Goal: Task Accomplishment & Management: Use online tool/utility

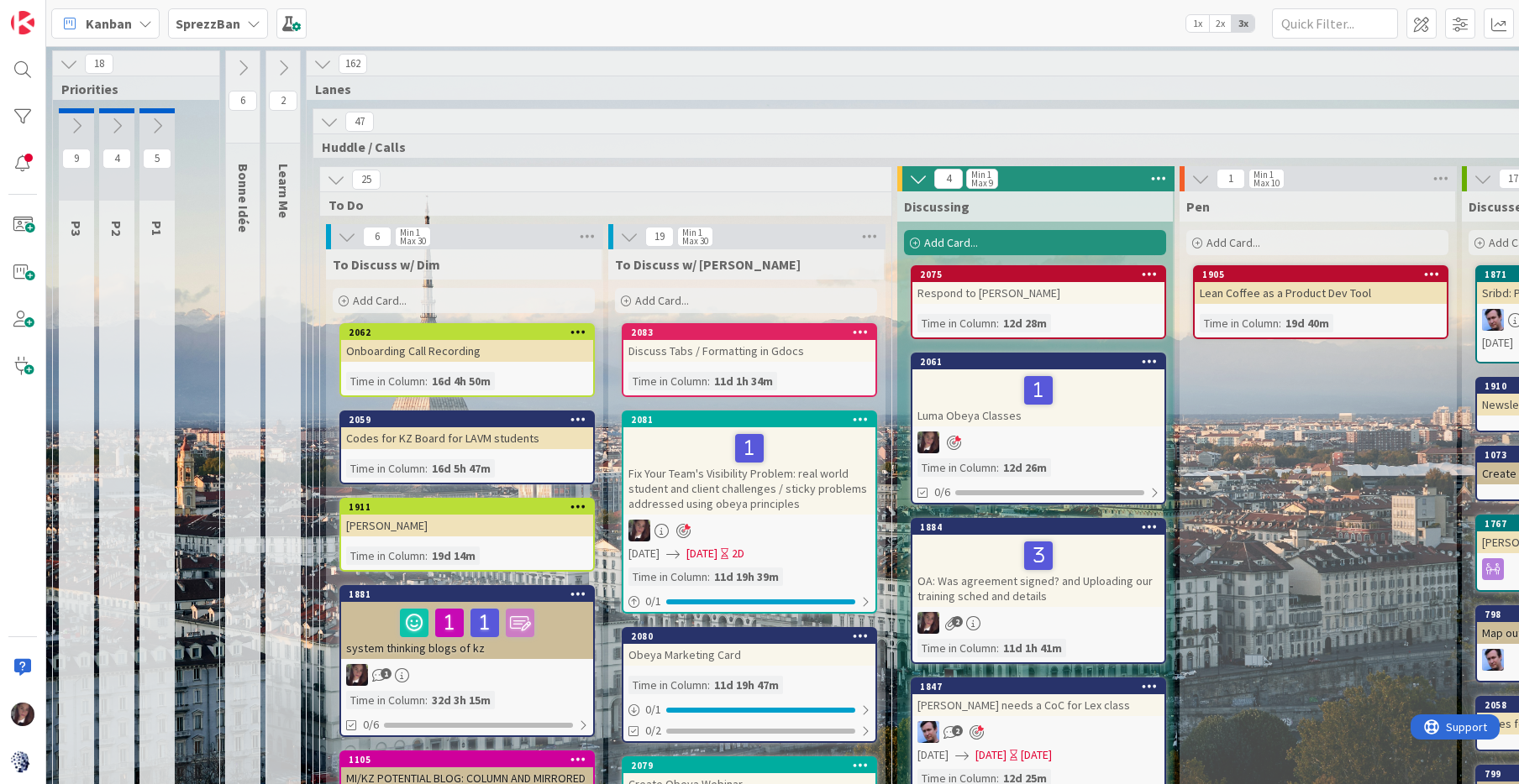
scroll to position [1484, 949]
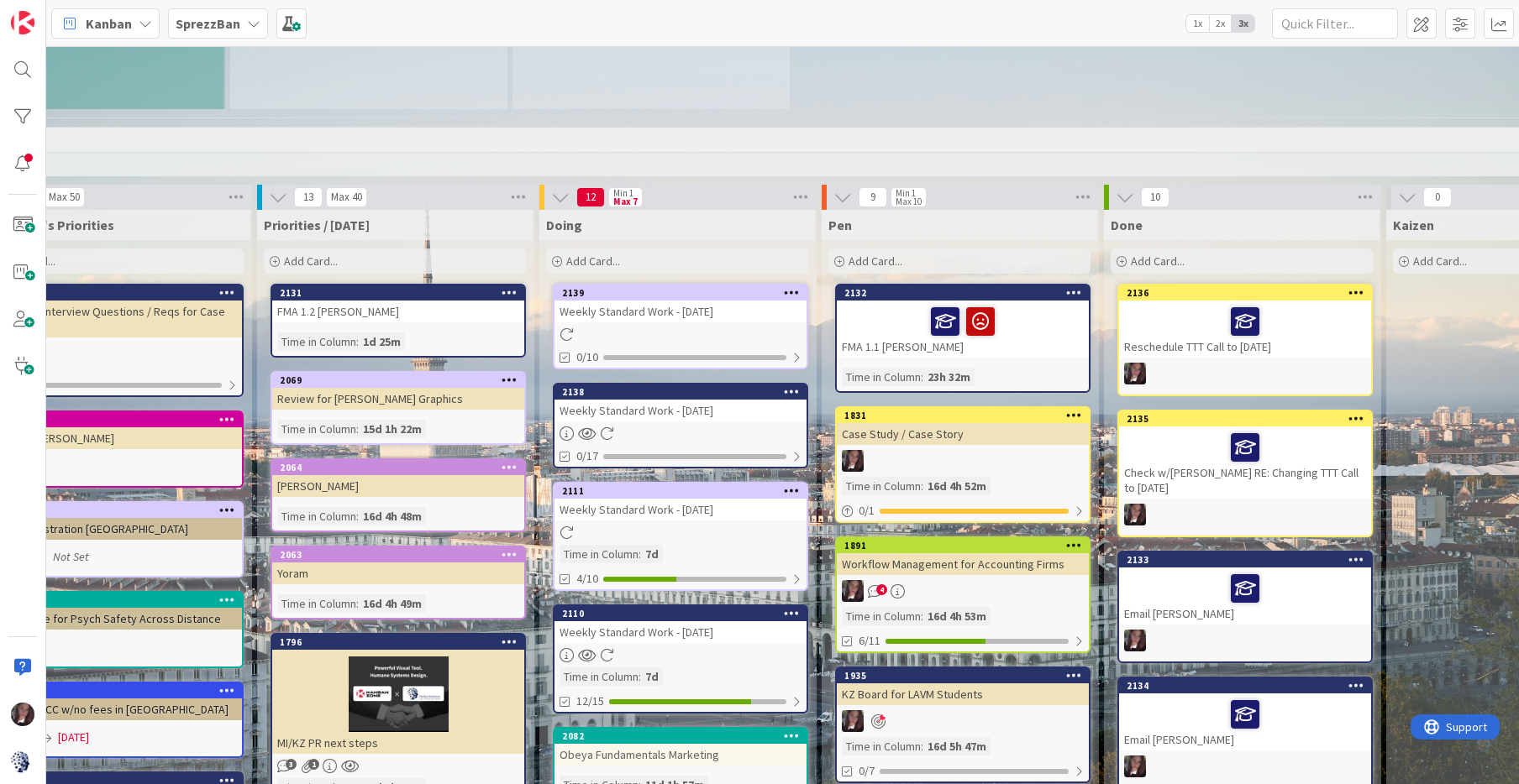
click at [367, 248] on div "Add Card..." at bounding box center [394, 261] width 262 height 26
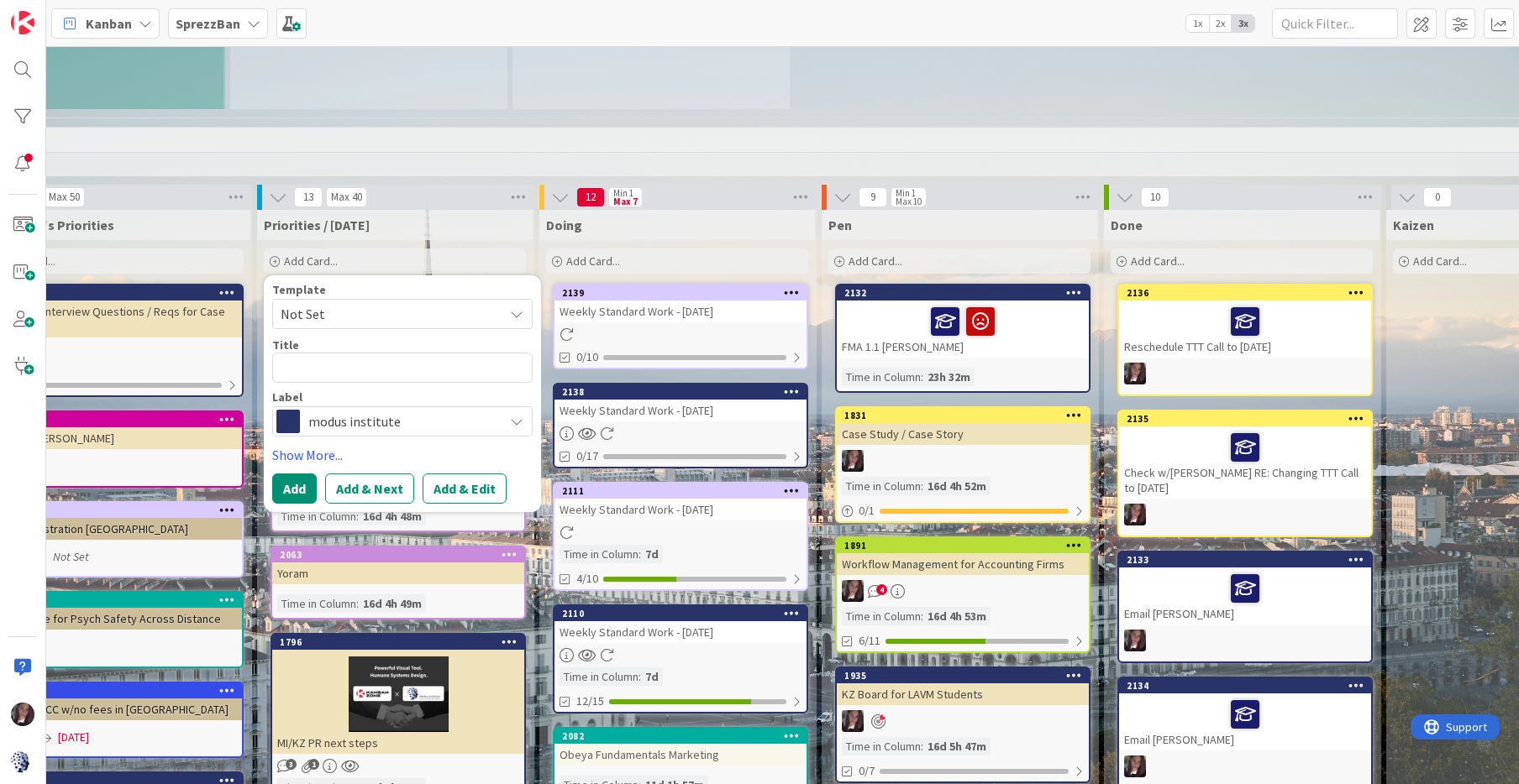
type textarea "x"
type textarea "R"
type textarea "x"
type textarea "Re"
type textarea "x"
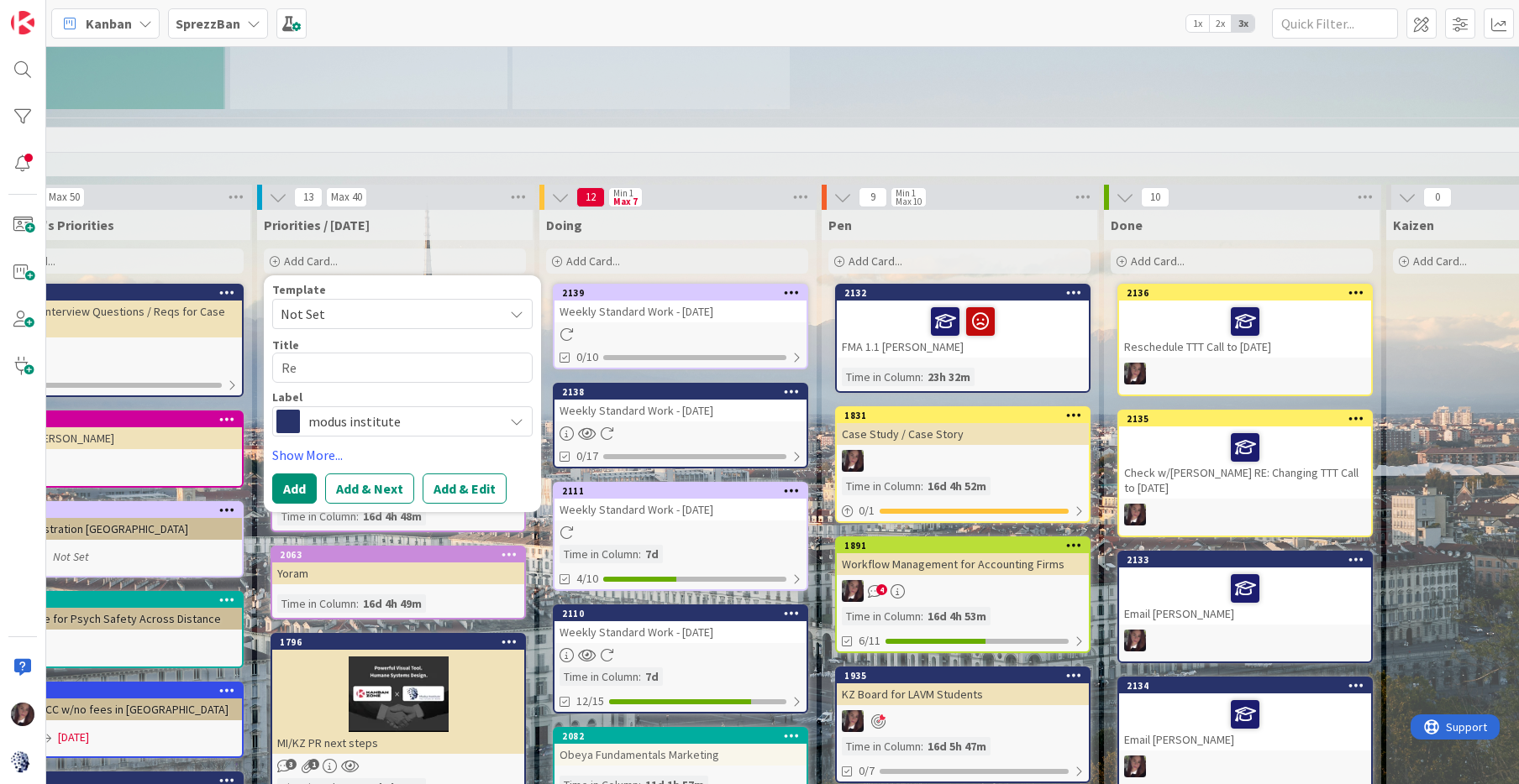
type textarea "Res"
type textarea "x"
type textarea "Resp"
type textarea "x"
type textarea "Respo"
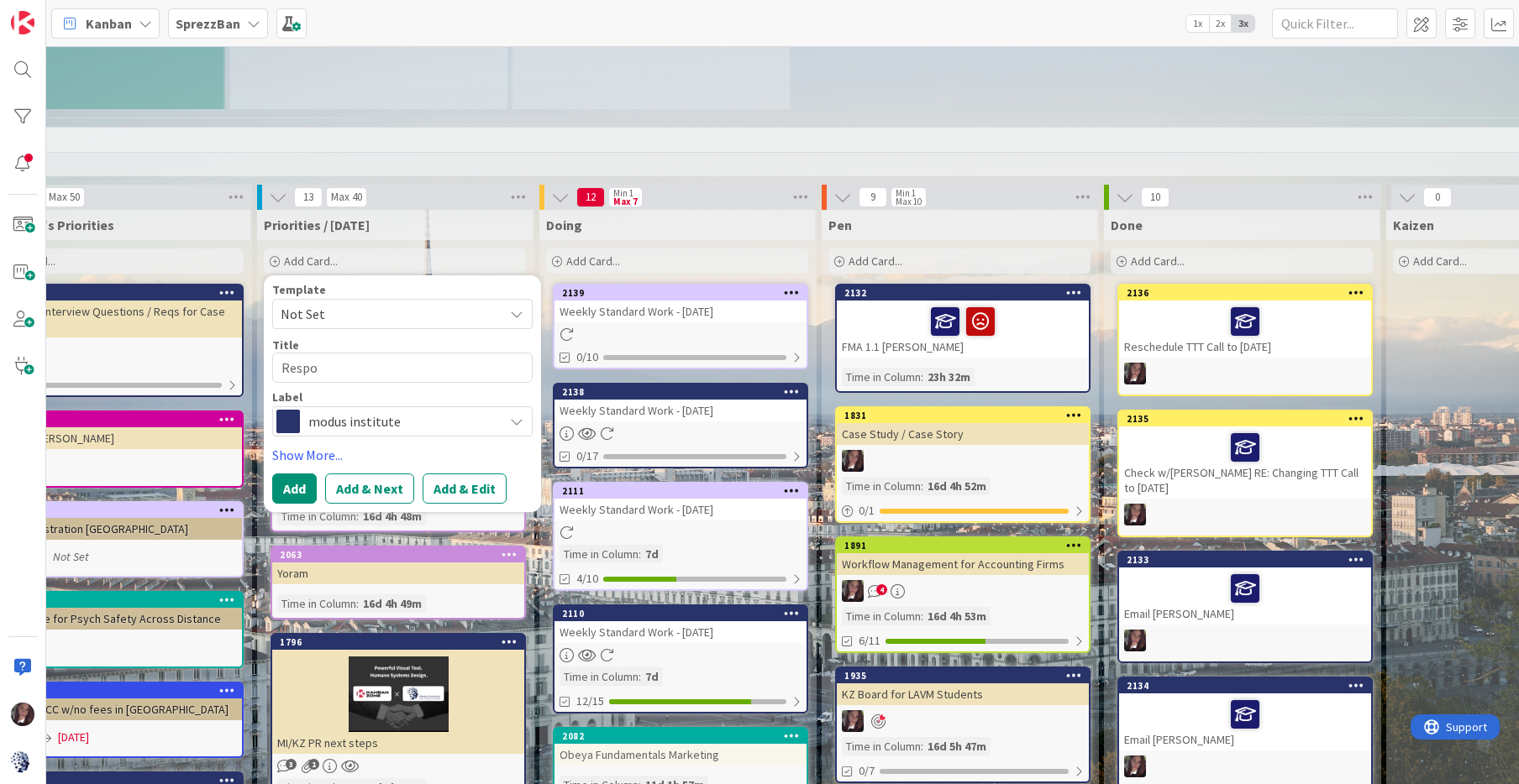
type textarea "x"
type textarea "Respon"
type textarea "x"
type textarea "Respond"
type textarea "x"
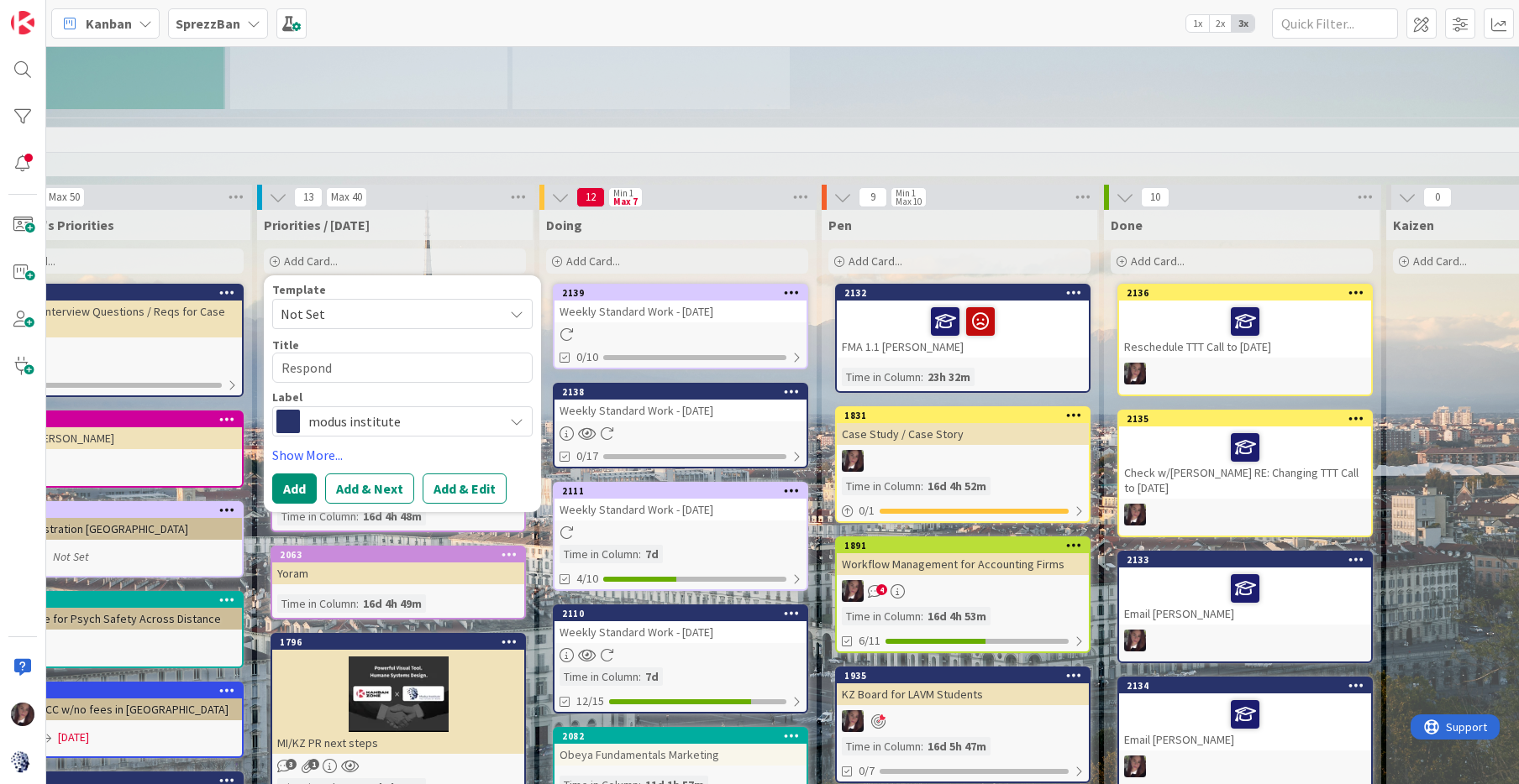
type textarea "Respond"
type textarea "x"
type textarea "Respond to"
type textarea "x"
type textarea "Respond to"
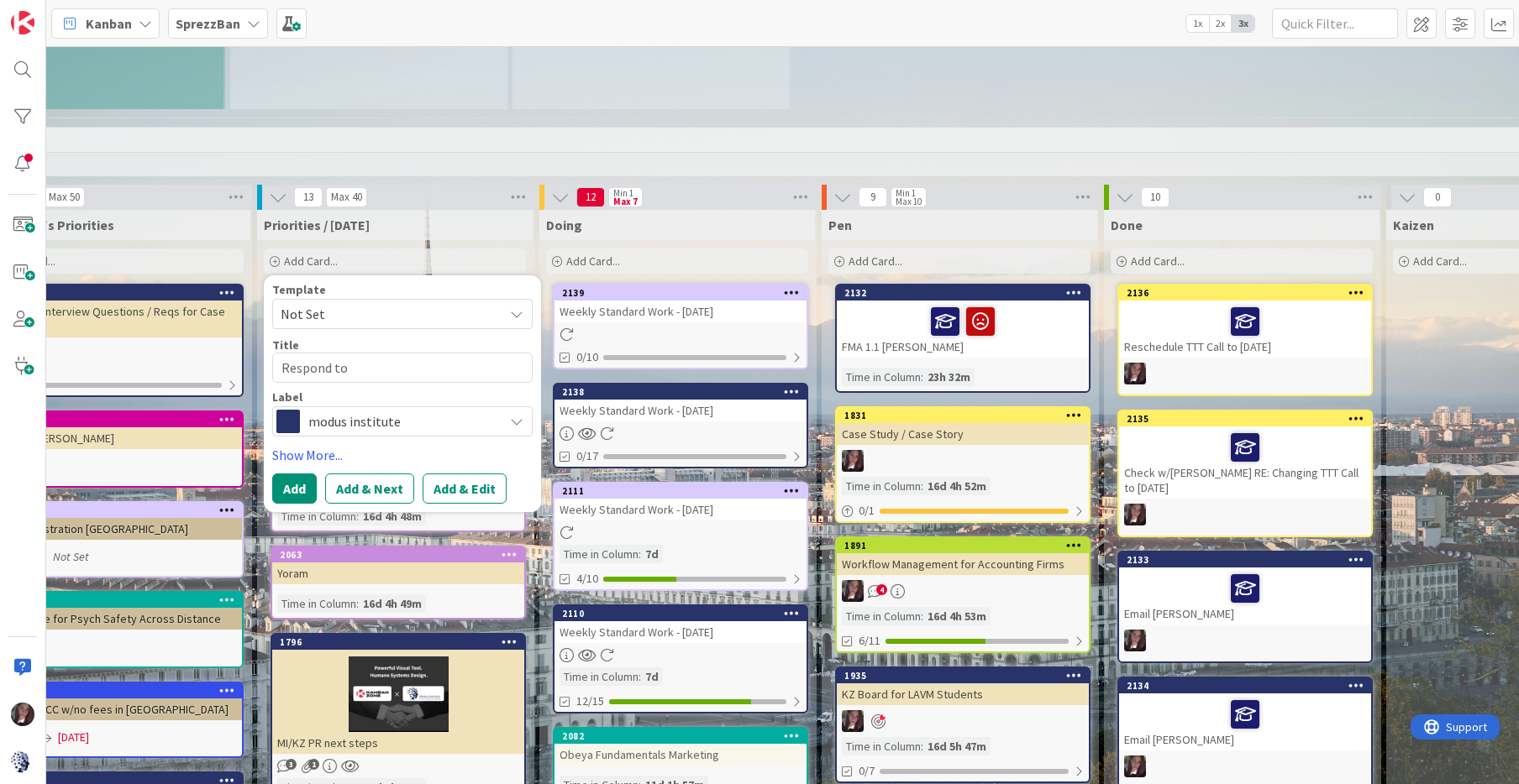
type textarea "x"
type textarea "Respond to S"
type textarea "x"
type textarea "Respond to Se"
type textarea "x"
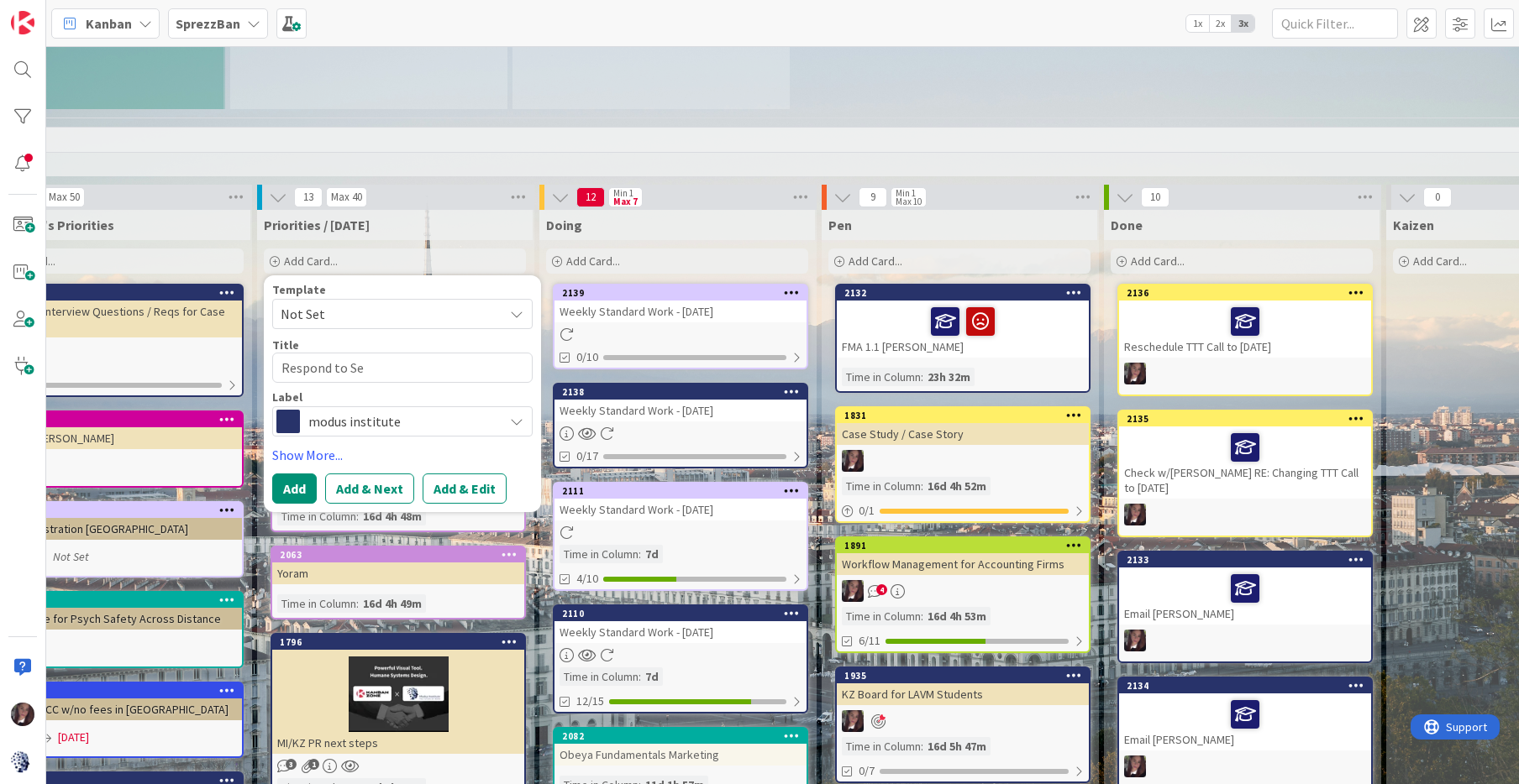
type textarea "Respond to Sea"
type textarea "x"
type textarea "Respond to [PERSON_NAME]"
type textarea "x"
type textarea "Respond to [PERSON_NAME]'"
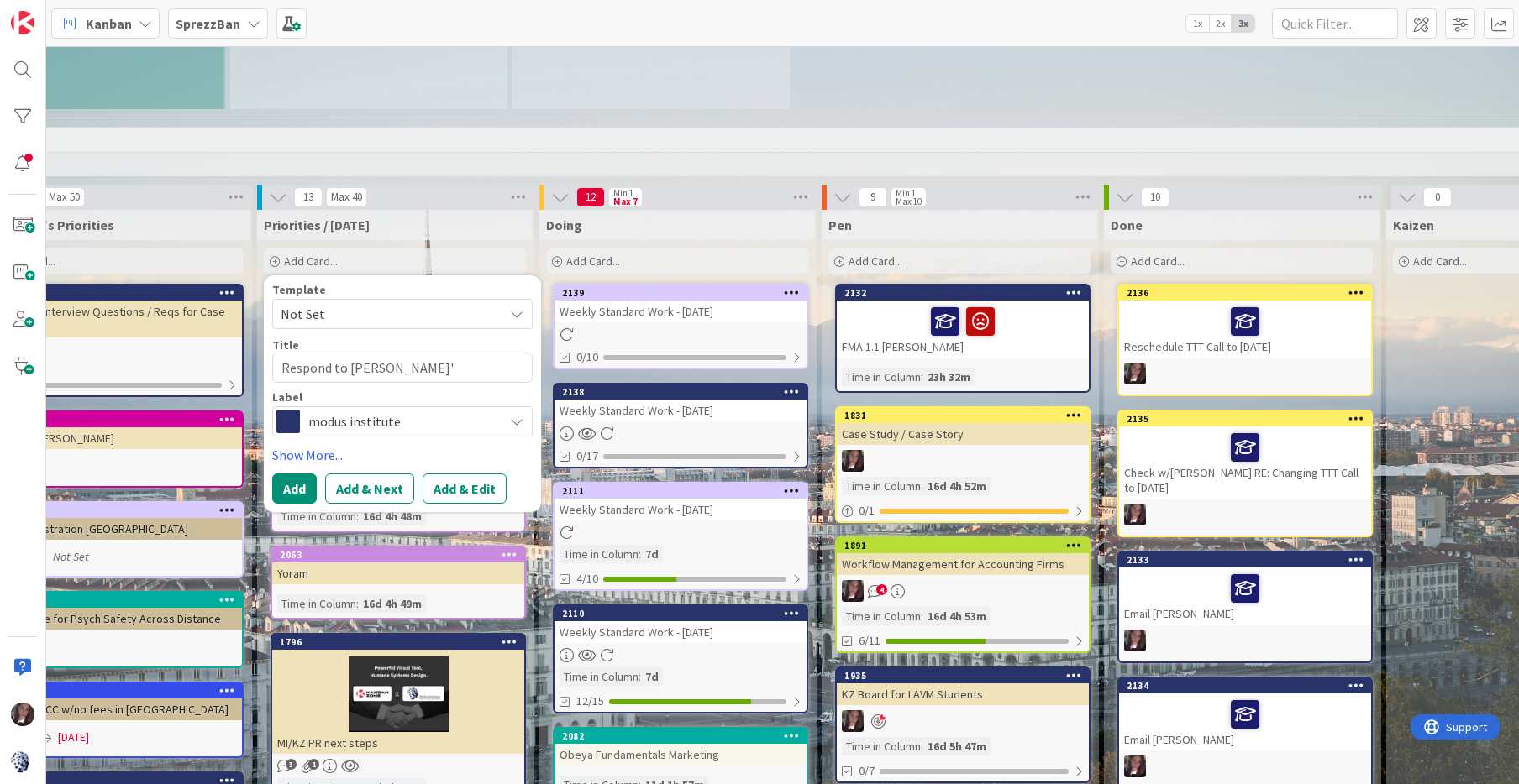
type textarea "x"
type textarea "Respond to [PERSON_NAME]'s"
type textarea "x"
type textarea "Respond to [PERSON_NAME]'s"
type textarea "x"
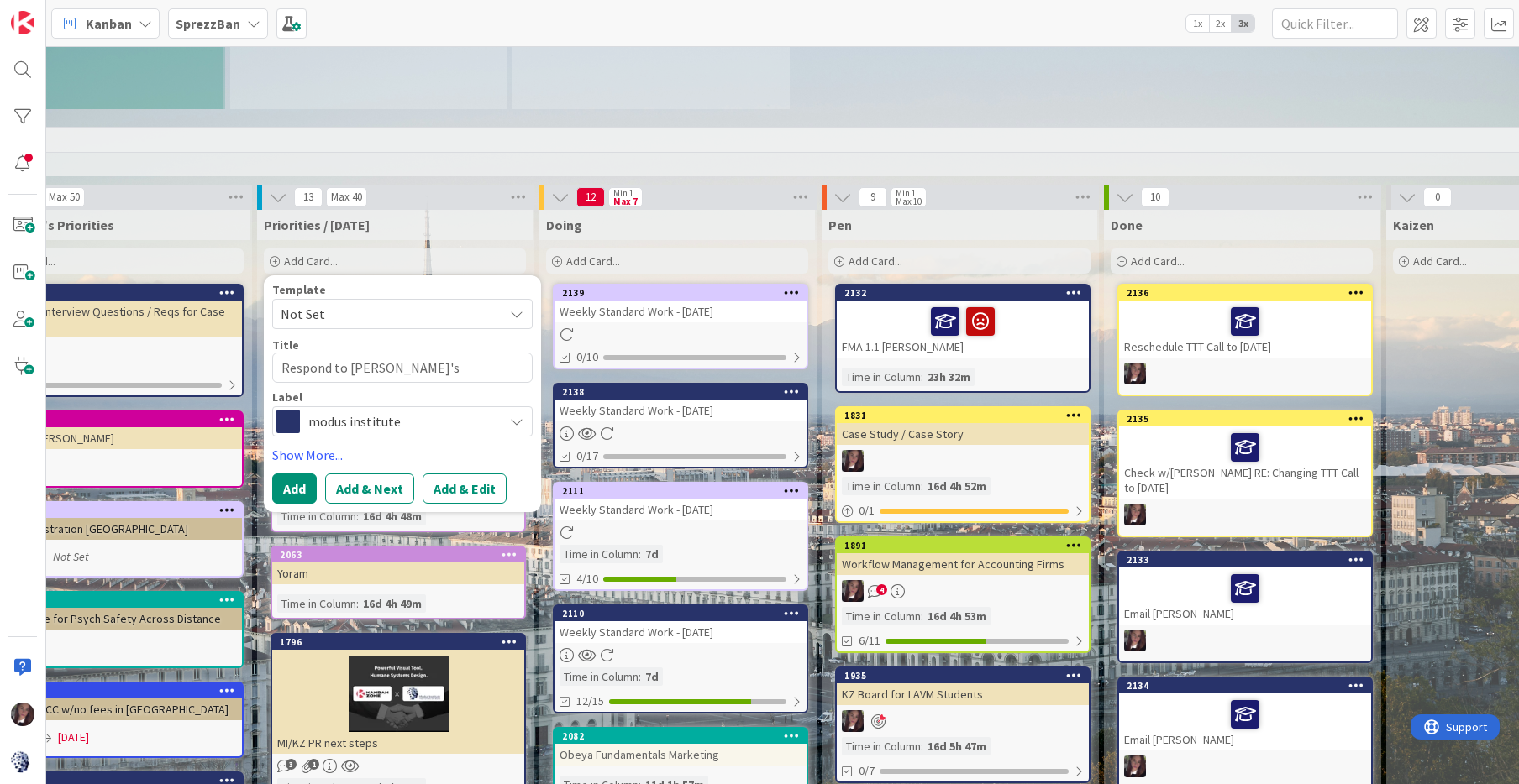
type textarea "Respond to [PERSON_NAME]'s A"
type textarea "x"
type textarea "Respond to [PERSON_NAME]'s AW"
type textarea "x"
type textarea "Respond to [PERSON_NAME]'s AWE"
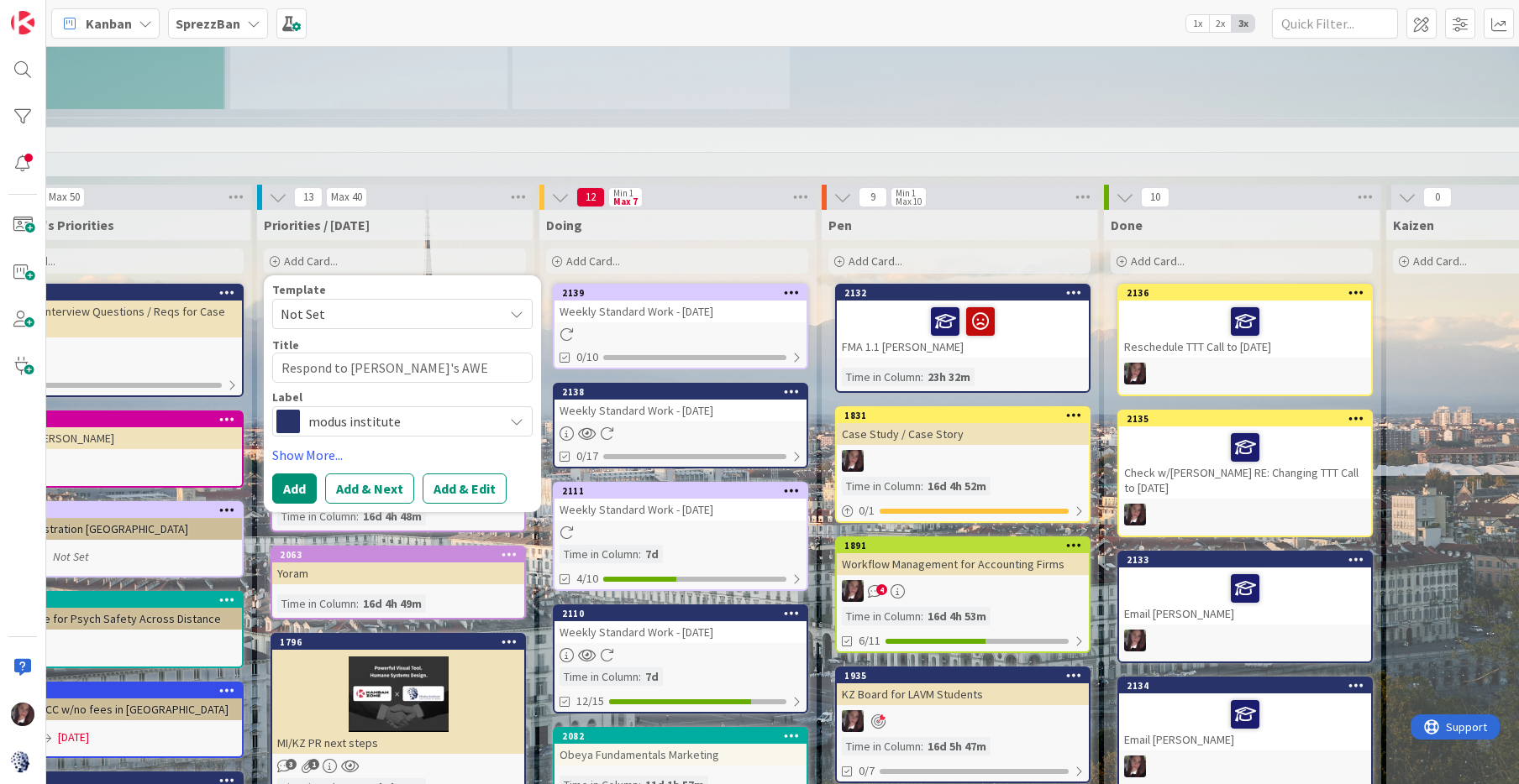
type textarea "x"
type textarea "Respond to [PERSON_NAME]'s AWES"
type textarea "x"
type textarea "Respond to [PERSON_NAME]'s AWESO"
type textarea "x"
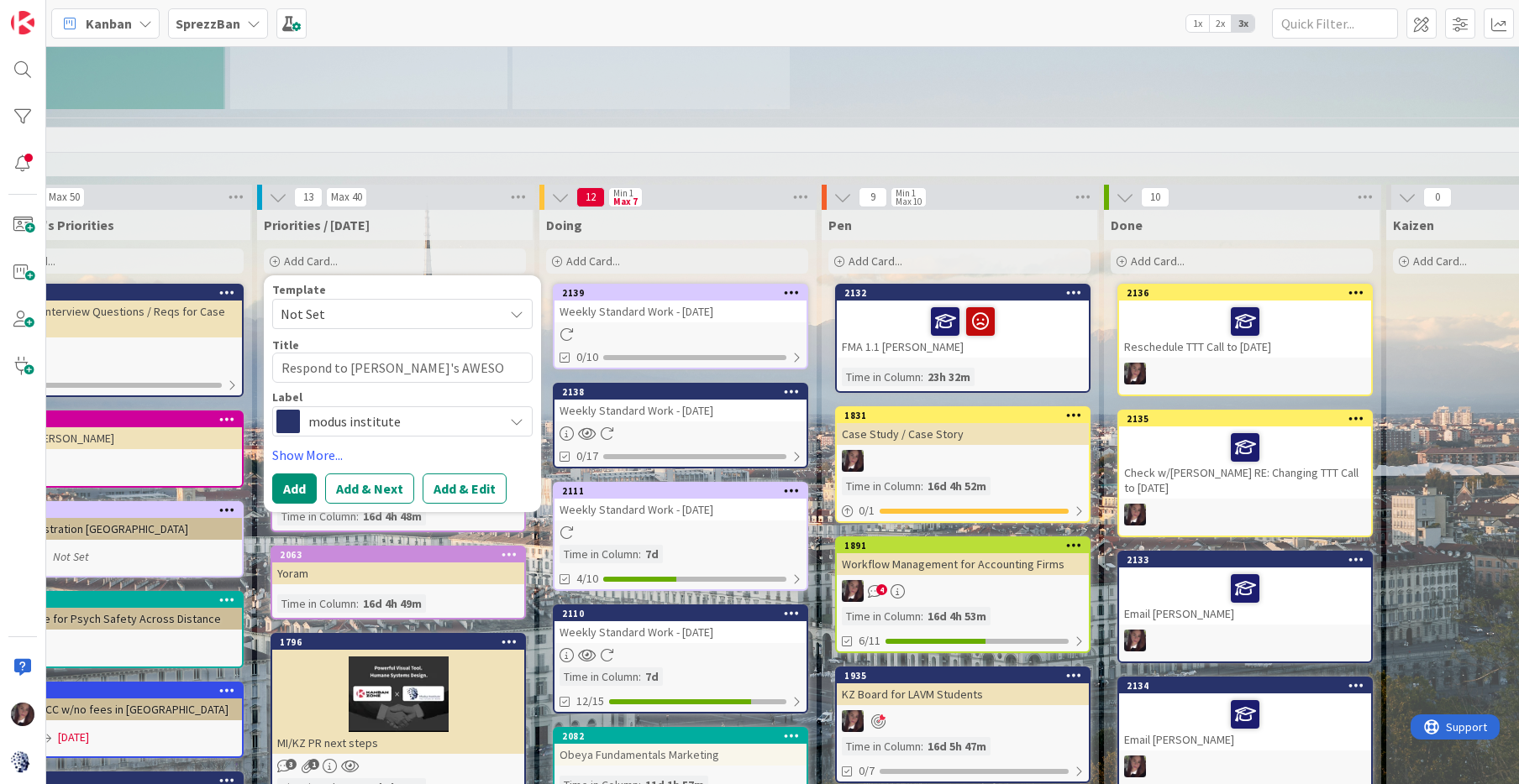
type textarea "Respond to [PERSON_NAME]'s AWESOM"
type textarea "x"
type textarea "Respond to [PERSON_NAME]'s AWESOME"
type textarea "x"
type textarea "Respond to [PERSON_NAME]'s AWESOME"
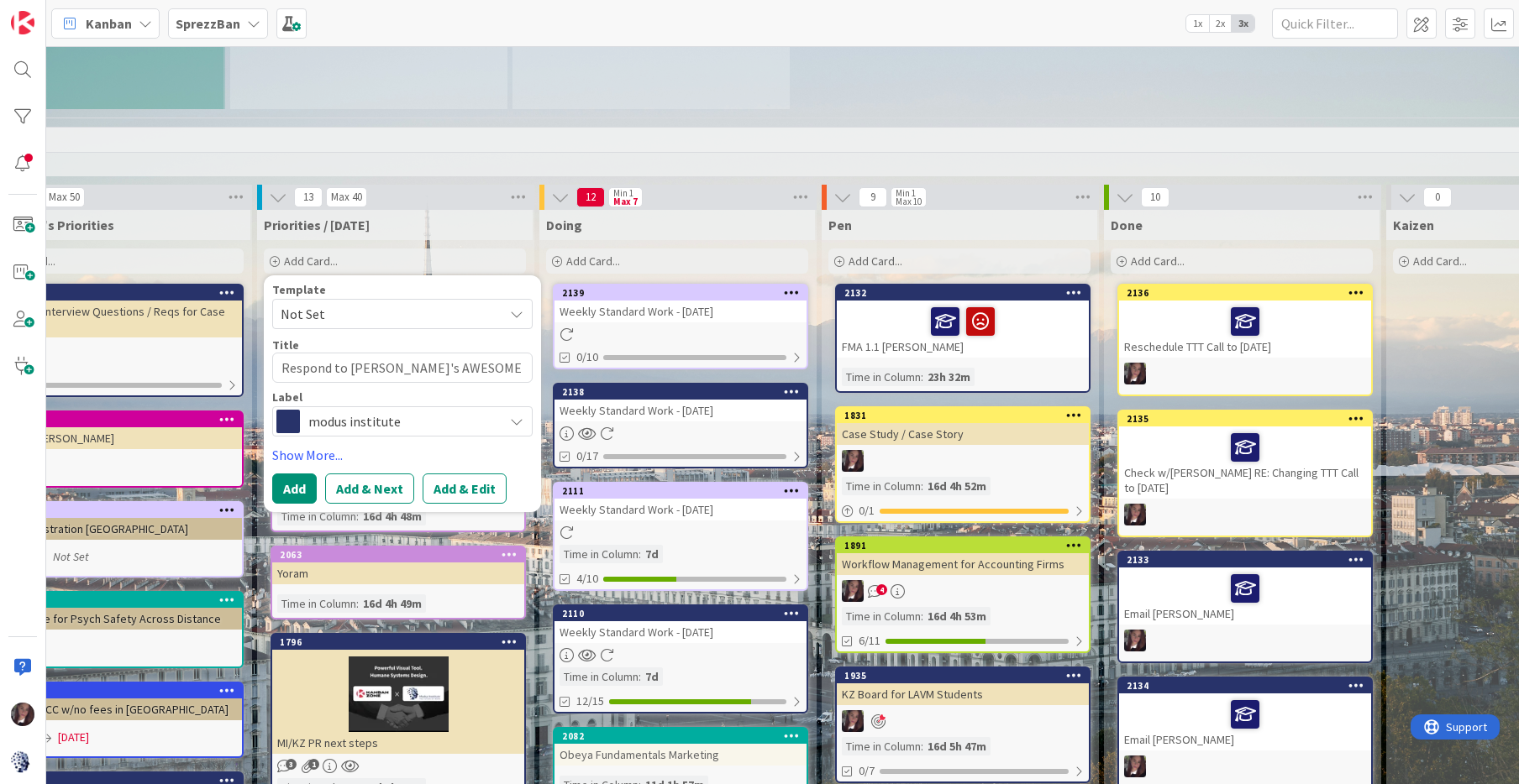
type textarea "x"
type textarea "Respond to [PERSON_NAME]'s AWESOME O"
type textarea "x"
type textarea "Respond to [PERSON_NAME]'s AWESOME Ob"
type textarea "x"
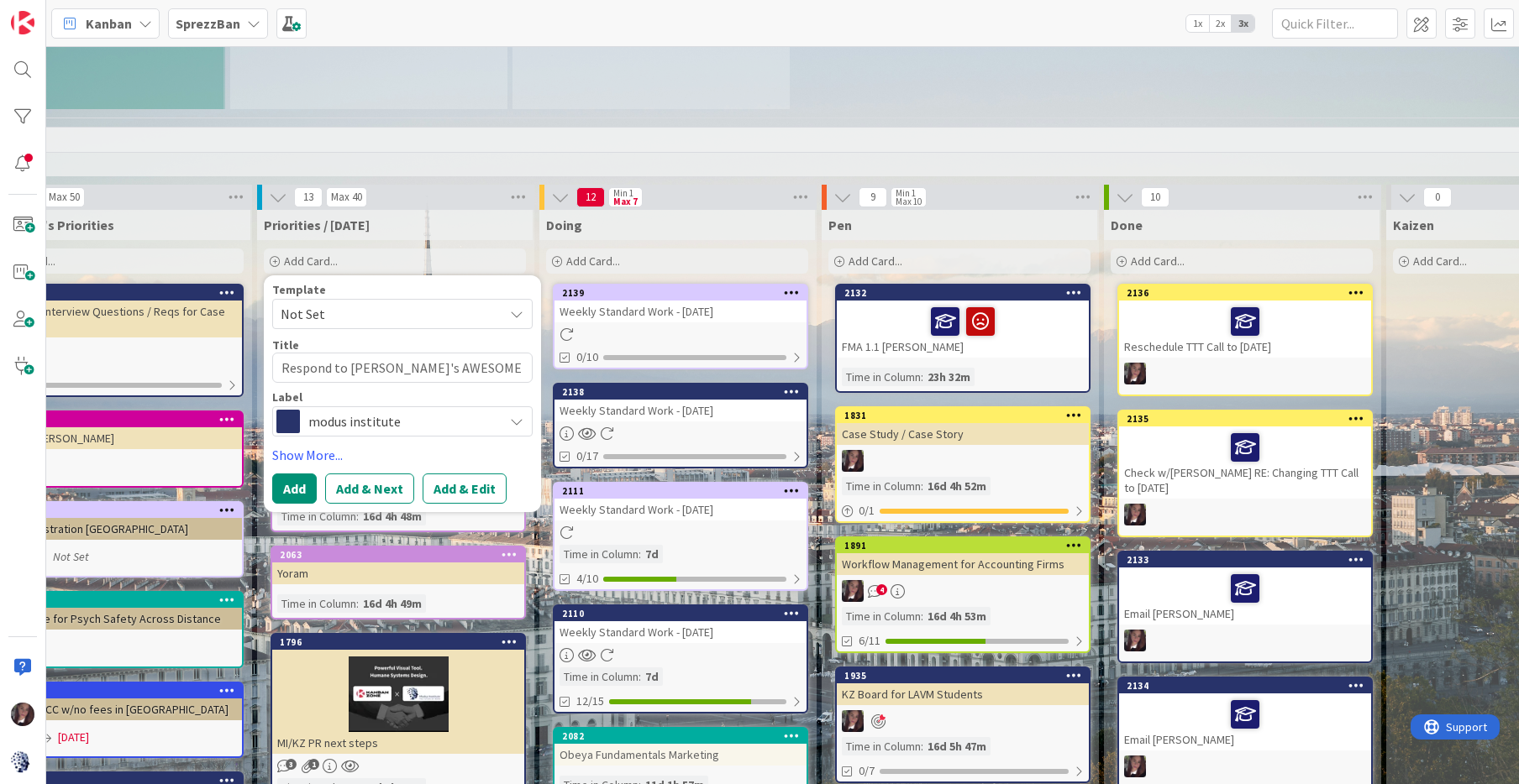
type textarea "Respond to [PERSON_NAME]'s AWESOME Obs"
type textarea "x"
type textarea "Respond to [PERSON_NAME]'s AWESOME Obse"
type textarea "x"
type textarea "Respond to [PERSON_NAME]'s AWESOME Obser"
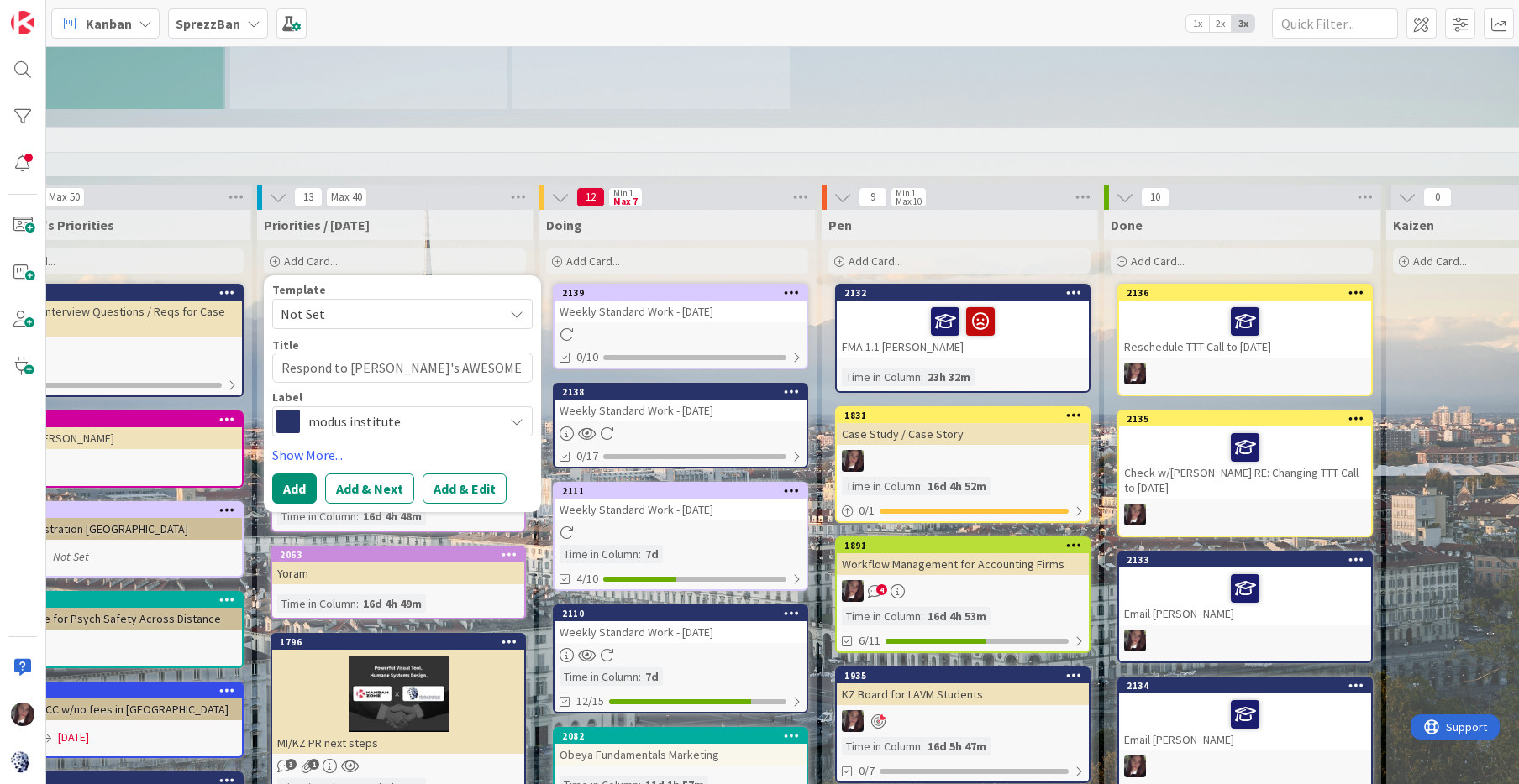
type textarea "x"
type textarea "Respond to [PERSON_NAME]'s AWESOME Observ"
type textarea "x"
type textarea "Respond to [PERSON_NAME]'s AWESOME Observa"
type textarea "x"
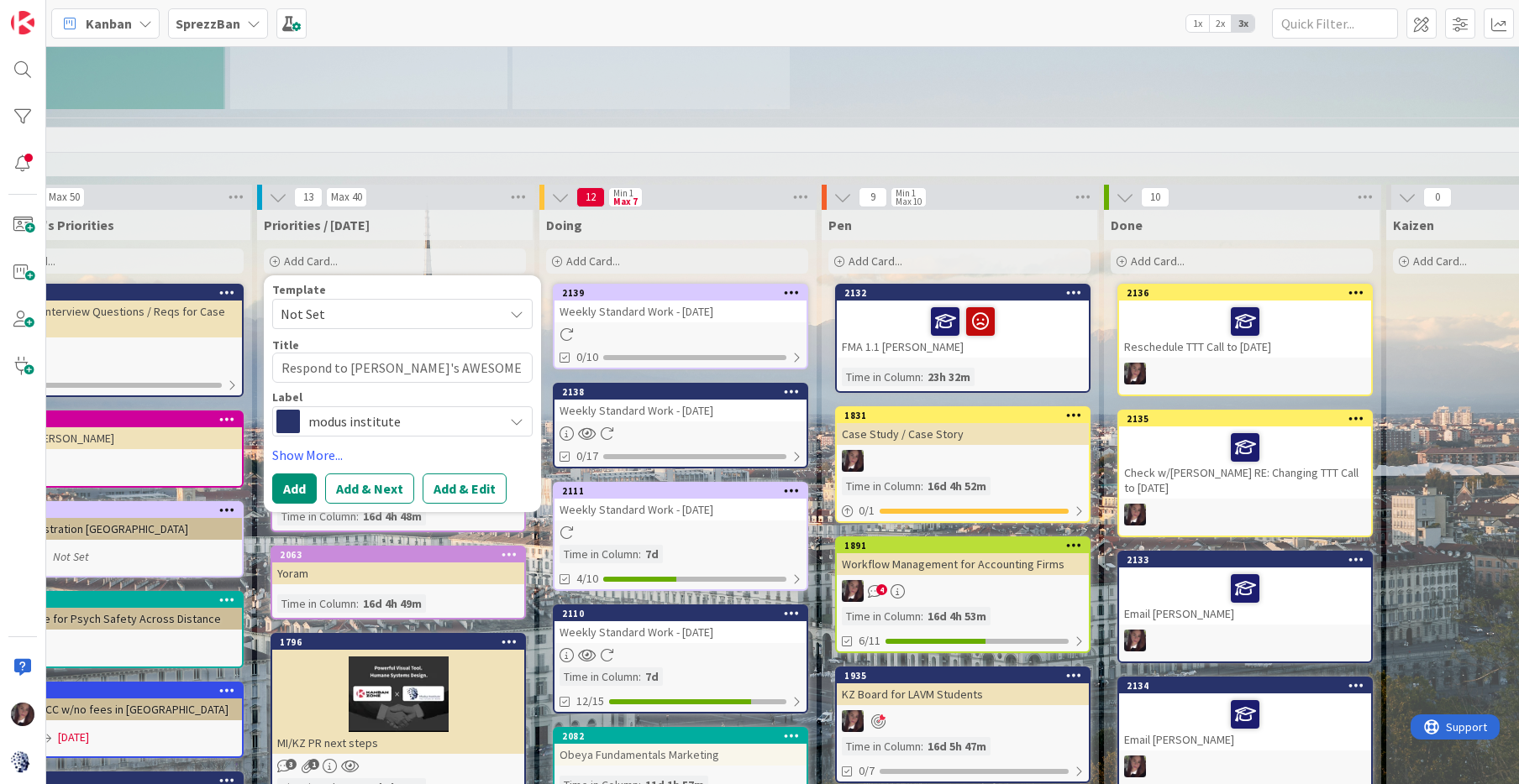
type textarea "Respond to [PERSON_NAME]'s AWESOME Observat"
type textarea "x"
type textarea "Respond to [PERSON_NAME]'s AWESOME Observati"
type textarea "x"
type textarea "Respond to [PERSON_NAME]'s AWESOME Observatio"
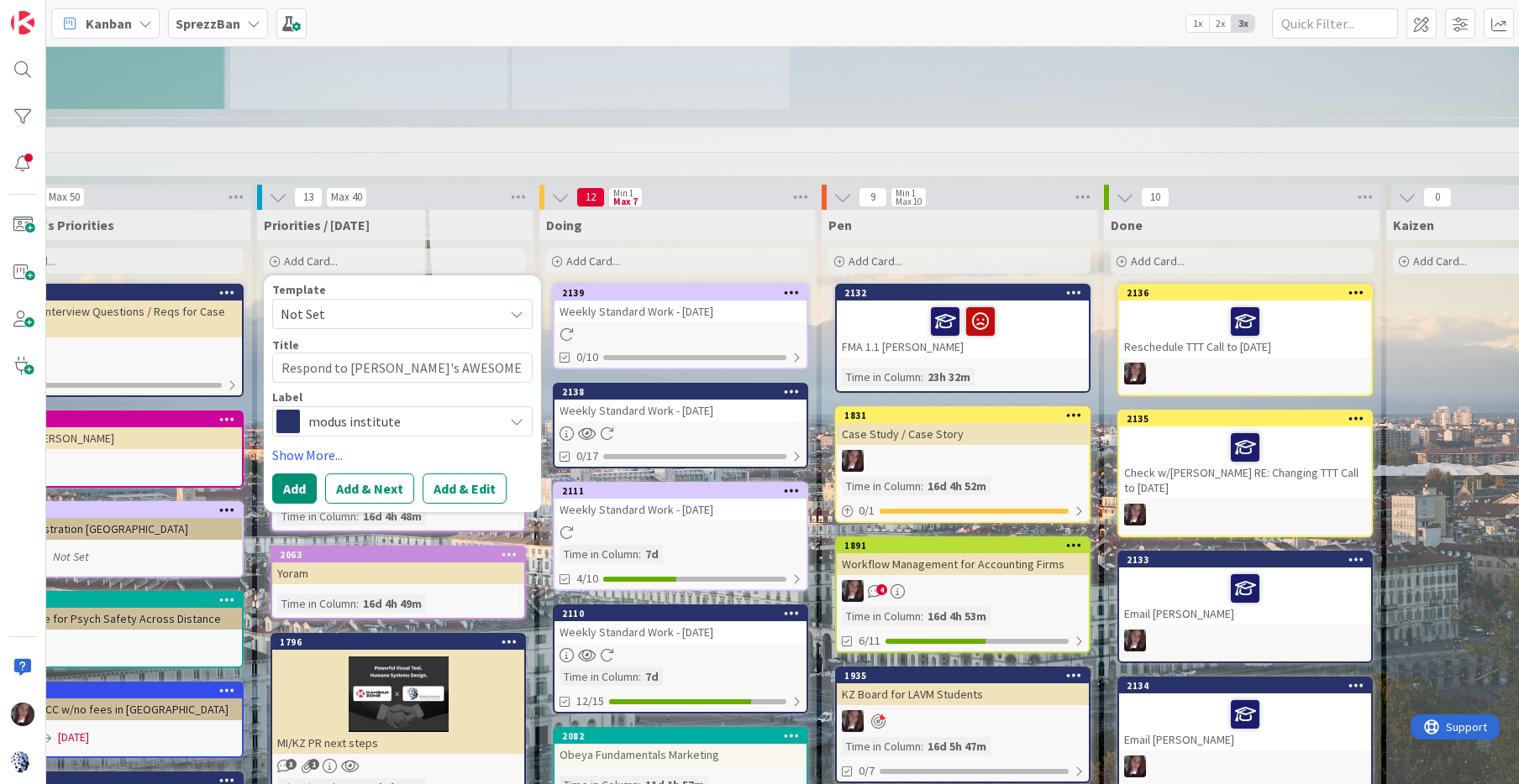
type textarea "x"
type textarea "Respond to [PERSON_NAME]'s AWESOME Observation"
type textarea "x"
type textarea "Respond to [PERSON_NAME]'s AWESOME Observation"
type textarea "x"
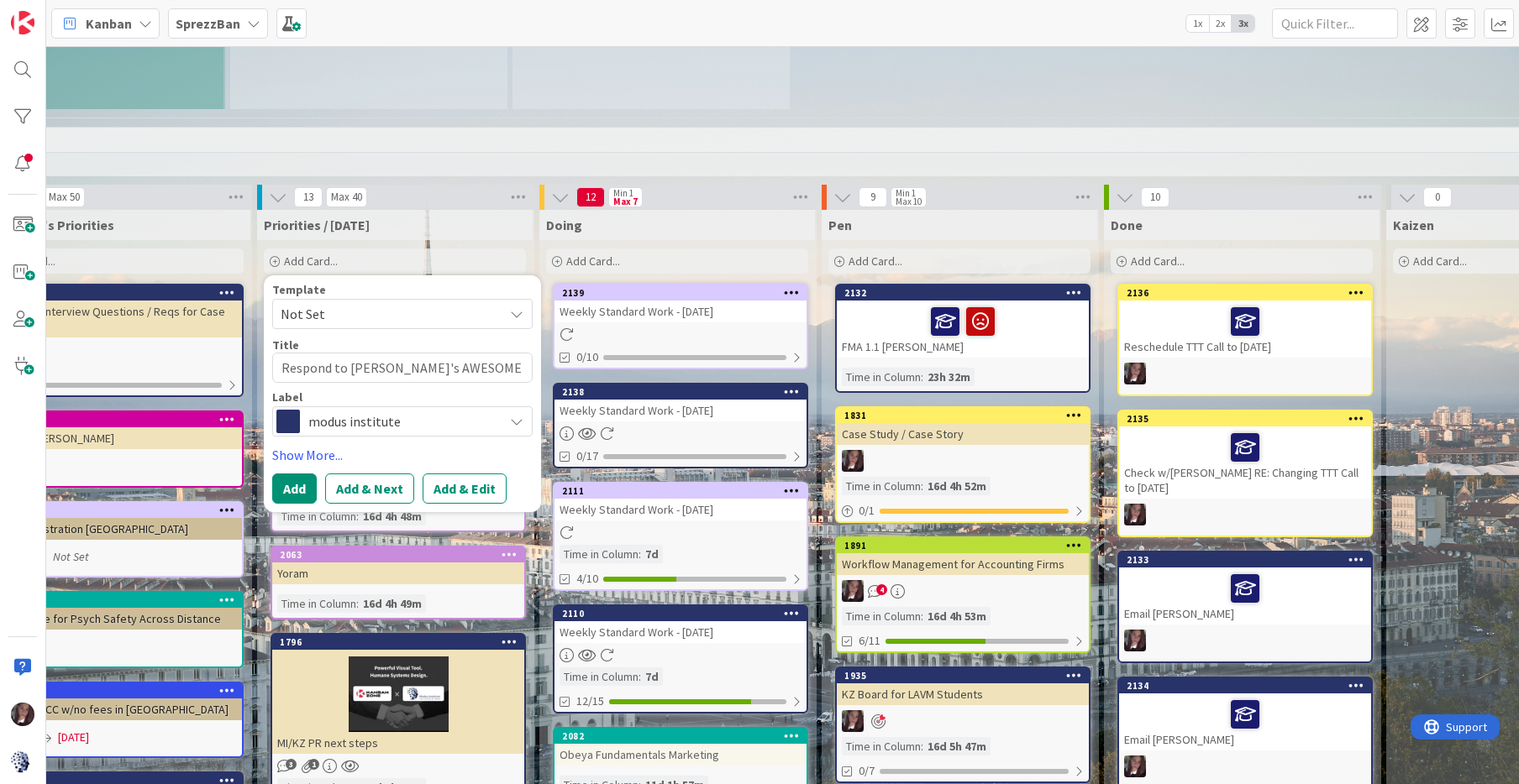
type textarea "Respond to [PERSON_NAME]'s AWESOME Observation o"
type textarea "x"
type textarea "Respond to [PERSON_NAME]'s AWESOME Observation on"
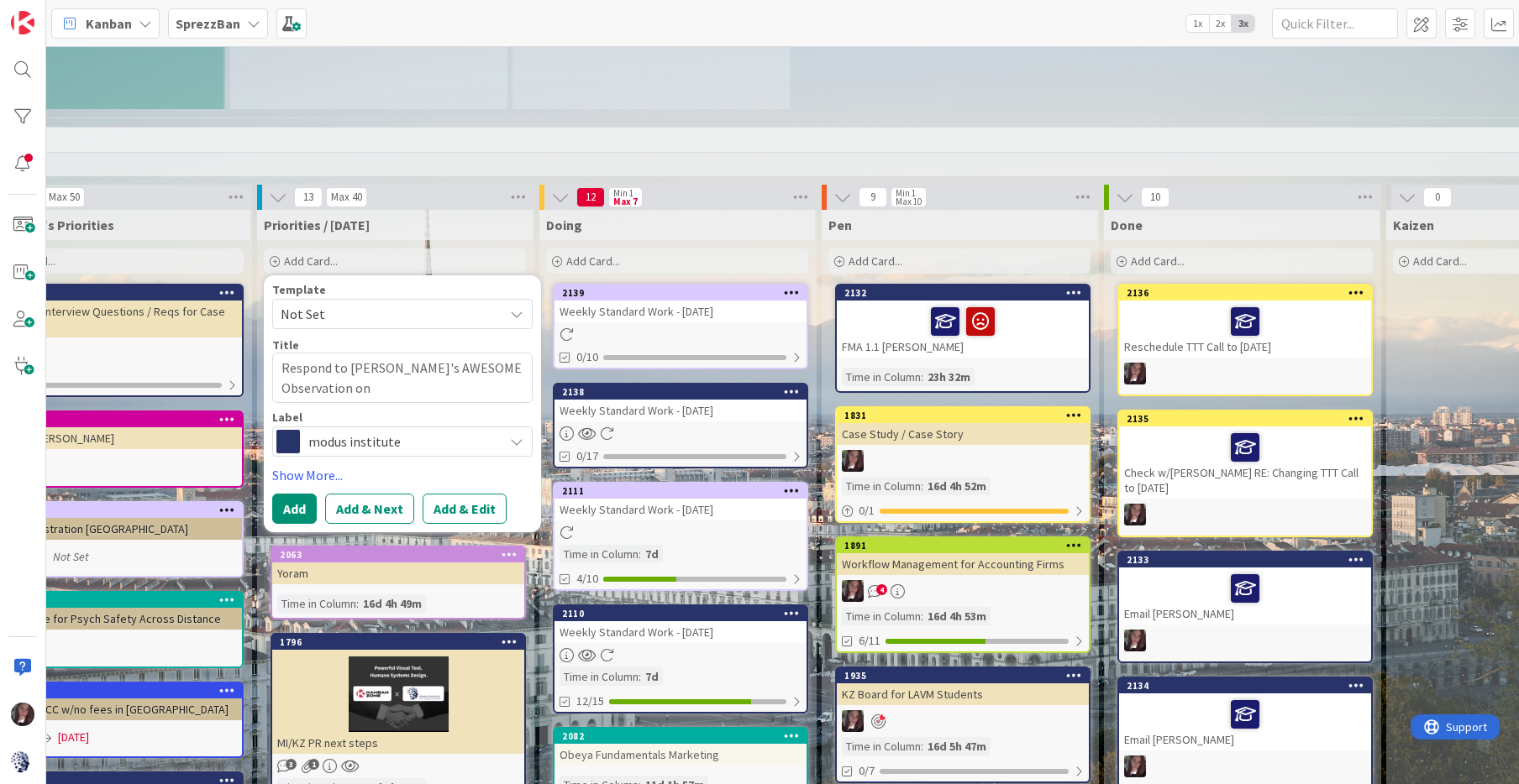
type textarea "x"
type textarea "Respond to [PERSON_NAME]'s AWESOME Observation on"
type textarea "x"
type textarea "Respond to [PERSON_NAME]'s AWESOME Observation on D"
type textarea "x"
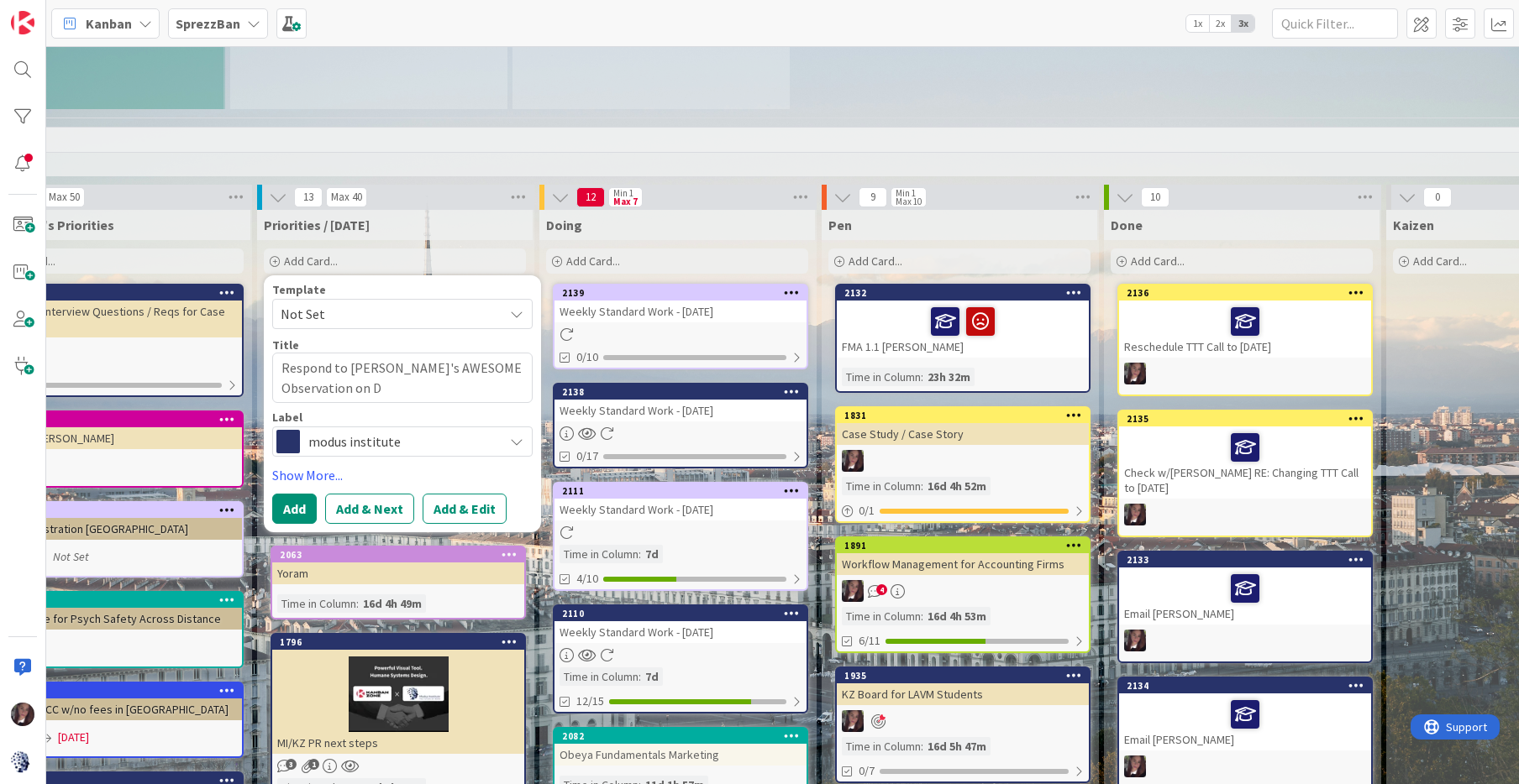
type textarea "Respond to [PERSON_NAME]'s AWESOME Observation on Di"
type textarea "x"
type textarea "Respond to [PERSON_NAME]'s AWESOME Observation on Dis"
type textarea "x"
type textarea "Respond to [PERSON_NAME]'s AWESOME Observation on Disc"
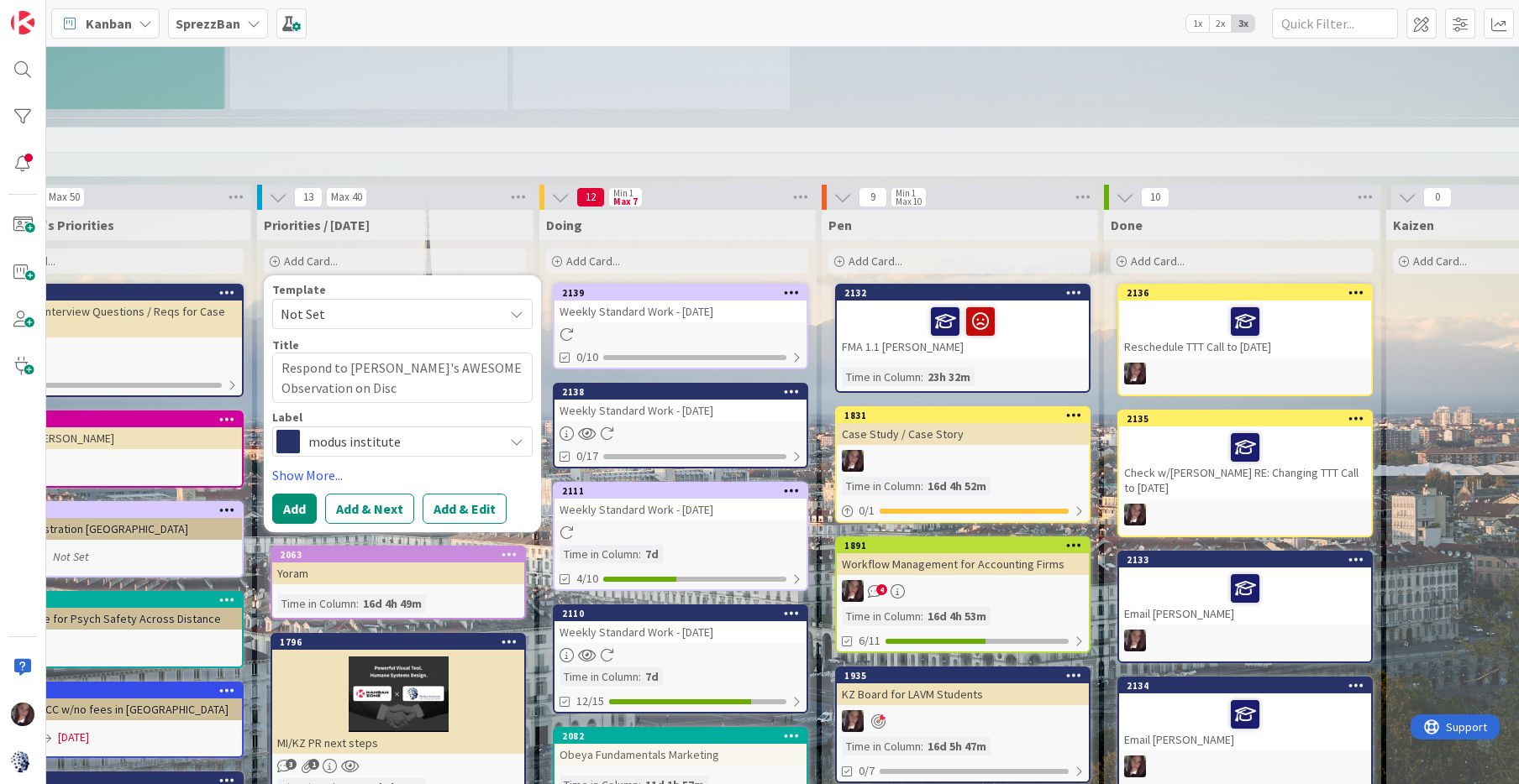
type textarea "x"
type textarea "Respond to [PERSON_NAME]'s AWESOME Observation on Disco"
type textarea "x"
type textarea "Respond to [PERSON_NAME]'s AWESOME Observation on Discor"
type textarea "x"
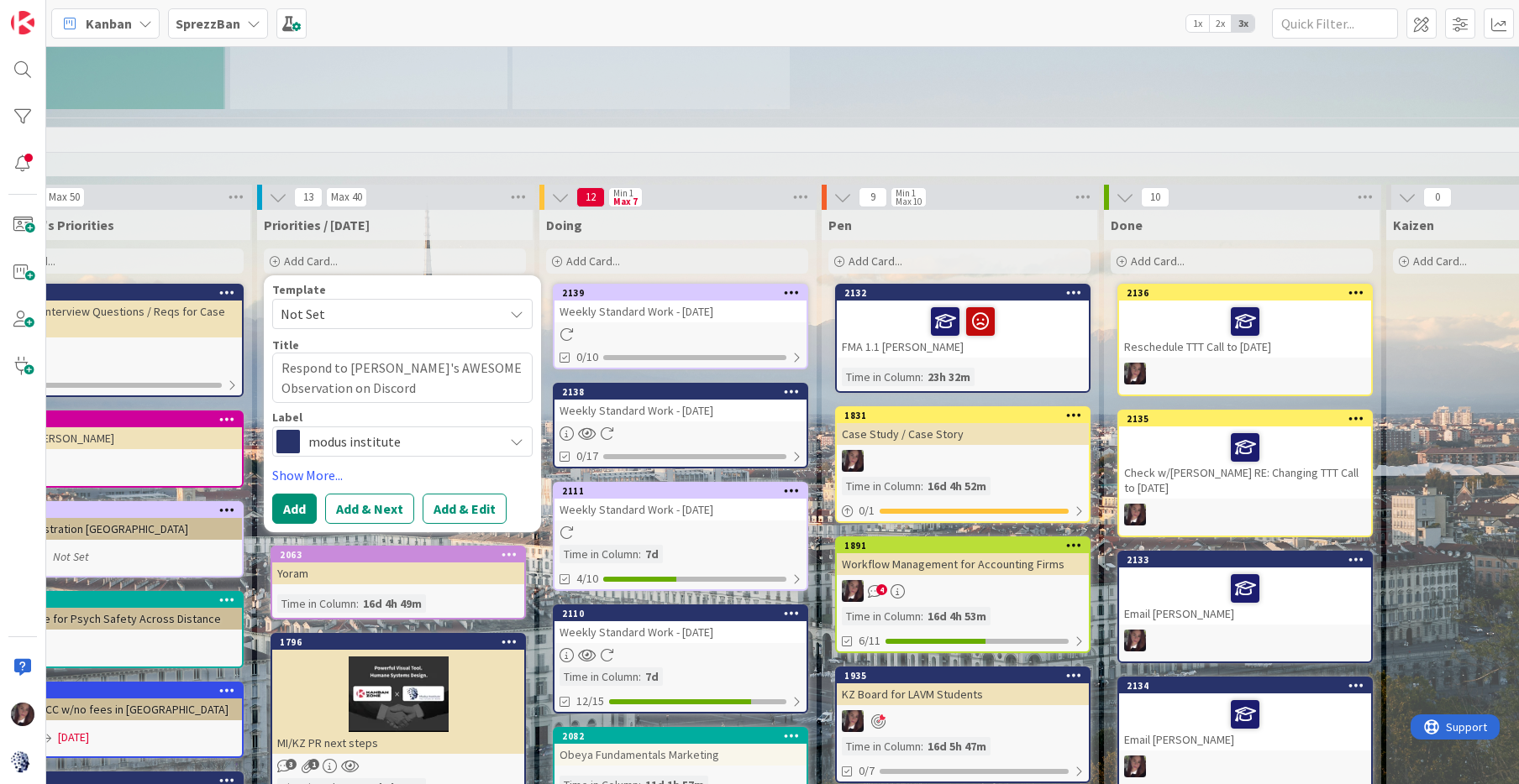
type textarea "Respond to [PERSON_NAME]'s AWESOME Observation on Discord"
click at [447, 495] on button "Add & Edit" at bounding box center [464, 509] width 84 height 30
type textarea "x"
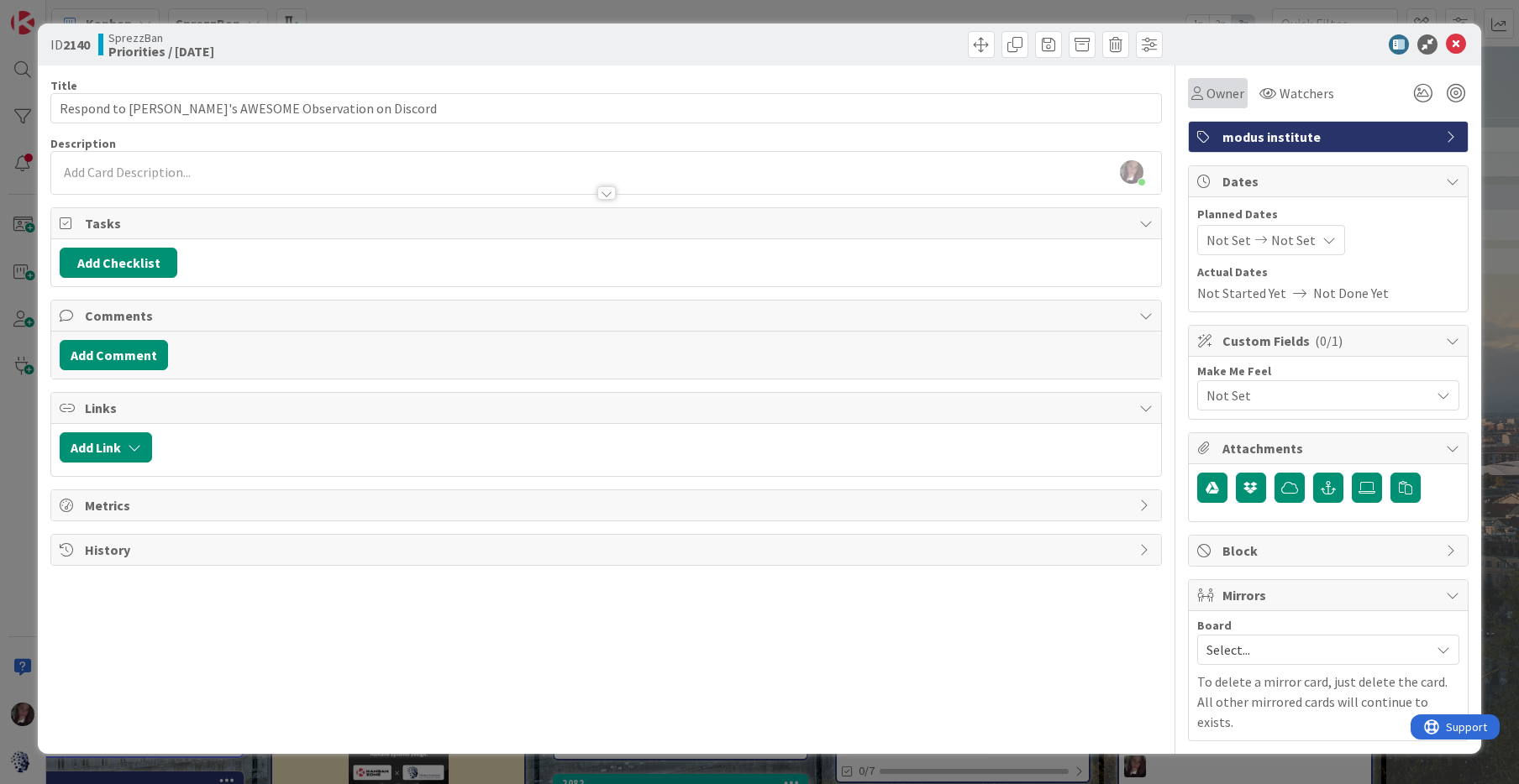
click at [1198, 89] on icon at bounding box center [1197, 92] width 11 height 13
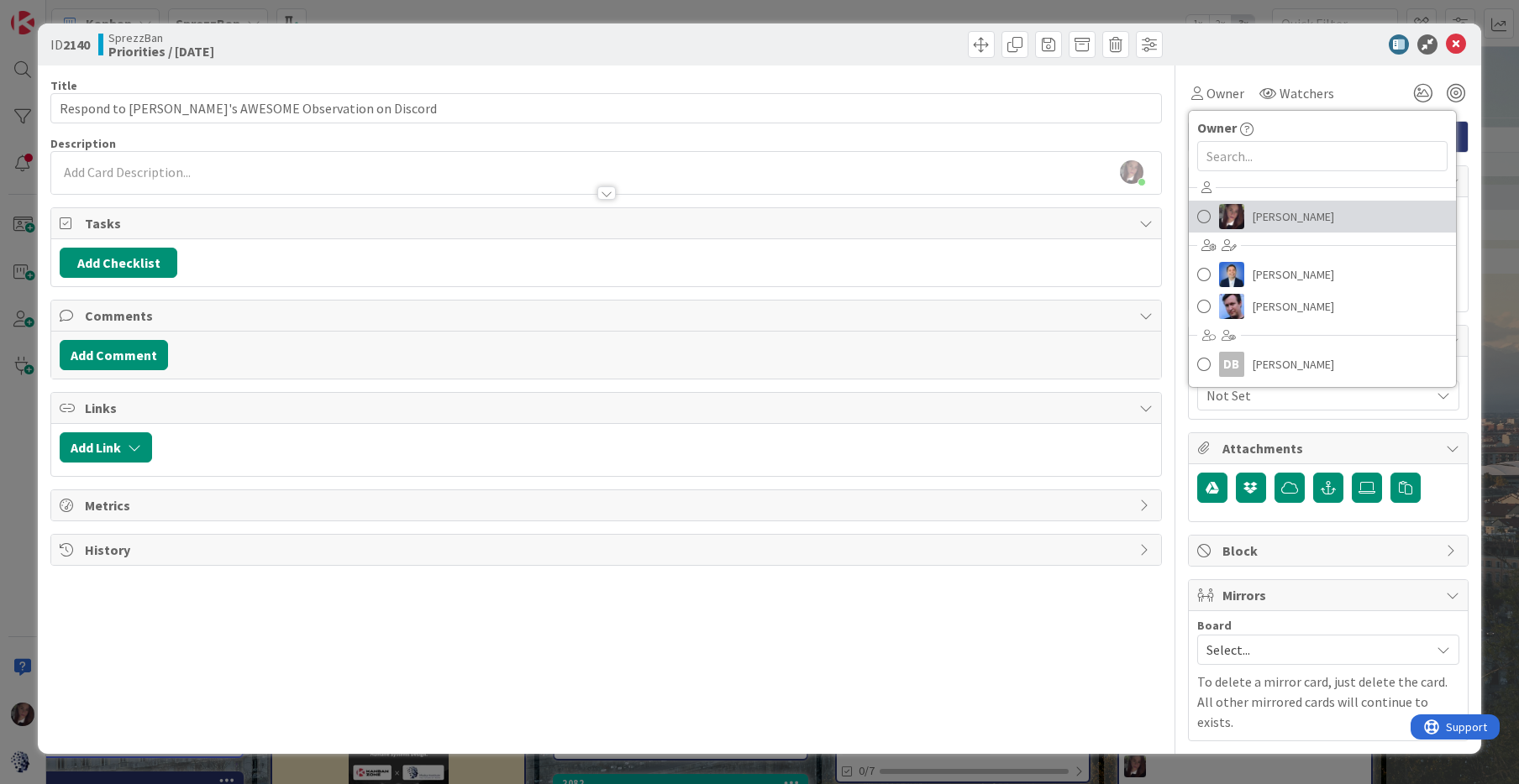
click at [1207, 217] on span at bounding box center [1203, 217] width 13 height 26
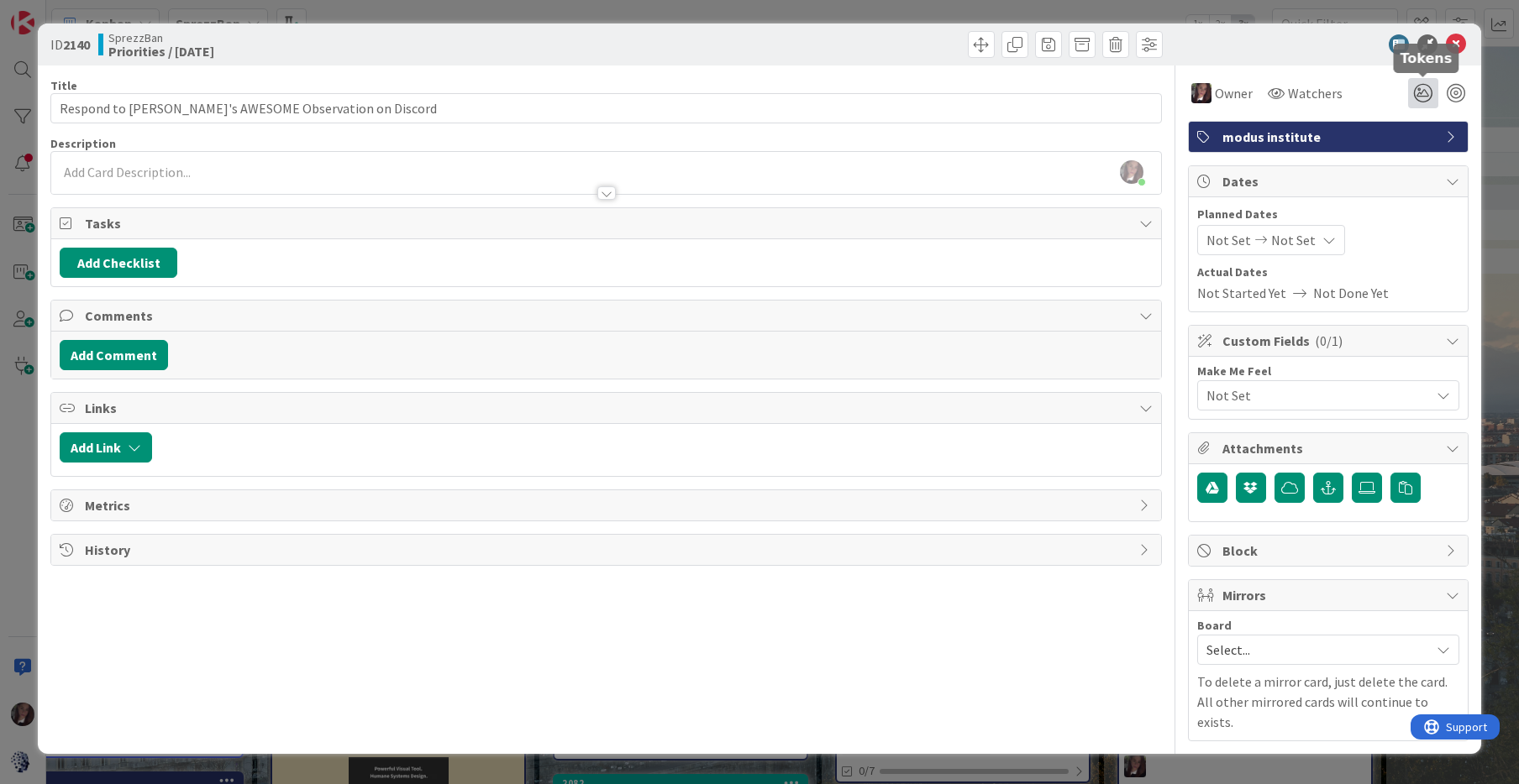
click at [1424, 96] on icon at bounding box center [1423, 93] width 30 height 30
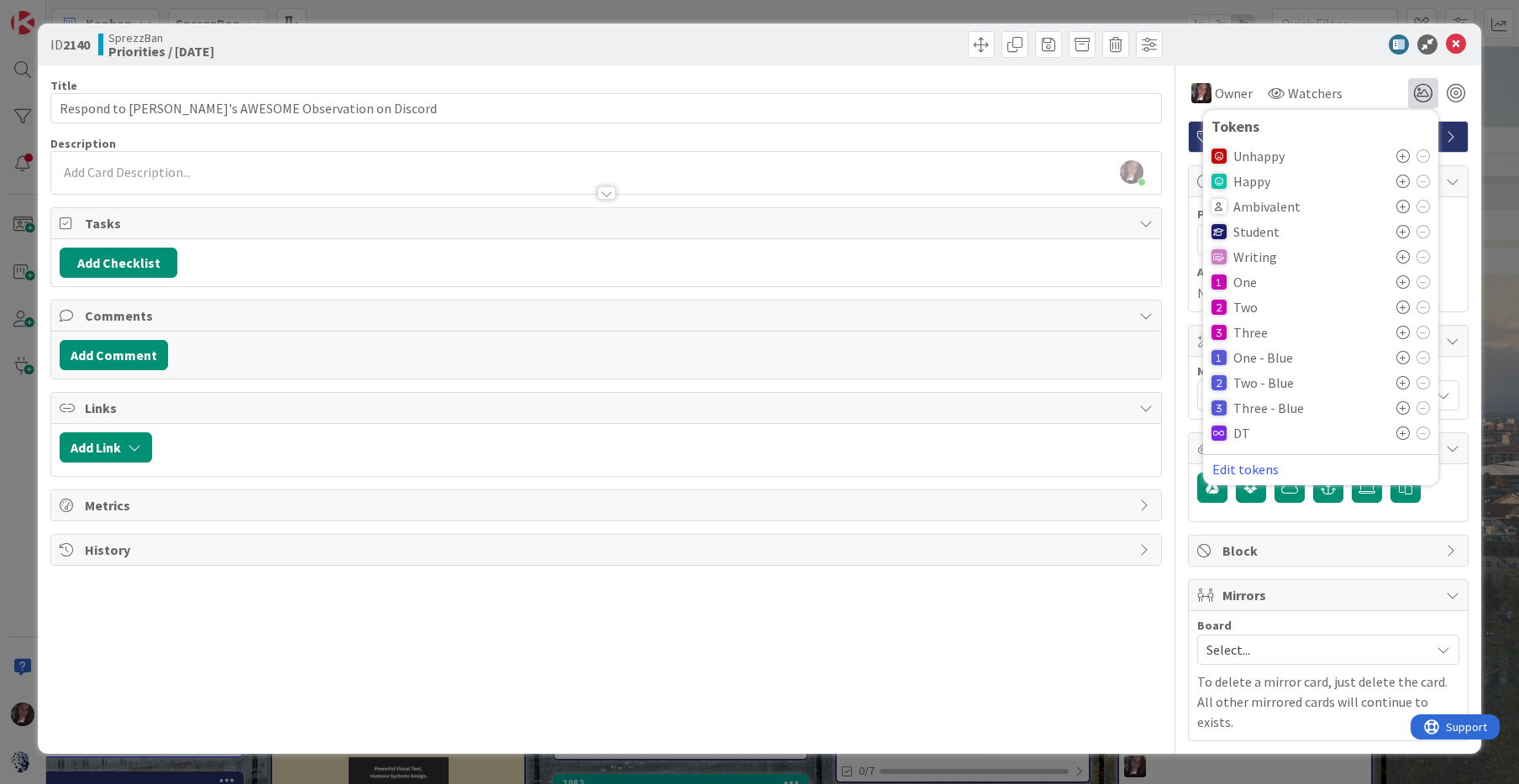
click at [1403, 233] on icon at bounding box center [1402, 231] width 13 height 13
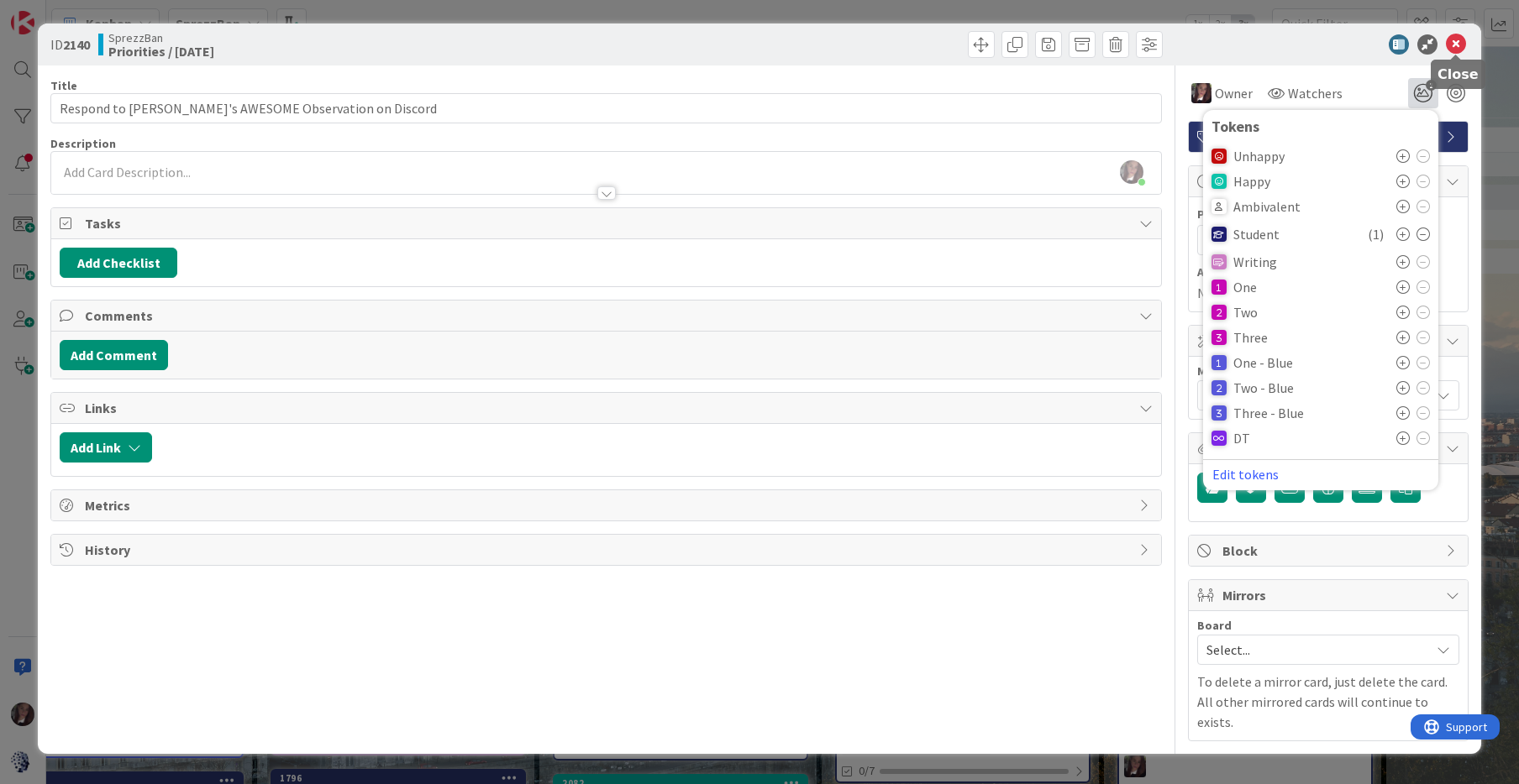
drag, startPoint x: 1453, startPoint y: 43, endPoint x: 1390, endPoint y: 46, distance: 63.1
click at [1453, 43] on icon at bounding box center [1456, 44] width 20 height 20
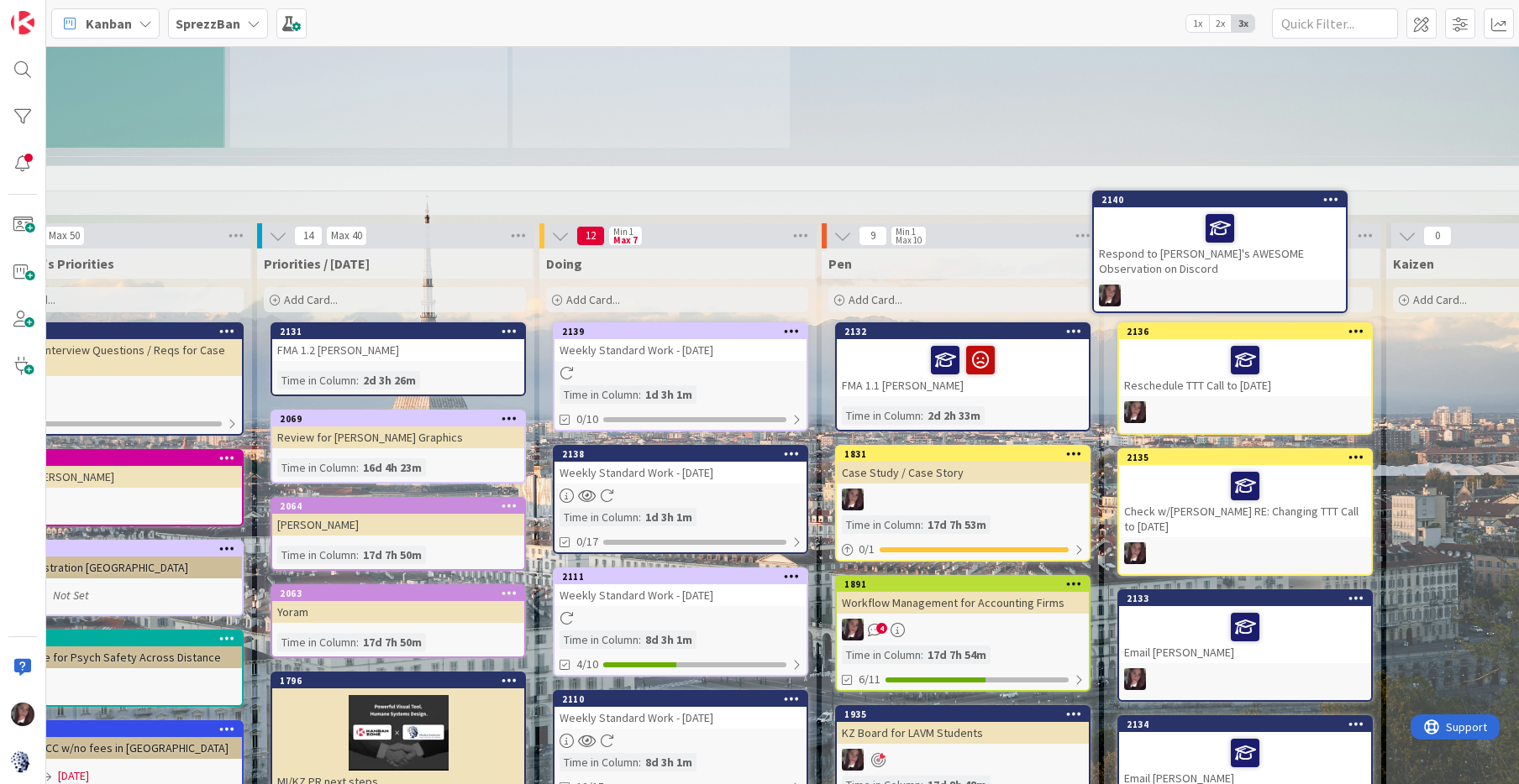
scroll to position [1431, 949]
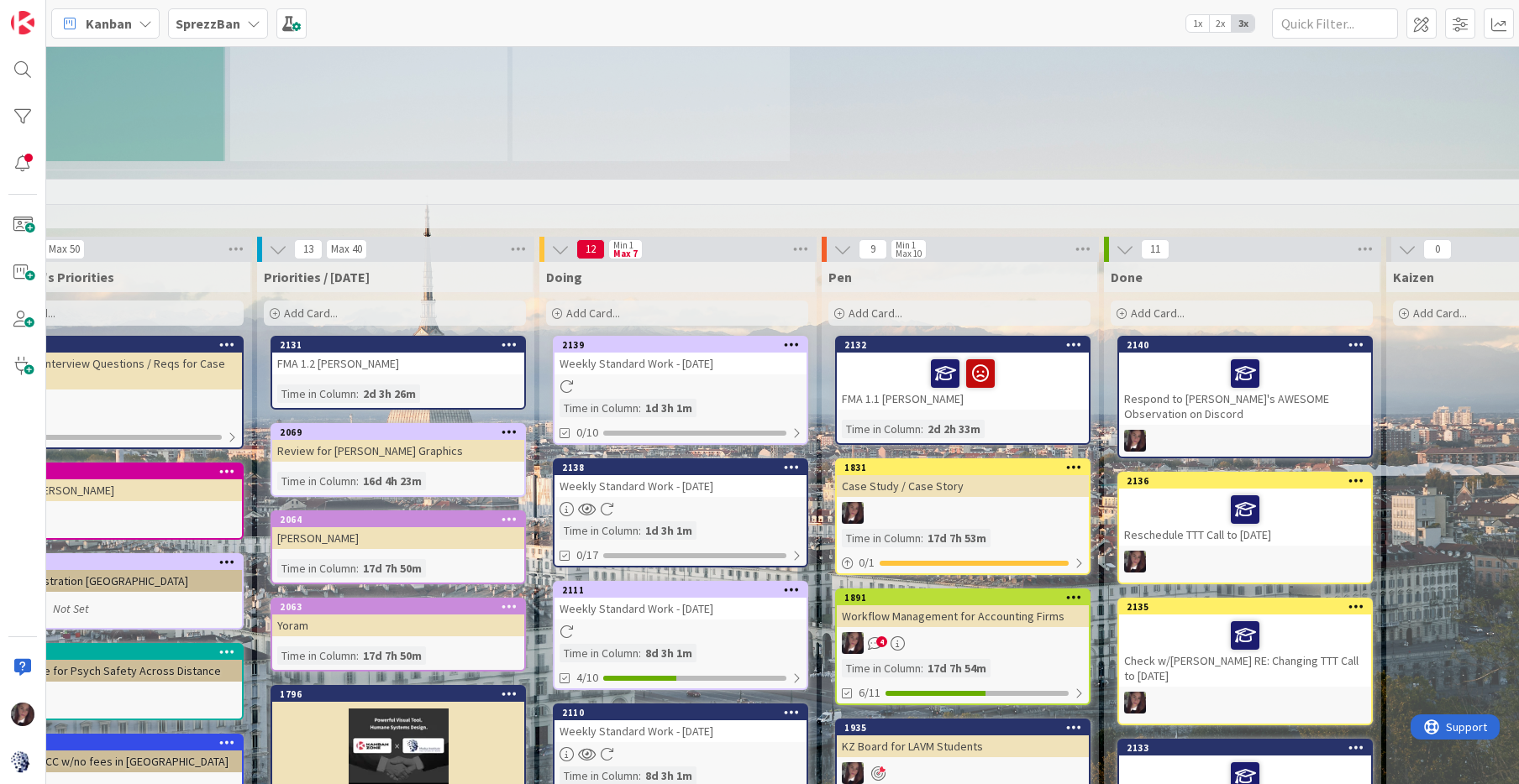
click at [304, 308] on div "Add Card..." at bounding box center [394, 313] width 262 height 26
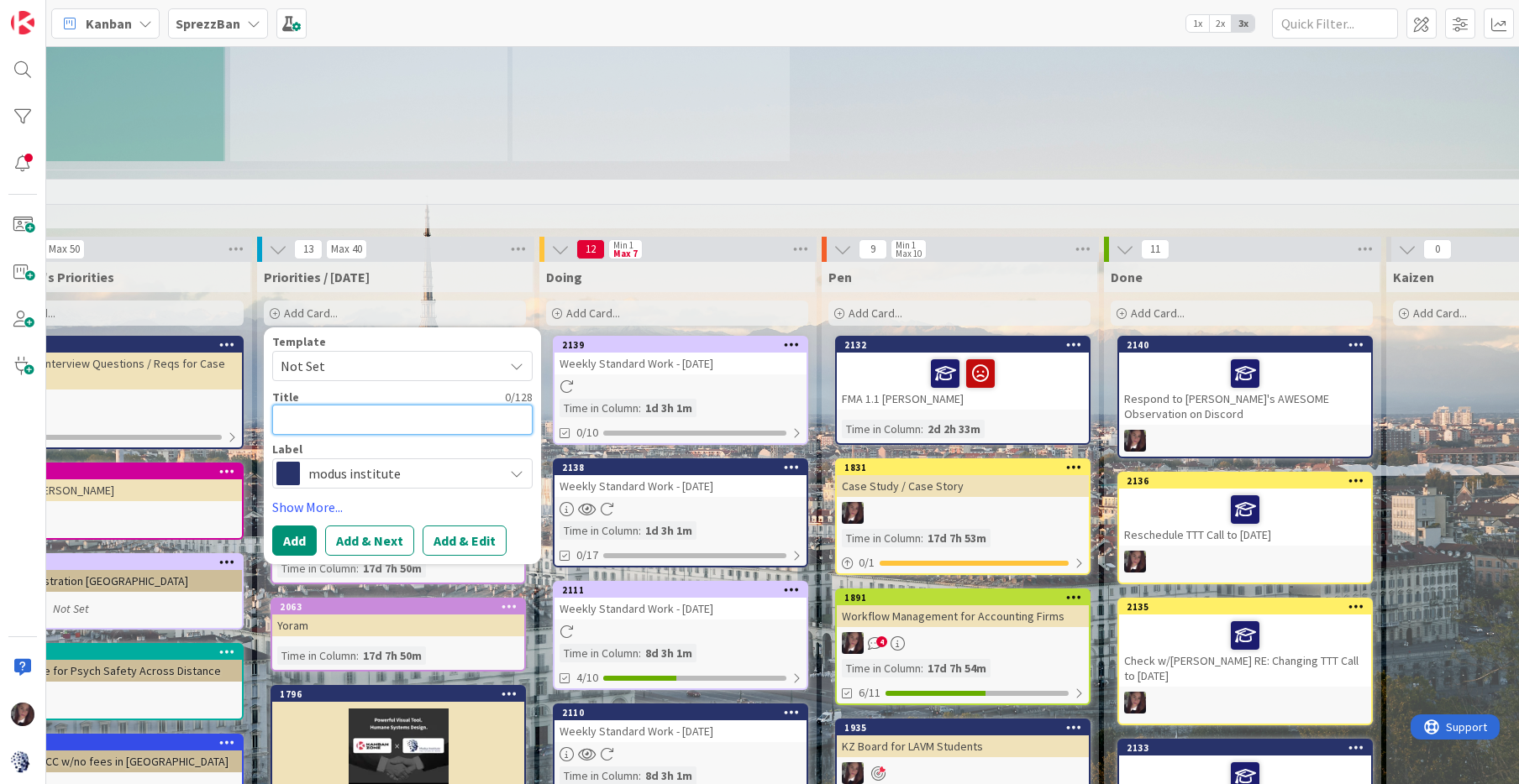
type textarea "x"
type textarea "R"
type textarea "x"
type textarea "Re"
type textarea "x"
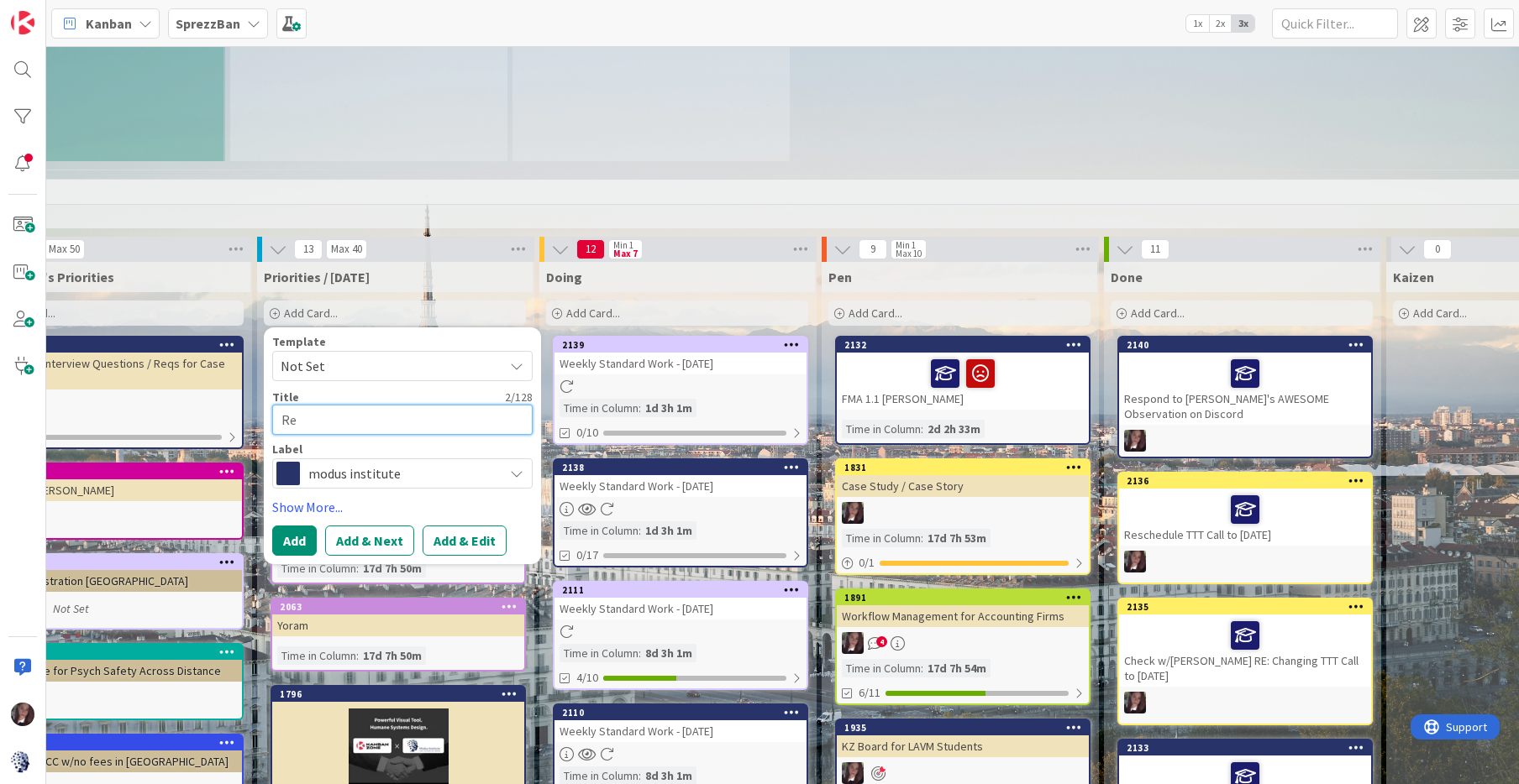
type textarea "Res"
type textarea "x"
type textarea "Resp"
type textarea "x"
type textarea "Respo"
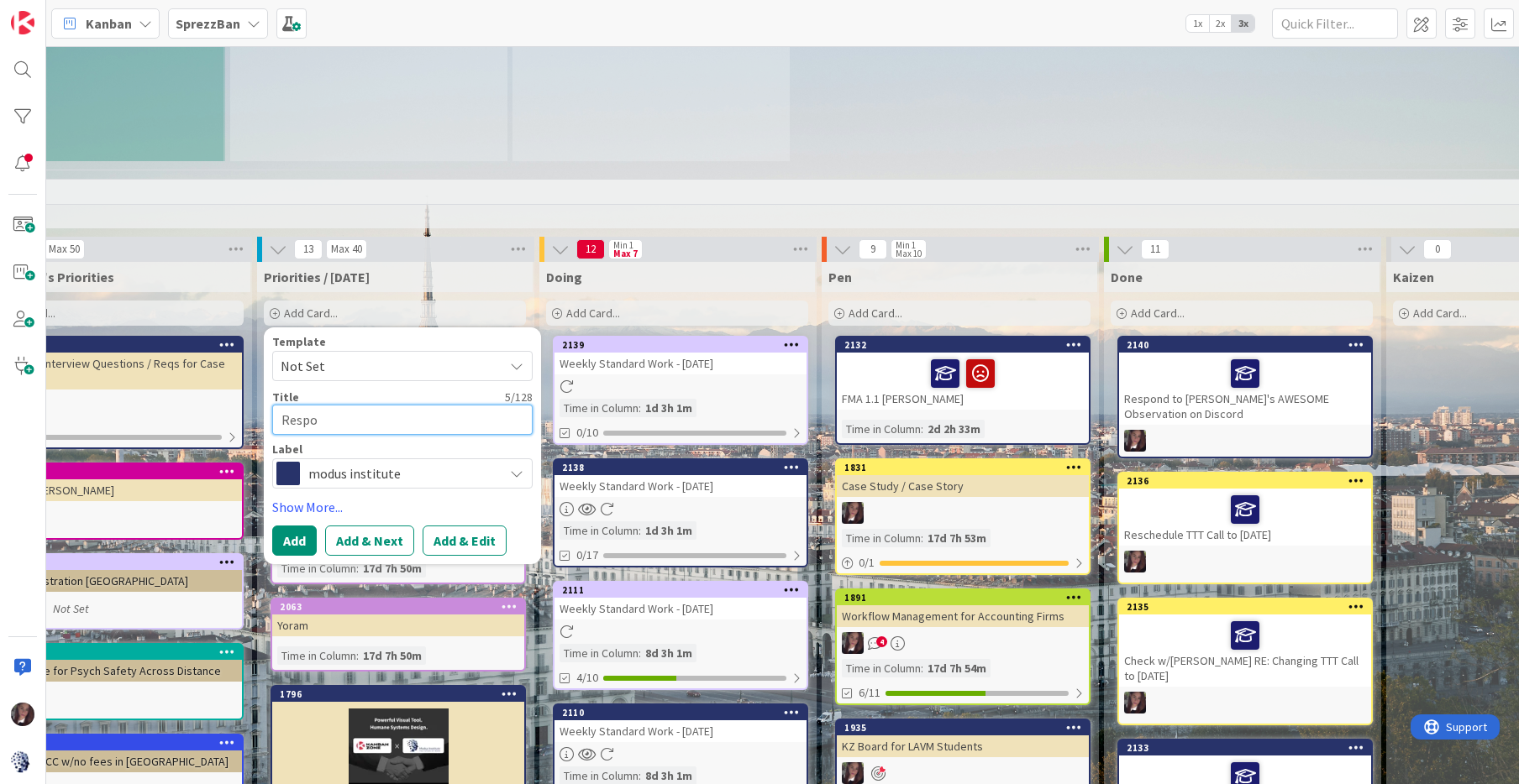
type textarea "x"
type textarea "Respond"
type textarea "x"
type textarea "Respond"
type textarea "x"
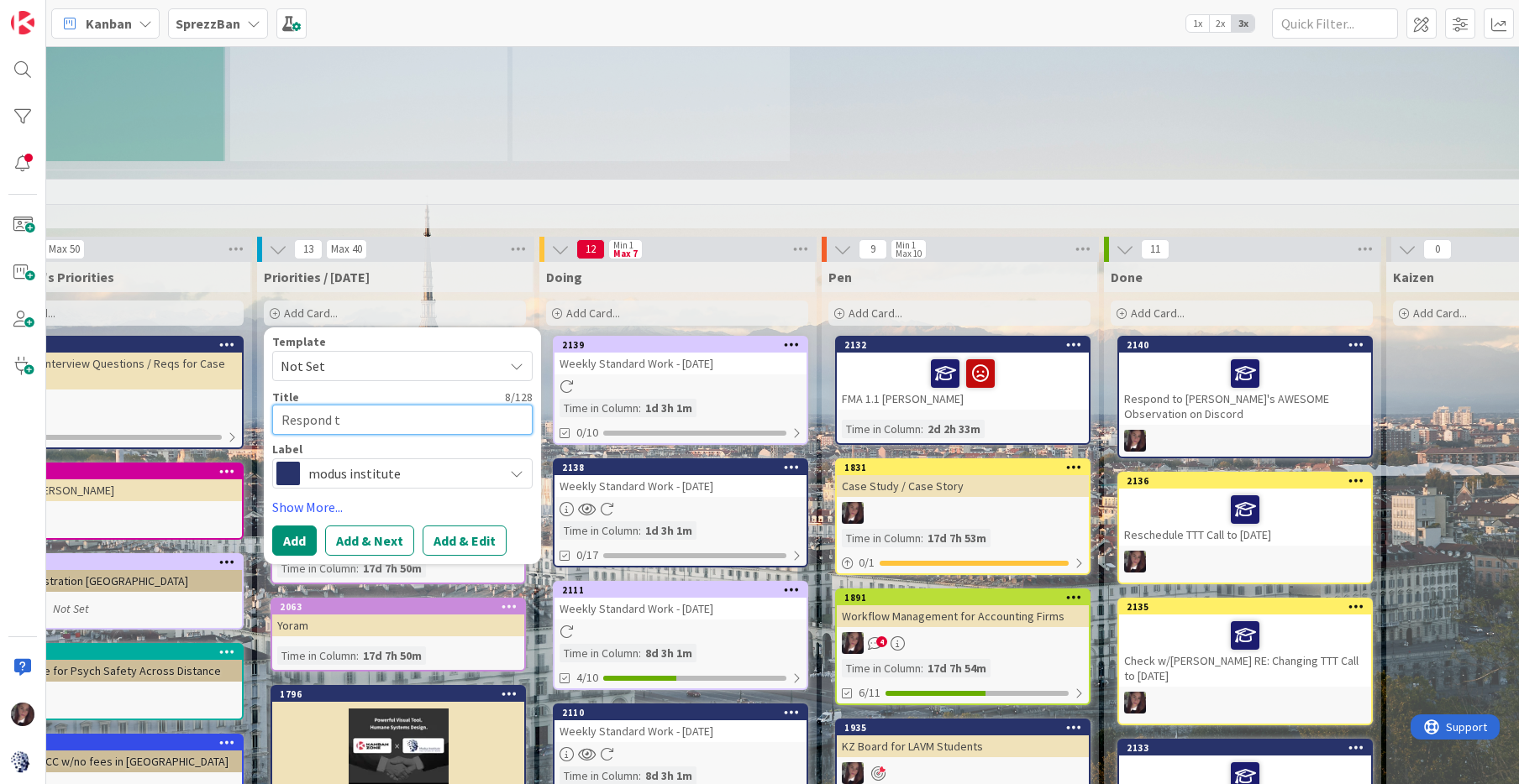
type textarea "Respond to"
type textarea "x"
type textarea "Respond to P"
type textarea "x"
type textarea "Respond to Pr"
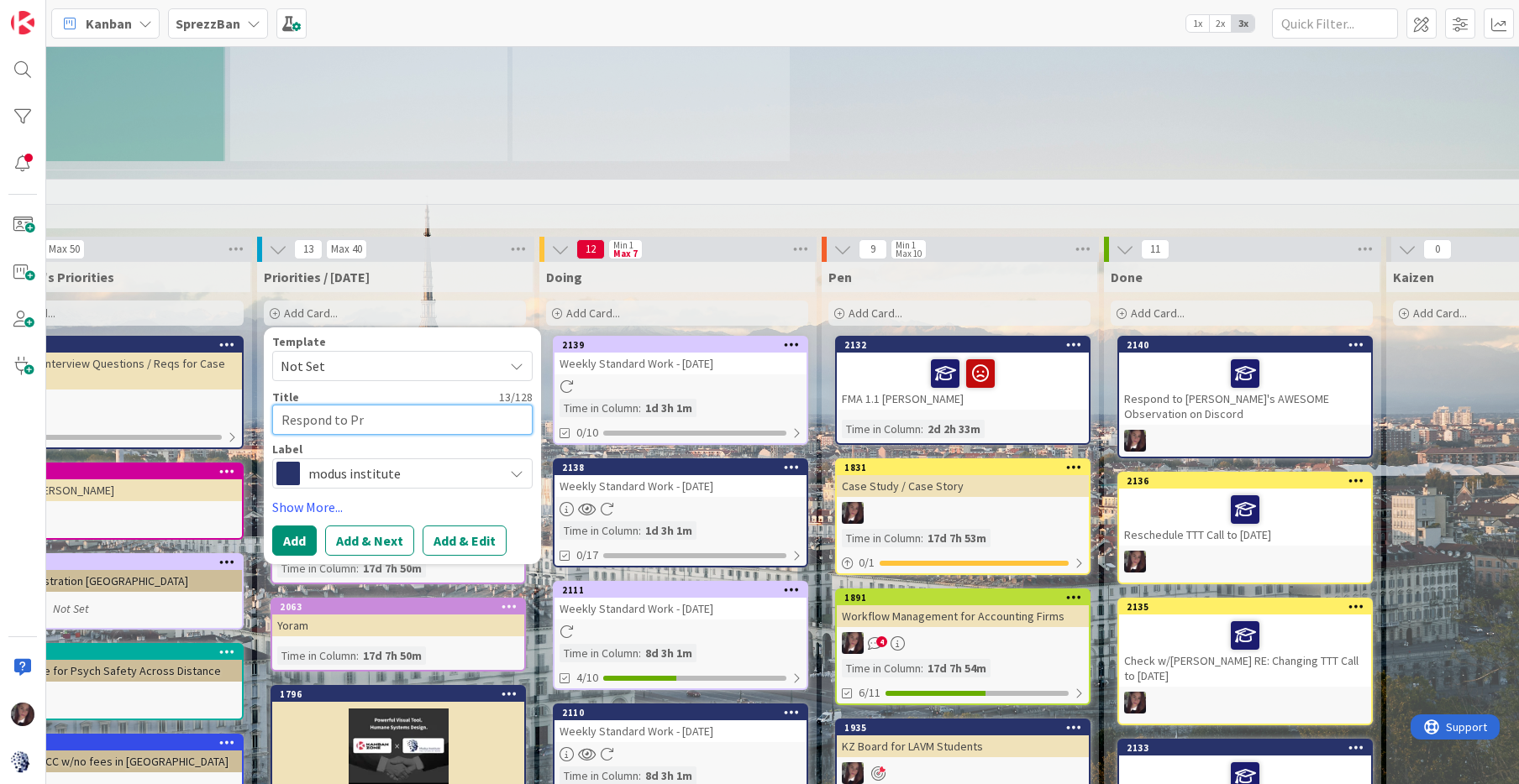
type textarea "x"
type textarea "Respond to Pre"
type textarea "x"
type textarea "Respond to Preb"
type textarea "x"
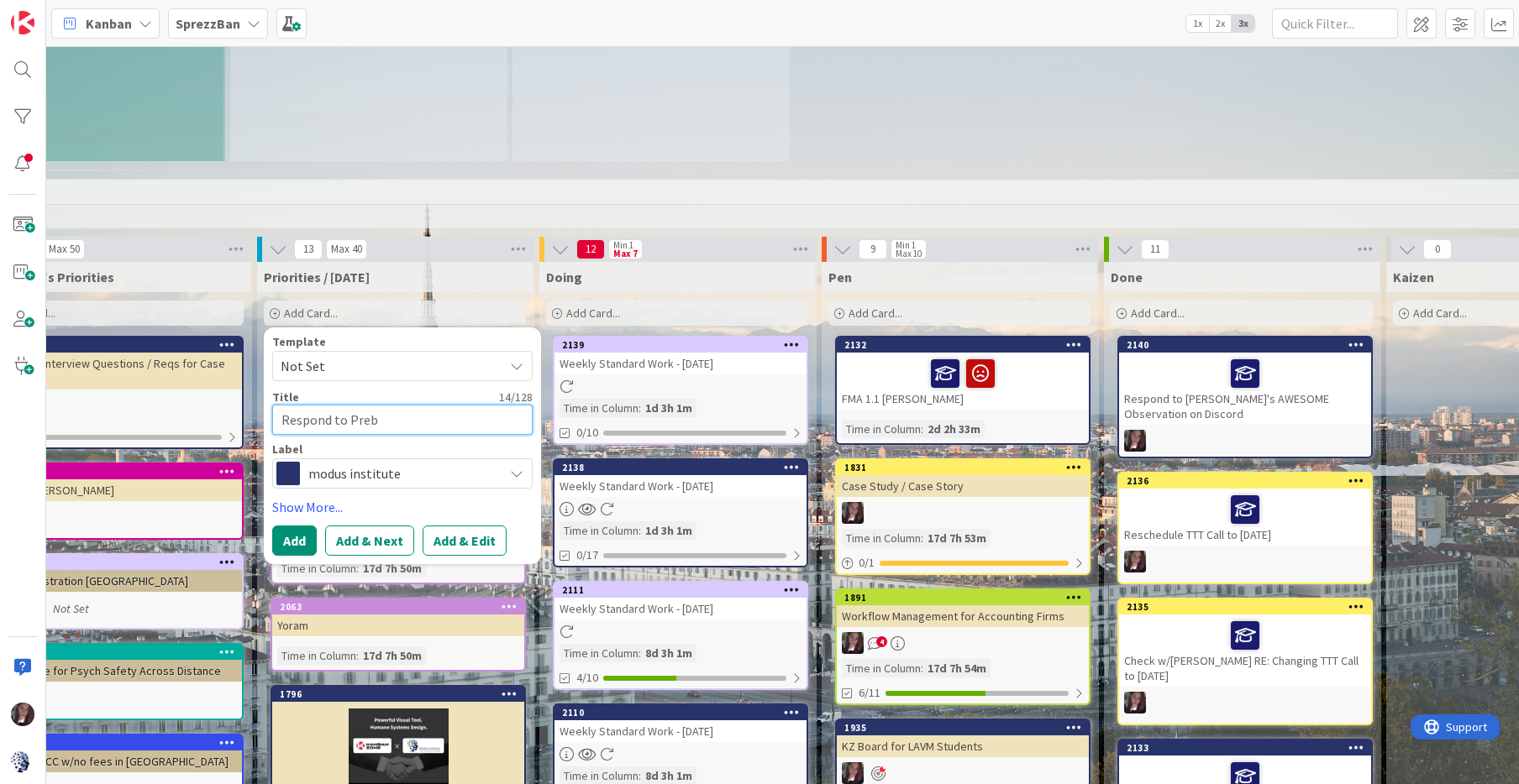
type textarea "Respond to [PERSON_NAME]"
type textarea "x"
type textarea "Respond to Preben"
type textarea "x"
type textarea "Respond to Preben"
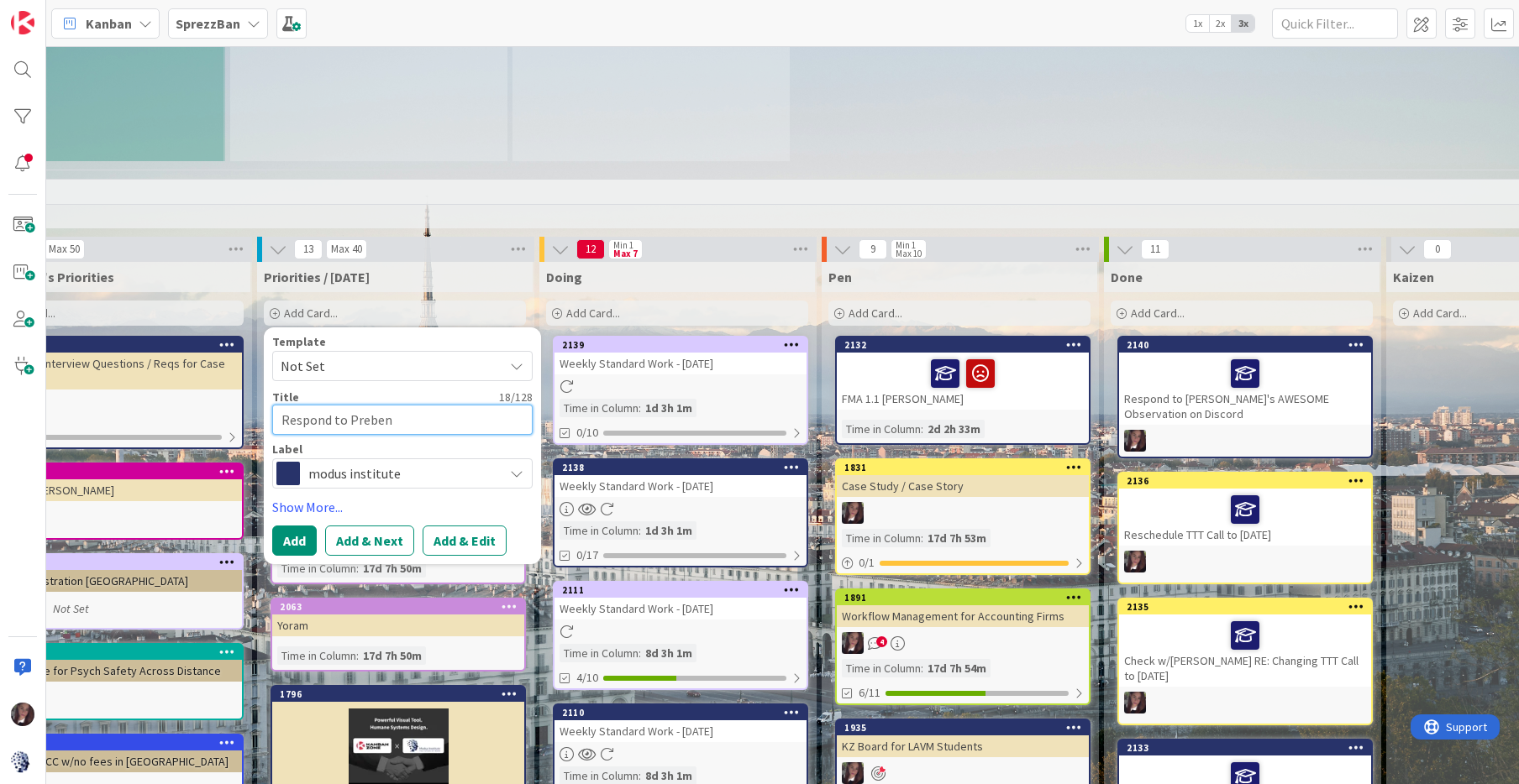
type textarea "x"
type textarea "Respond to Preben R"
type textarea "x"
type textarea "Respond to Preben RE"
type textarea "x"
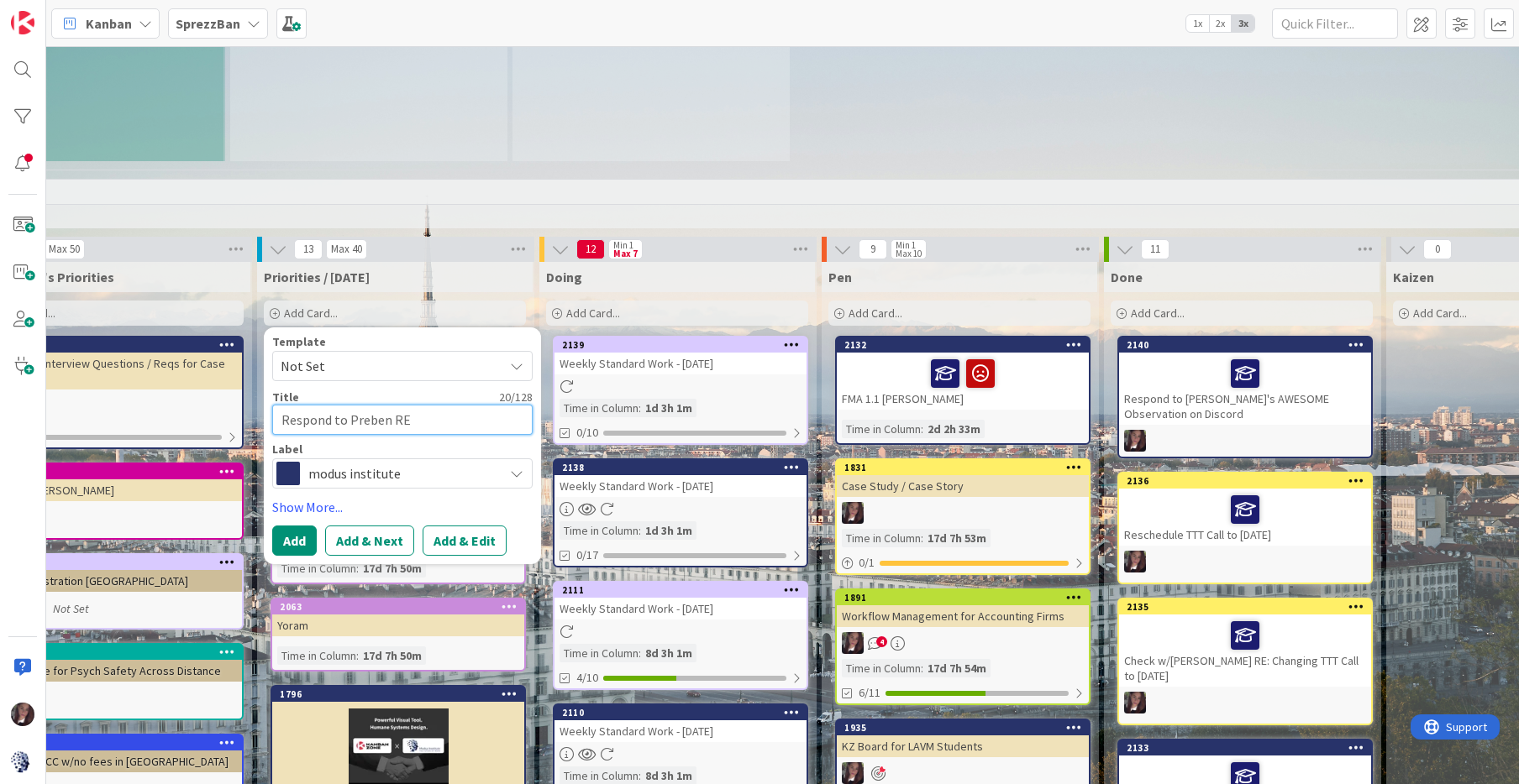
type textarea "Respond to Preben RE:"
type textarea "x"
type textarea "Respond to Preben RE:"
type textarea "x"
type textarea "Respond to Preben RE: O"
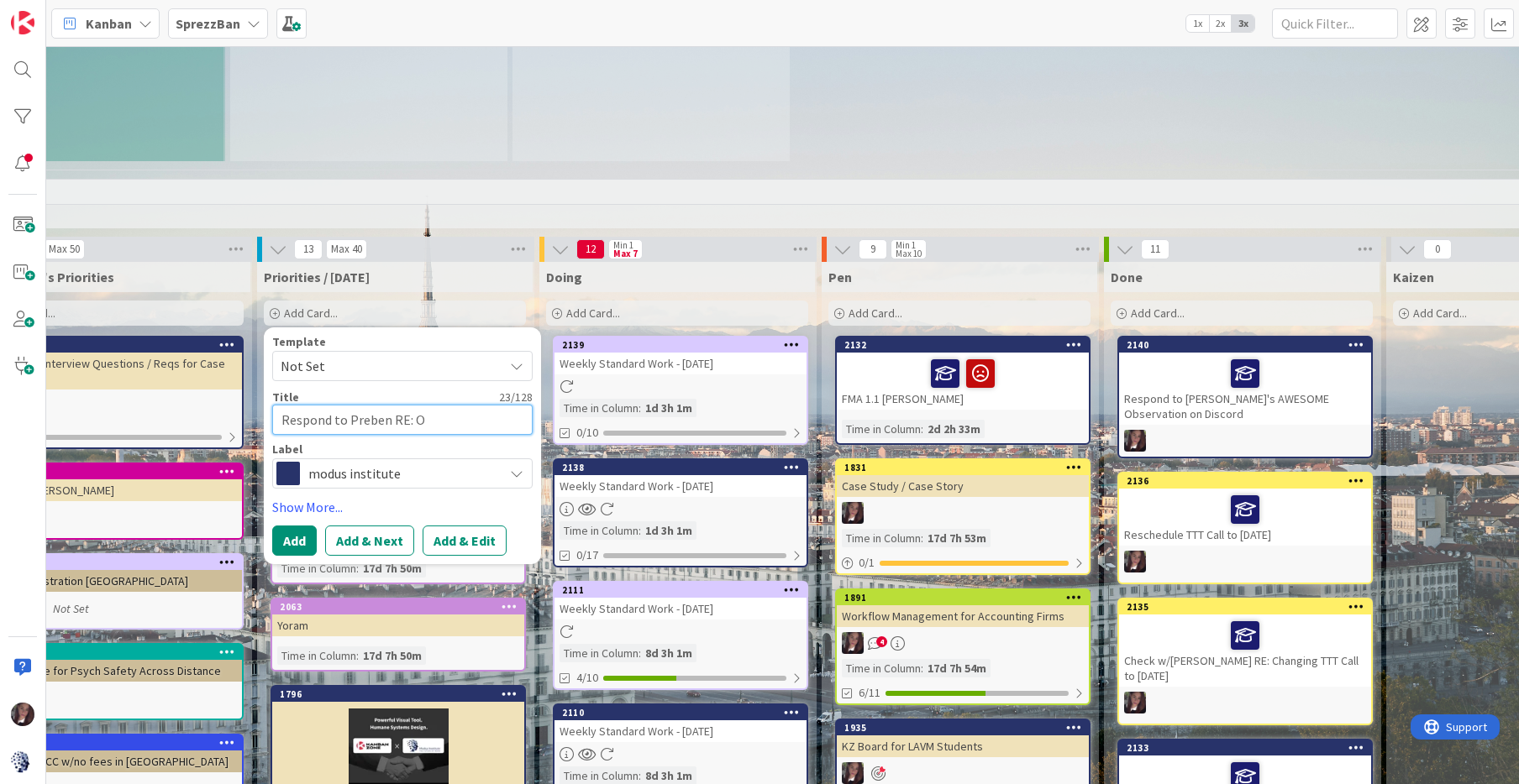
type textarea "x"
type textarea "Respond to Preben RE: Ob"
type textarea "x"
type textarea "Respond to Preben RE: Obe"
type textarea "x"
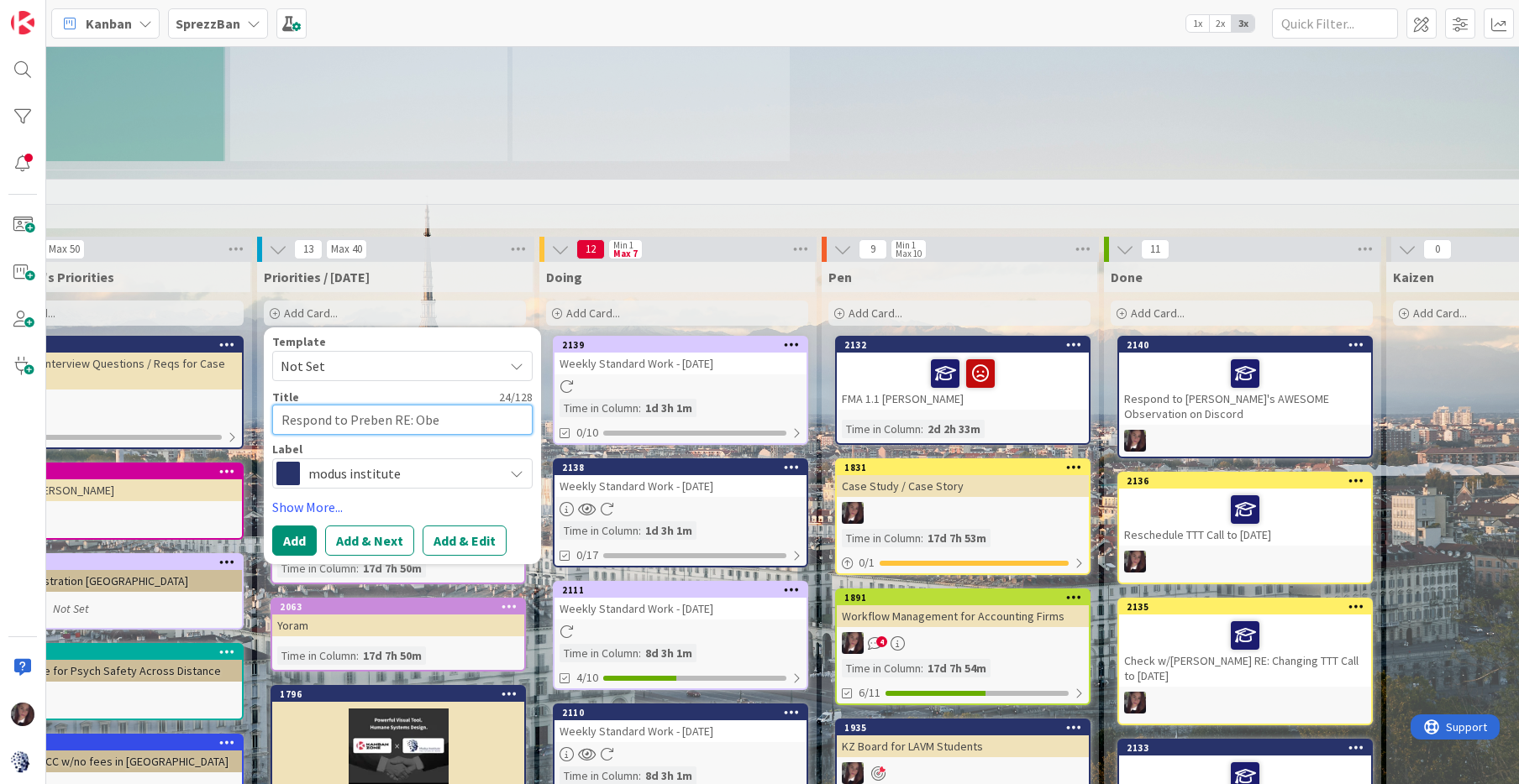
type textarea "Respond to Preben RE: Obey"
type textarea "x"
type textarea "Respond to Preben RE: Obeya"
type textarea "x"
type textarea "Respond to Preben RE: Obeya F"
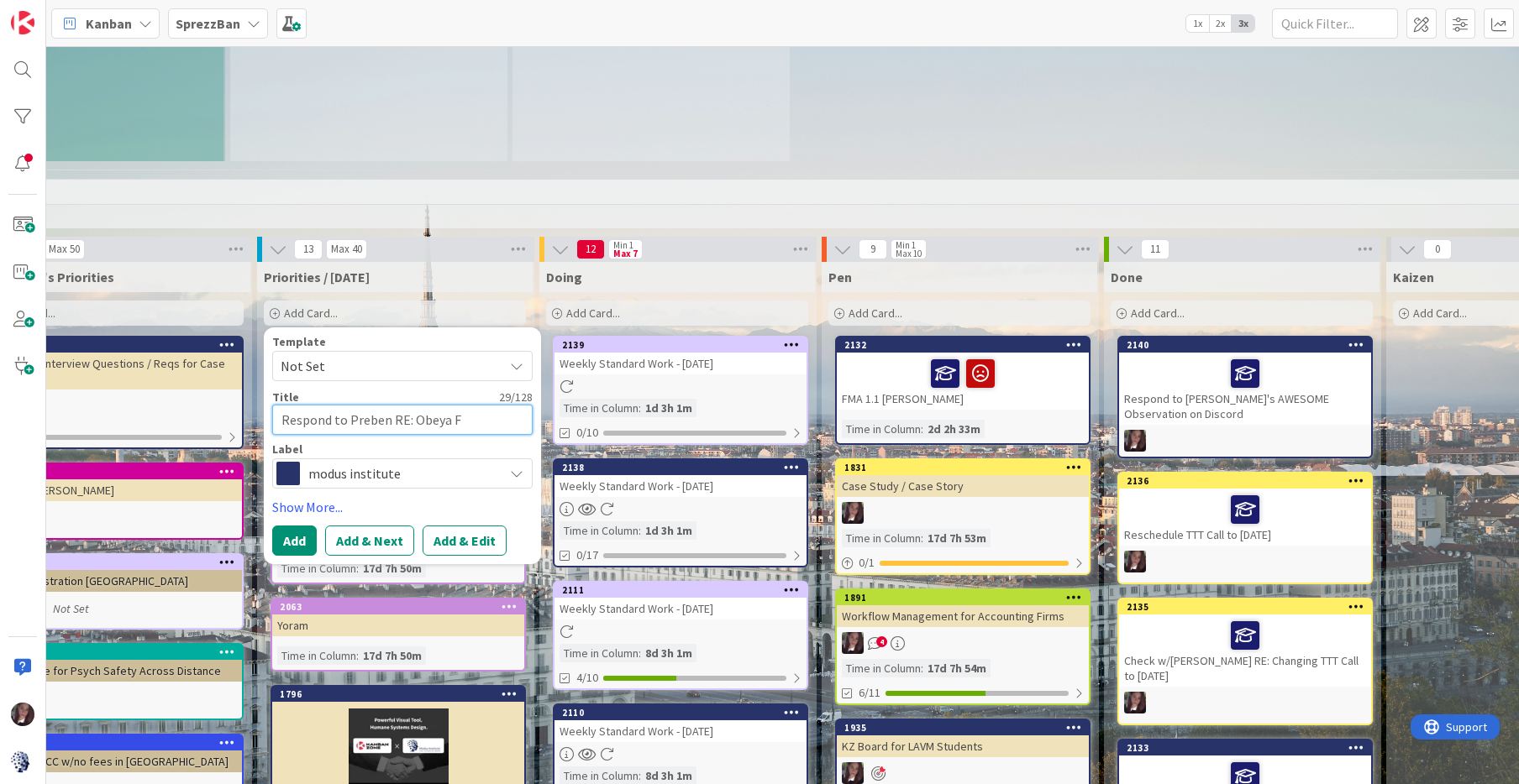
type textarea "x"
type textarea "Respond to Preben RE: [PERSON_NAME]"
type textarea "x"
type textarea "Respond to Preben RE: Obeya Fun"
type textarea "x"
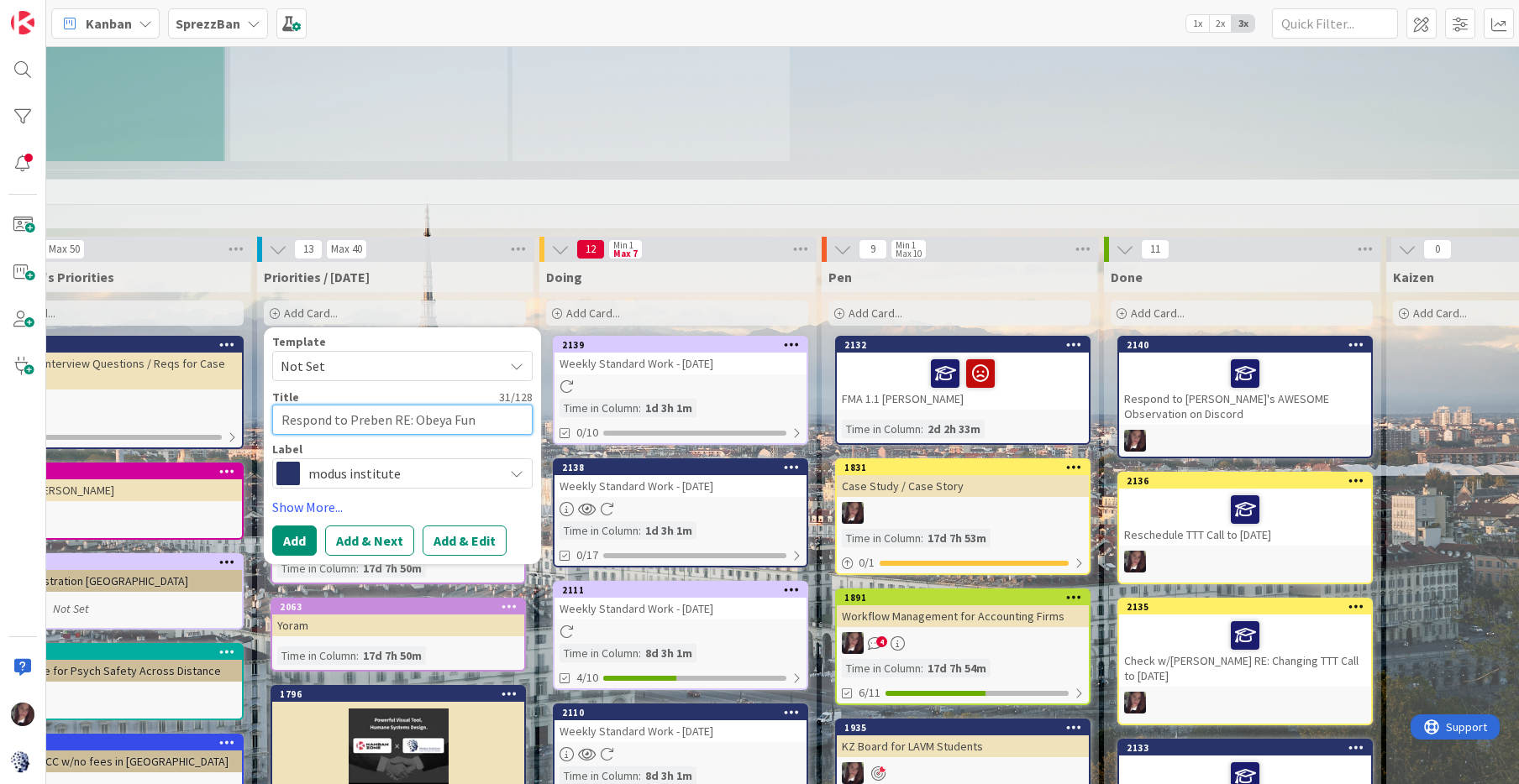
type textarea "Respond to Preben RE: Obeya Fund"
type textarea "x"
type textarea "Respond to Preben RE: Obeya Funda"
type textarea "x"
type textarea "Respond to Preben RE: Obeya Fundam"
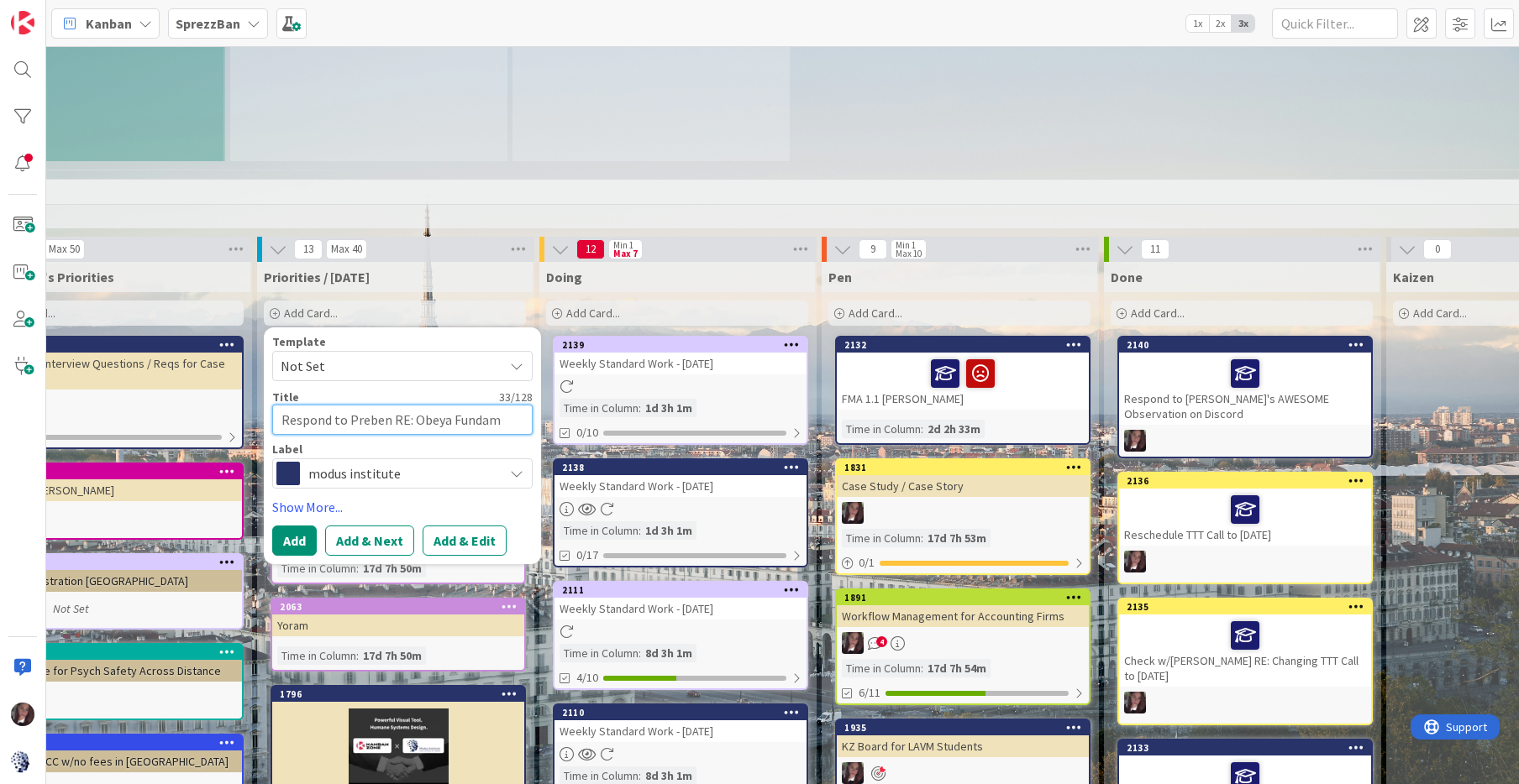
type textarea "x"
type textarea "Respond to Preben RE: Obeya Fundame"
type textarea "x"
type textarea "Respond to Preben RE: Obeya Fundamen"
type textarea "x"
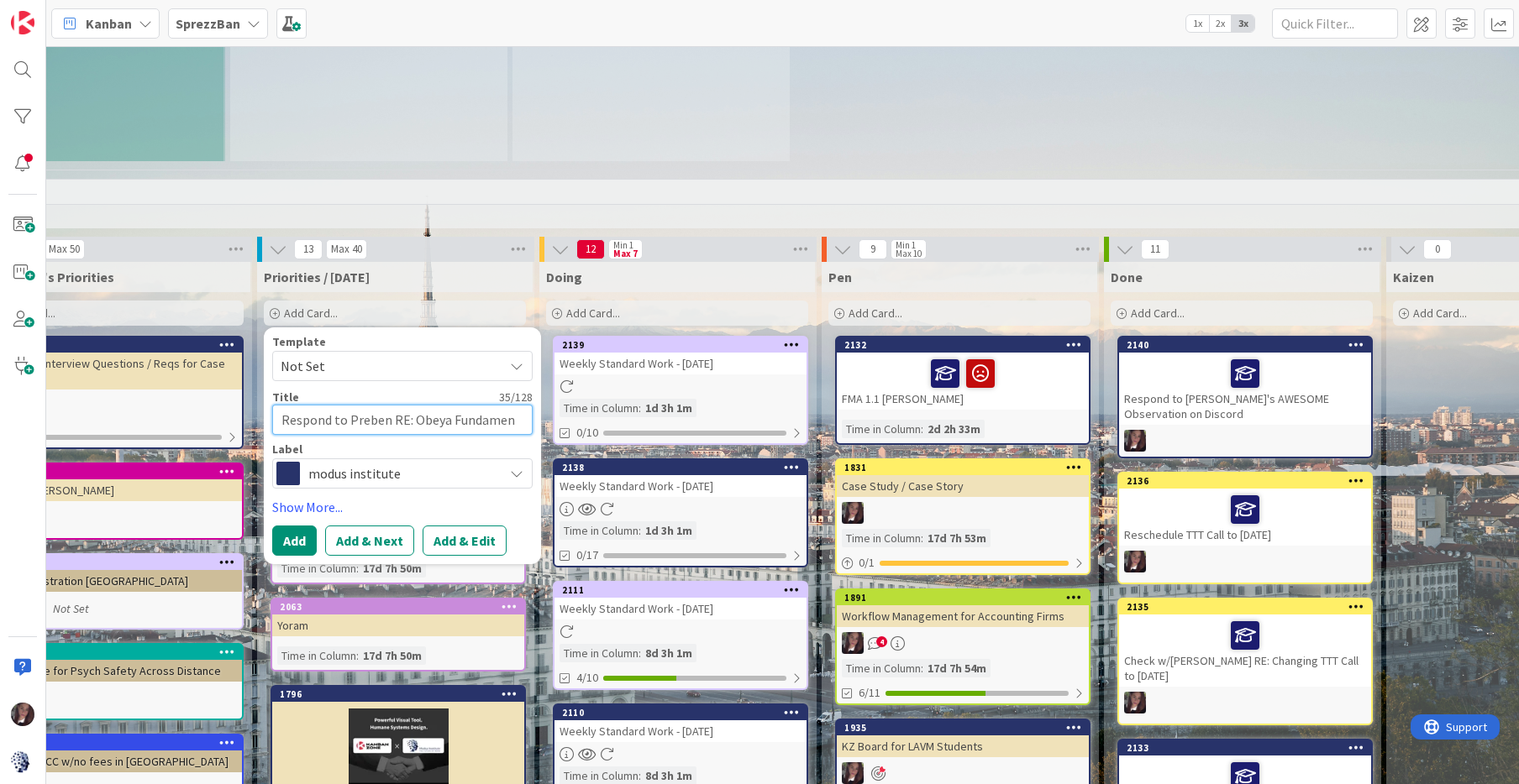
type textarea "Respond to Preben RE: Obeya Fundament"
type textarea "x"
type textarea "Respond to Preben RE: Obeya Fundamenta"
type textarea "x"
type textarea "Respond to Preben RE: Obeya Fundamental"
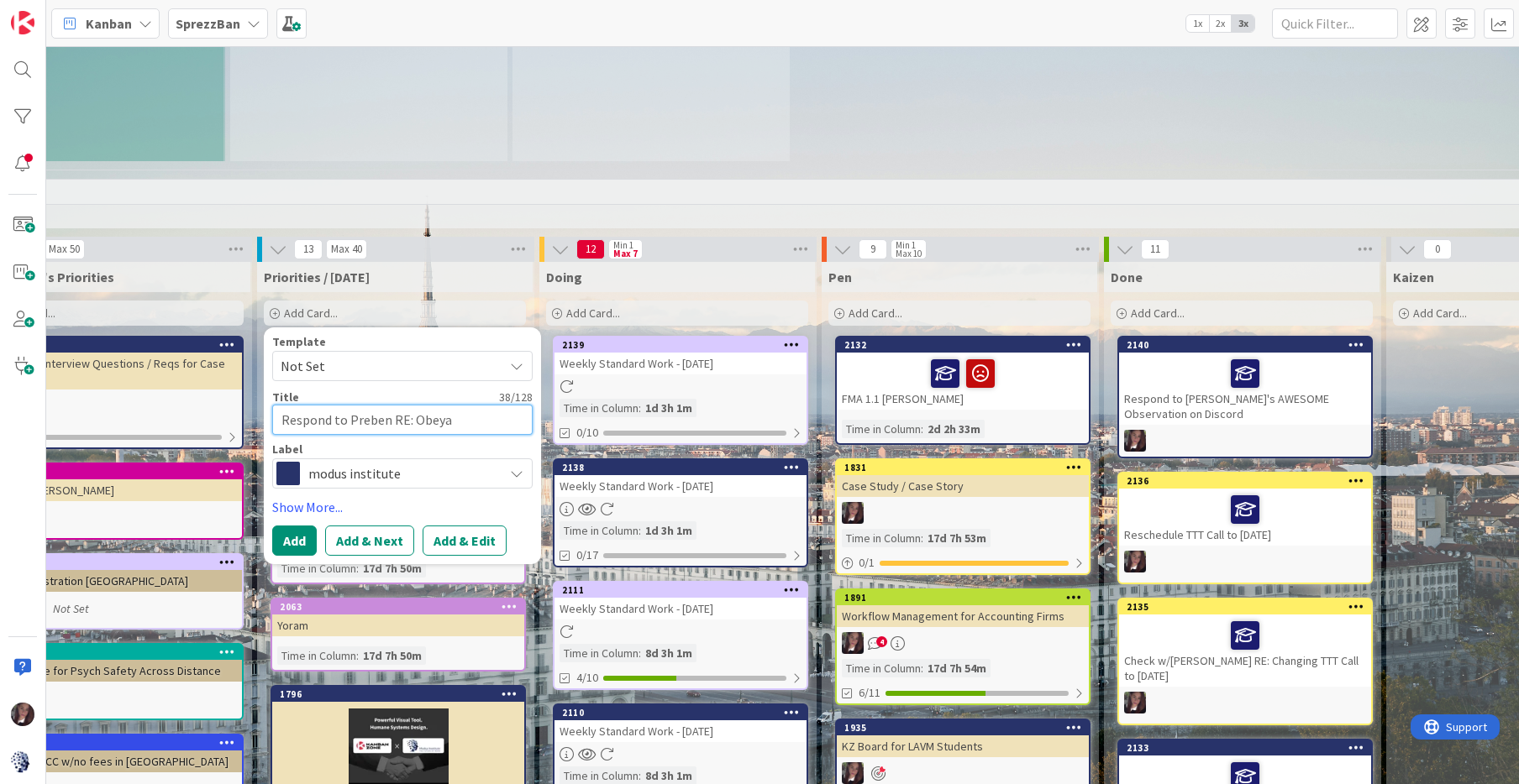
type textarea "x"
type textarea "Respond to Preben RE: Obeya Fundamentals"
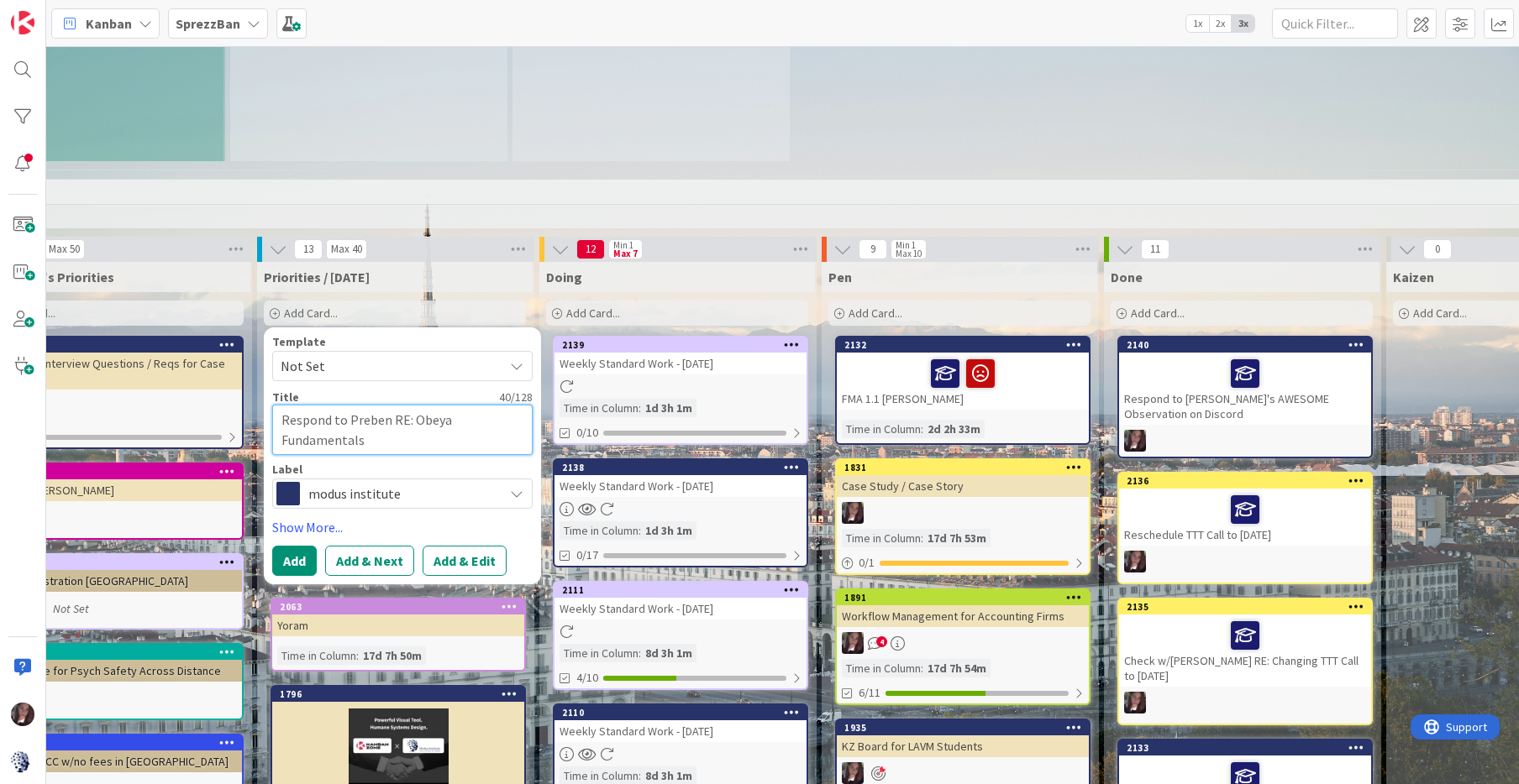
type textarea "x"
type textarea "Respond to Preben RE: Obeya Fundamentals"
click at [453, 546] on button "Add & Edit" at bounding box center [464, 561] width 84 height 30
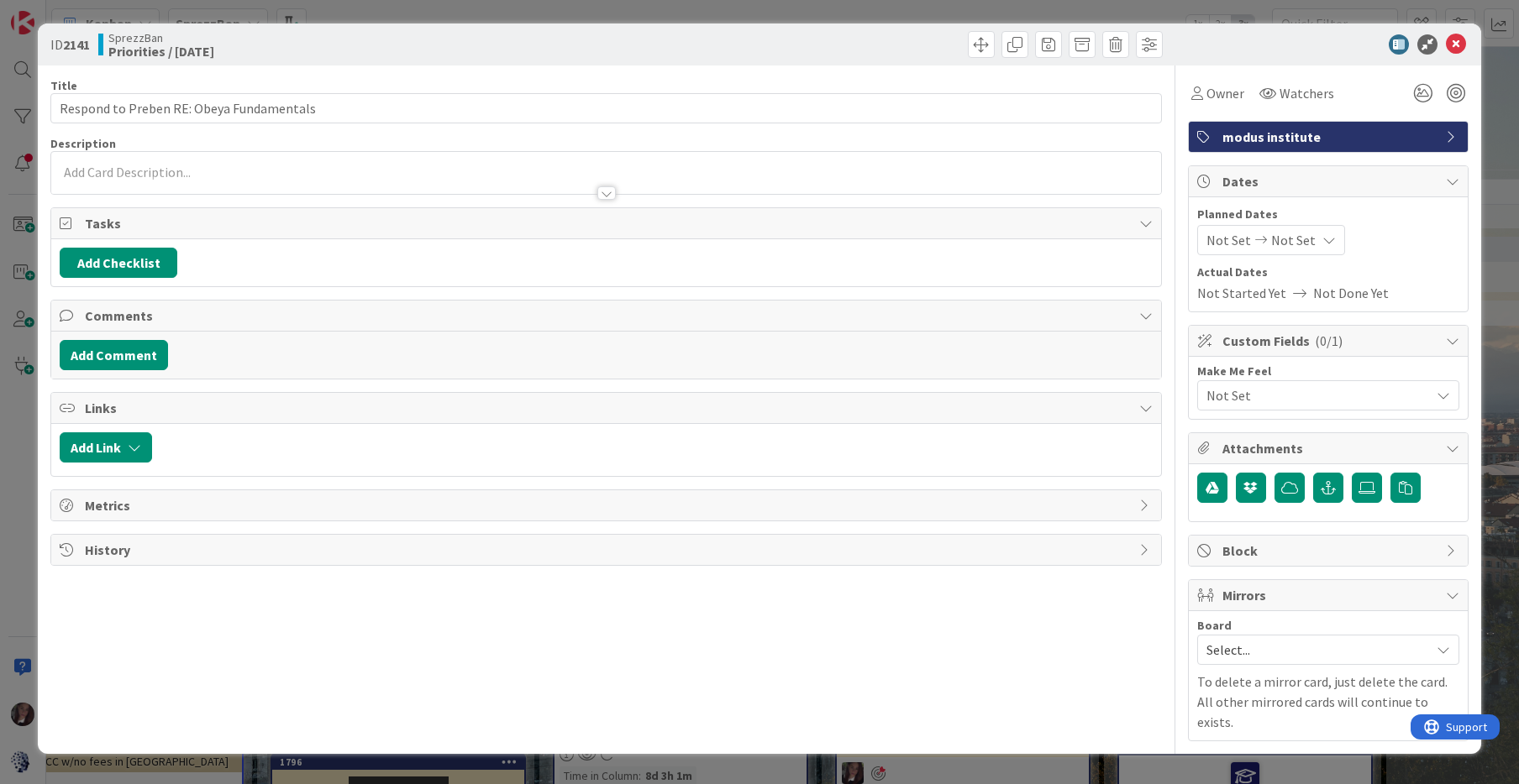
click at [1295, 137] on span "modus institute" at bounding box center [1330, 137] width 215 height 20
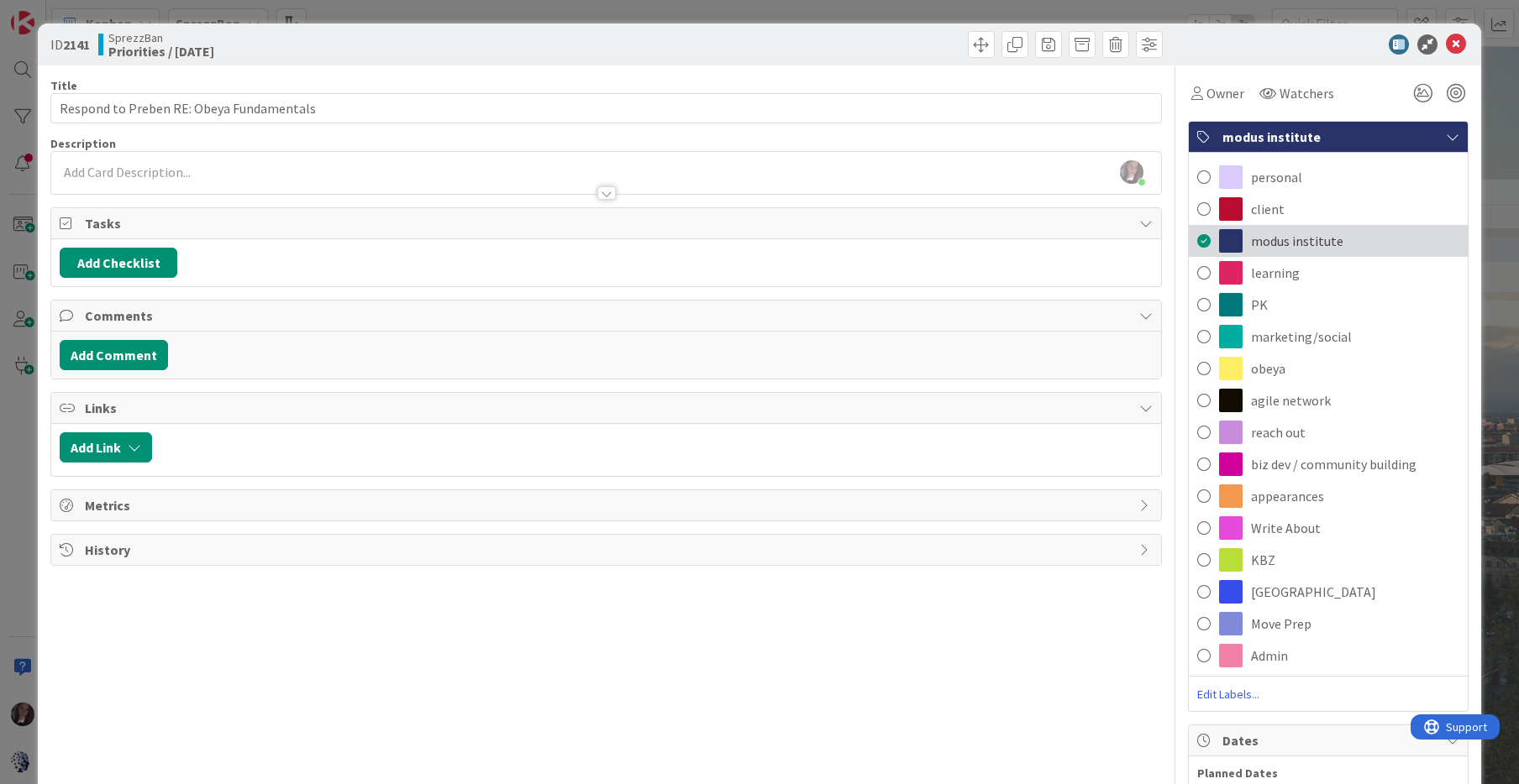
click at [1255, 240] on span "modus institute" at bounding box center [1296, 240] width 93 height 20
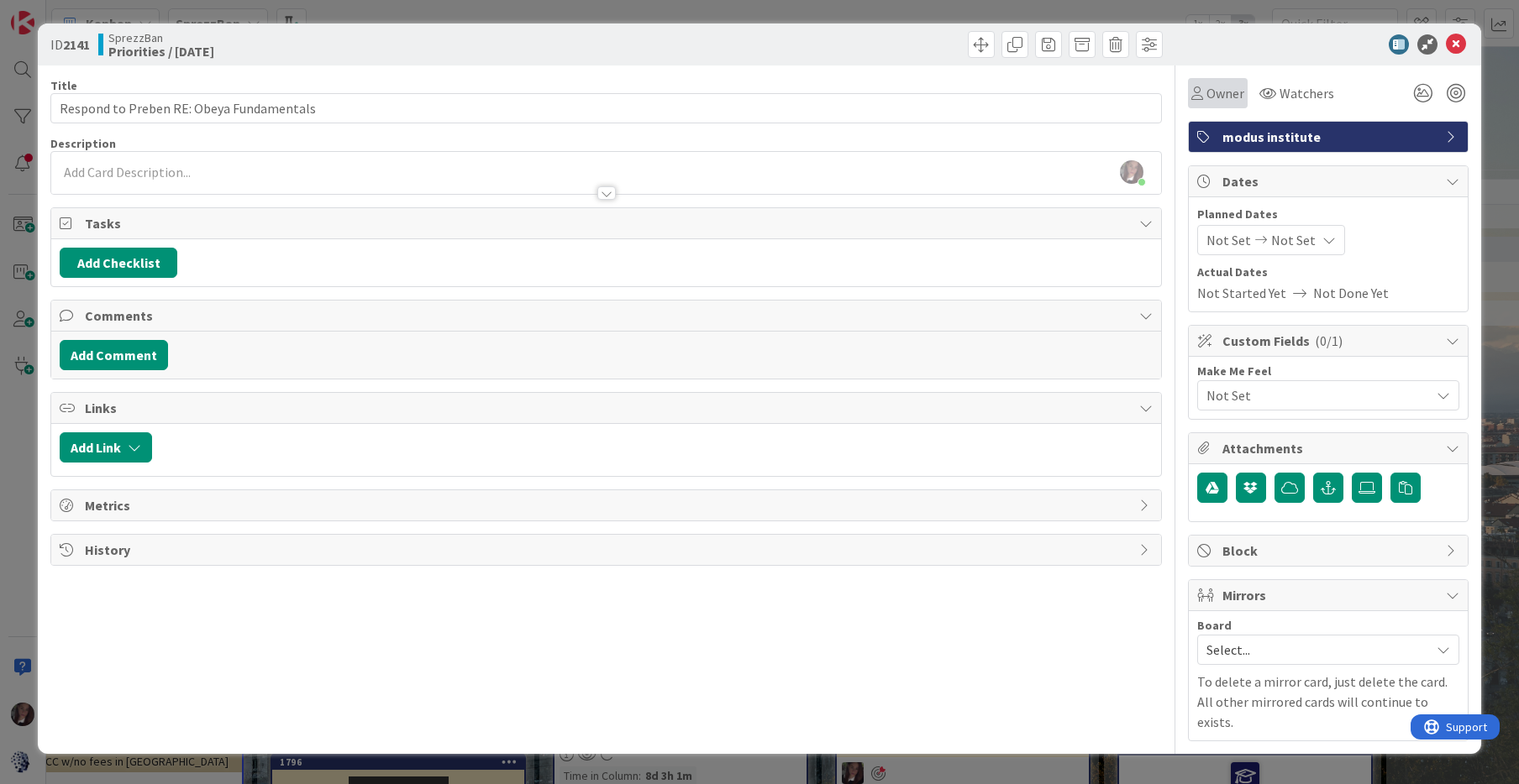
click at [1212, 92] on span "Owner" at bounding box center [1225, 92] width 38 height 20
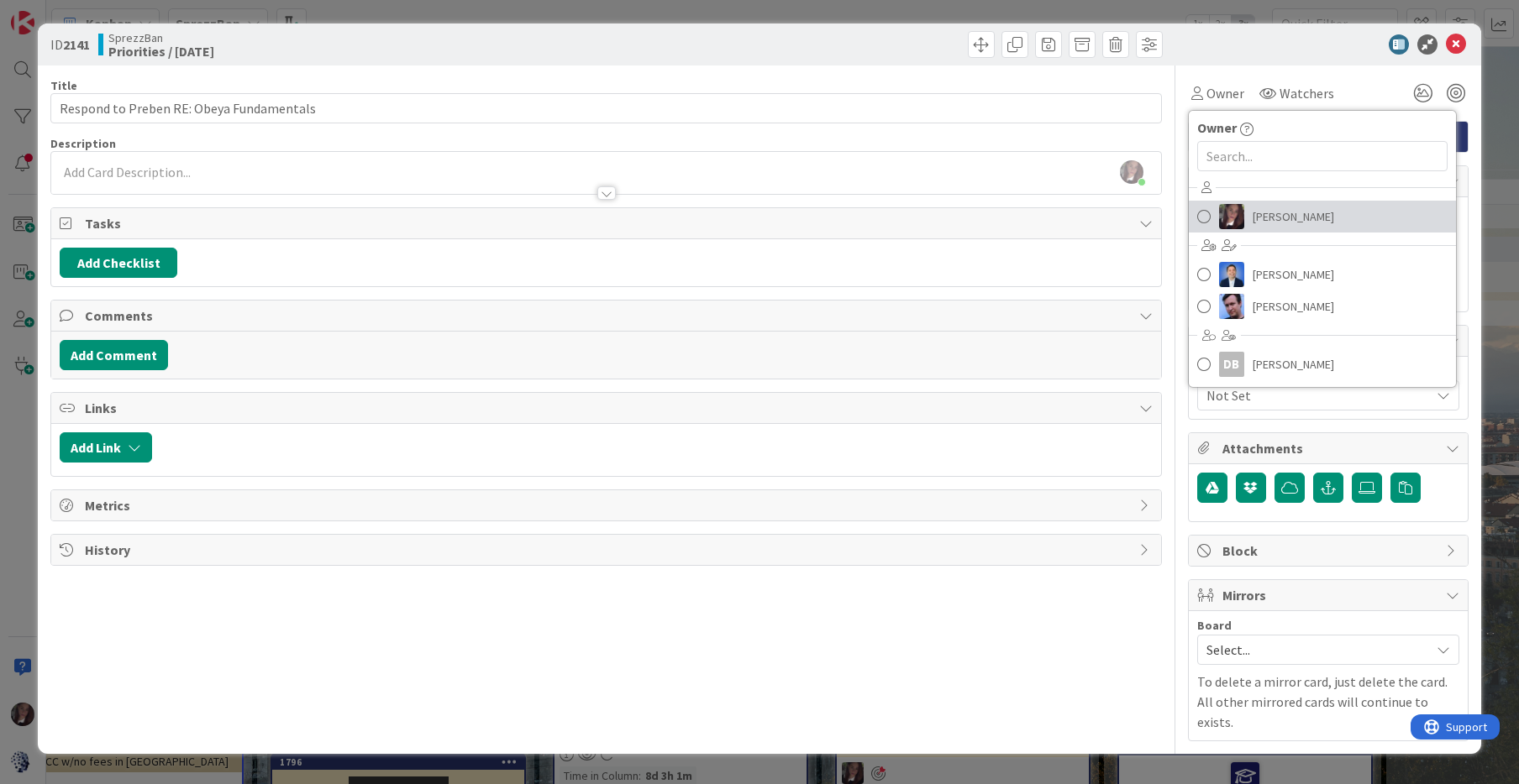
click at [1204, 218] on span at bounding box center [1203, 217] width 13 height 26
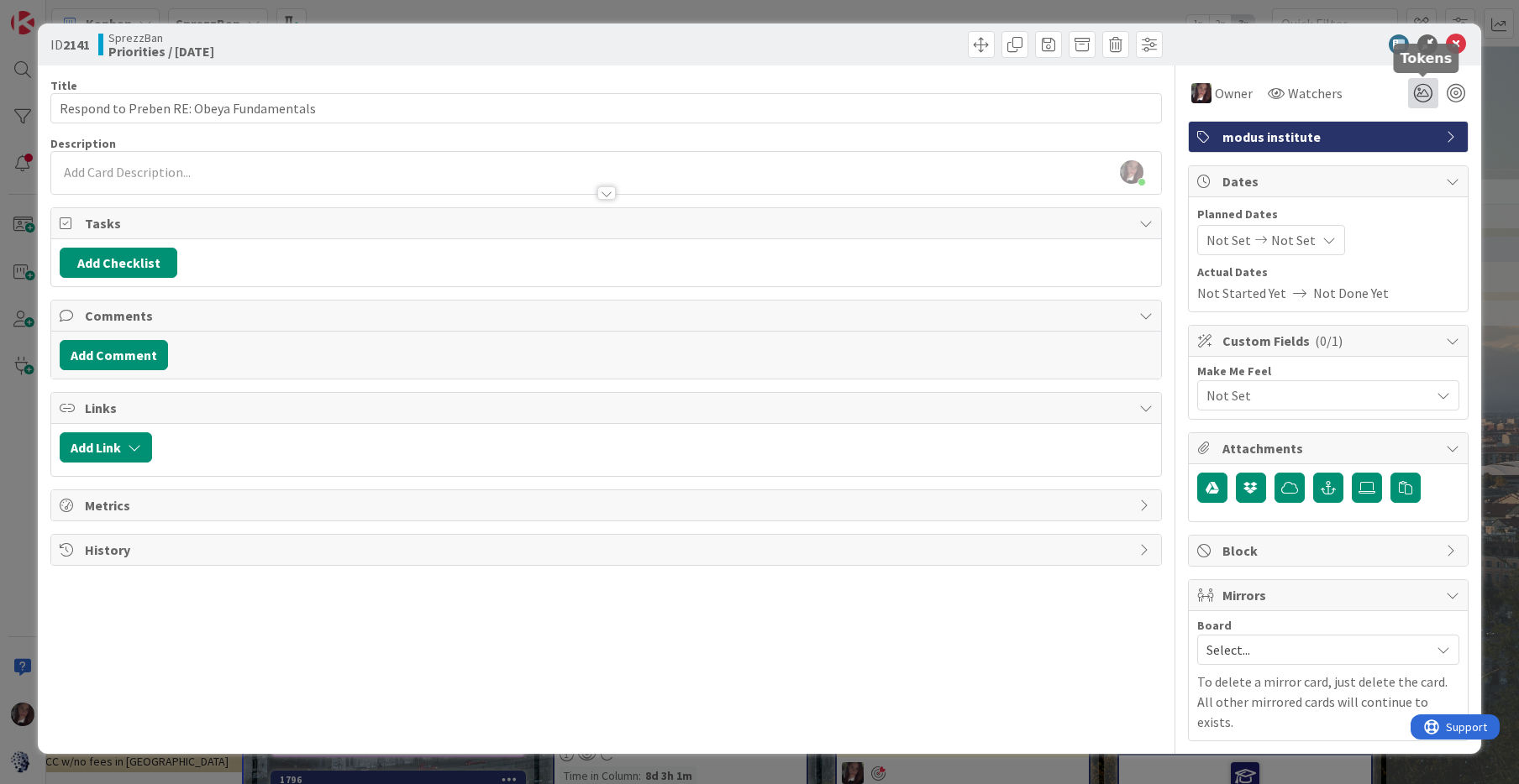
click at [1427, 92] on icon at bounding box center [1423, 93] width 30 height 30
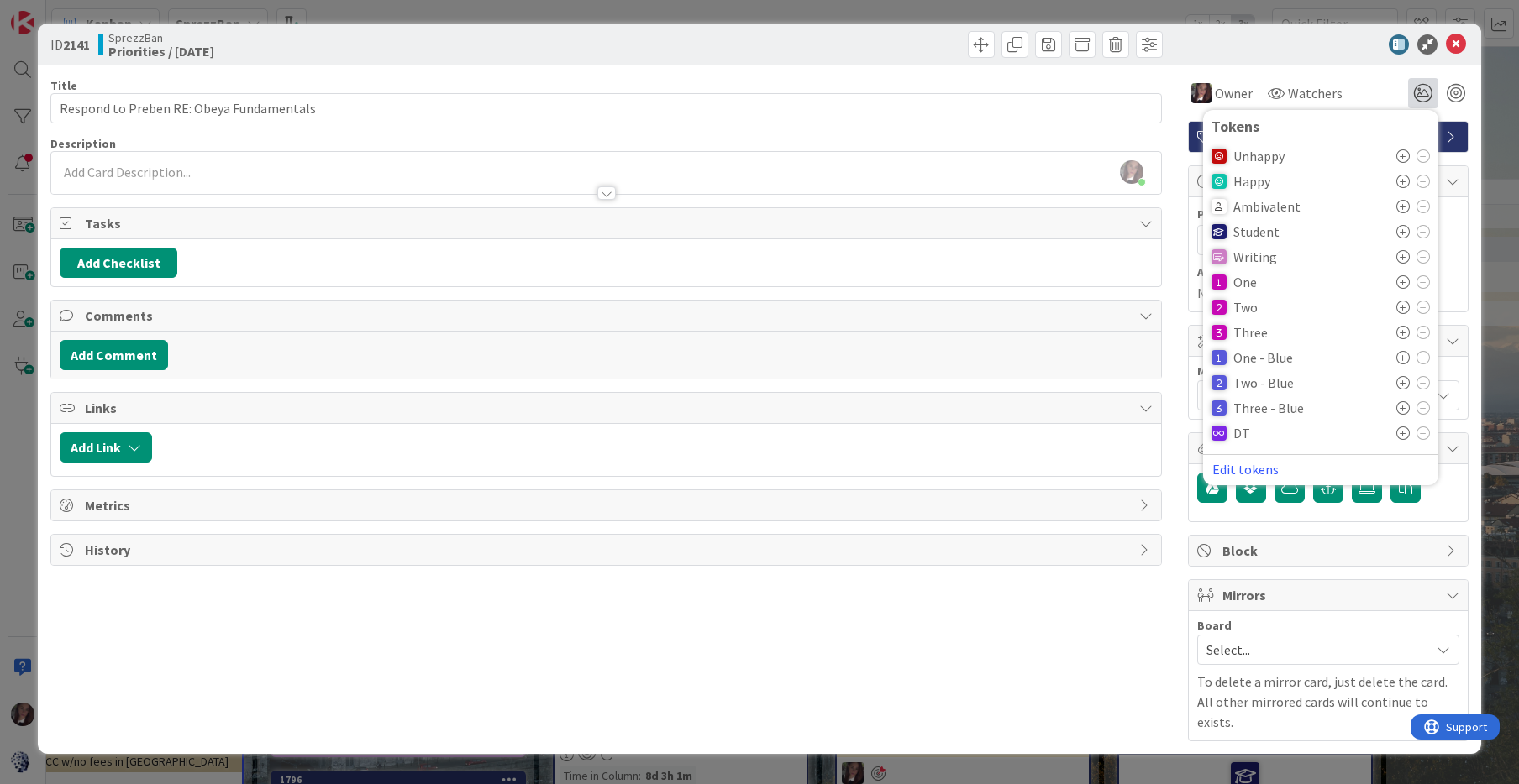
click at [1401, 226] on icon at bounding box center [1402, 231] width 13 height 13
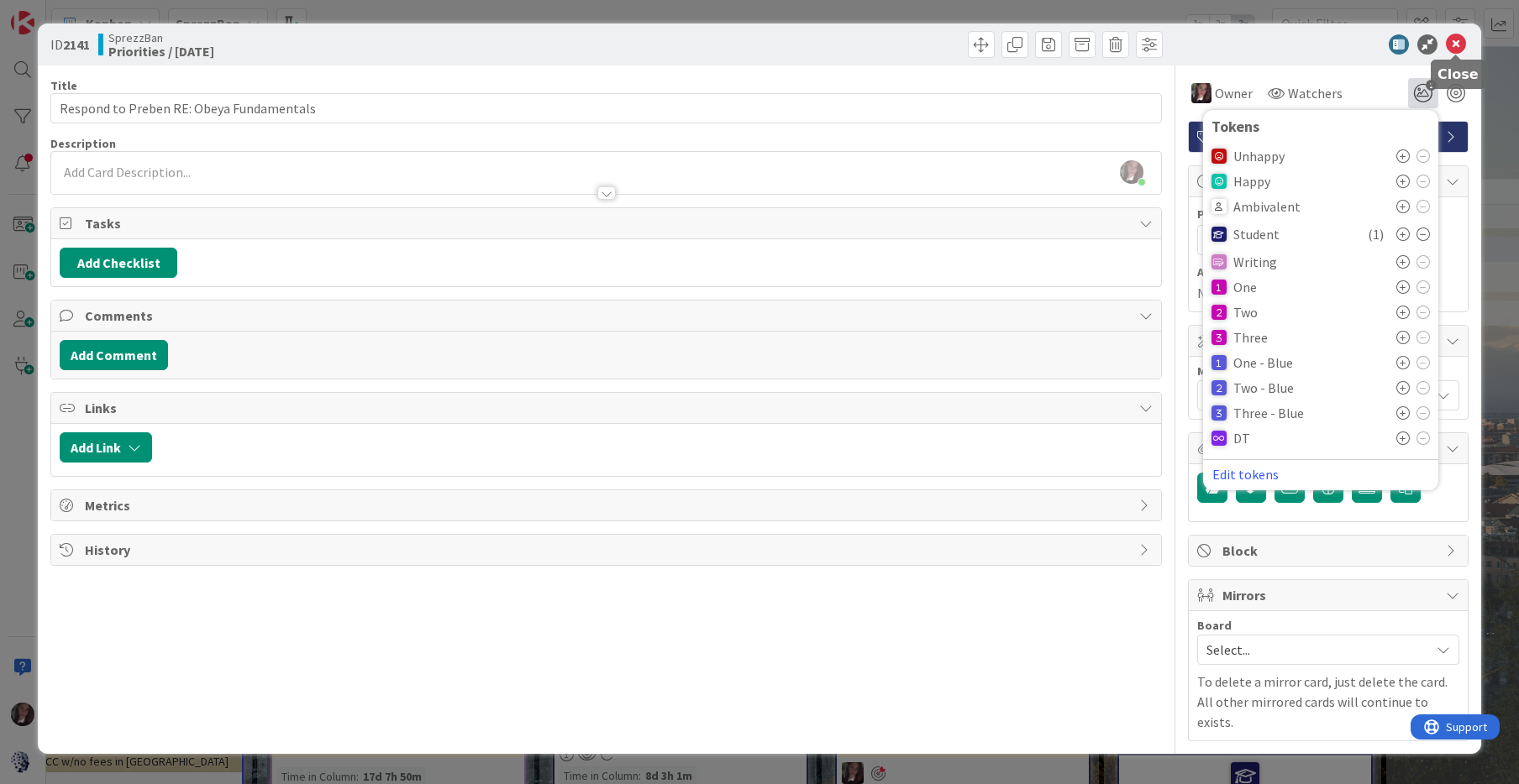
click at [1456, 44] on icon at bounding box center [1456, 44] width 20 height 20
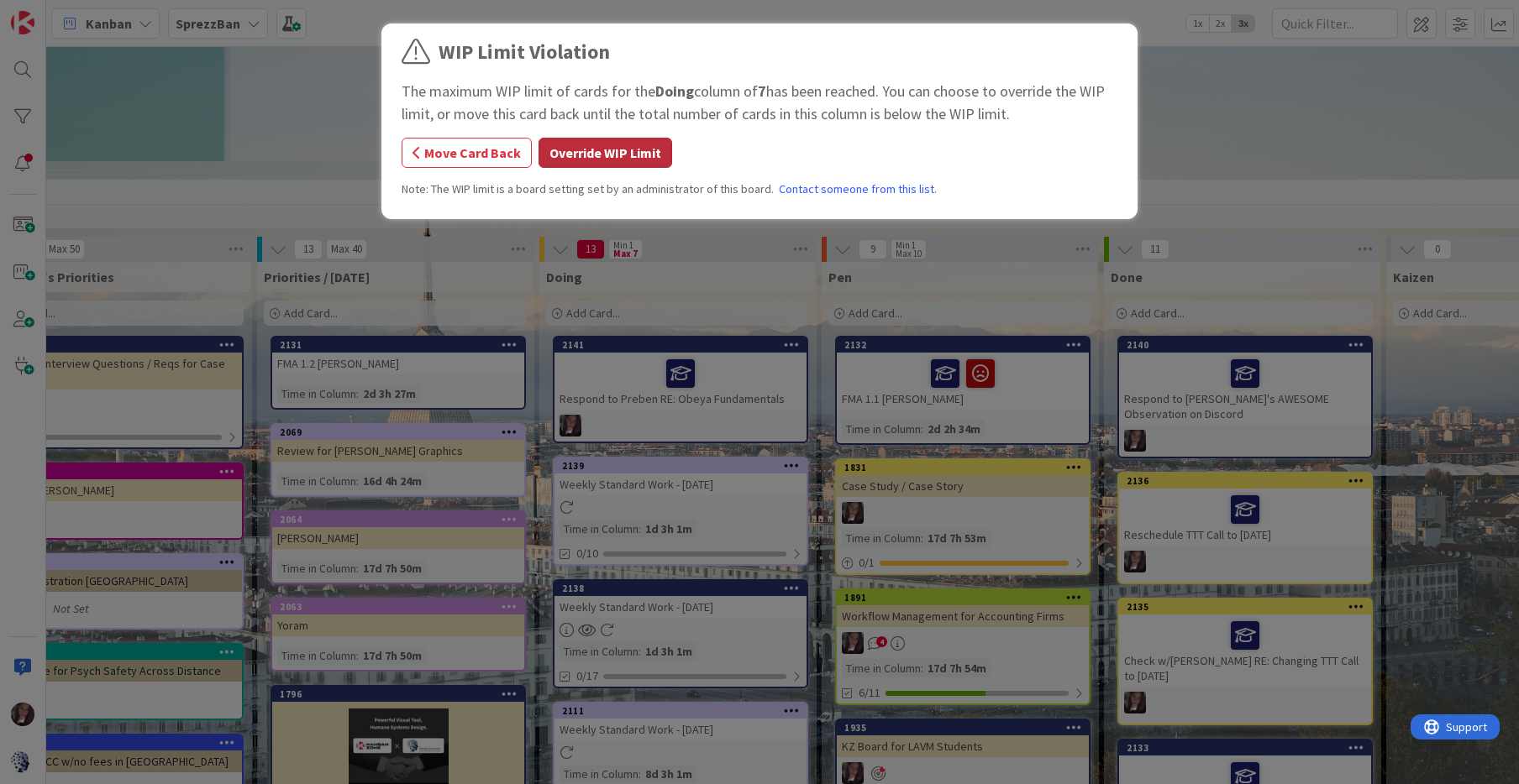
click at [603, 149] on button "Override WIP Limit" at bounding box center [605, 152] width 134 height 30
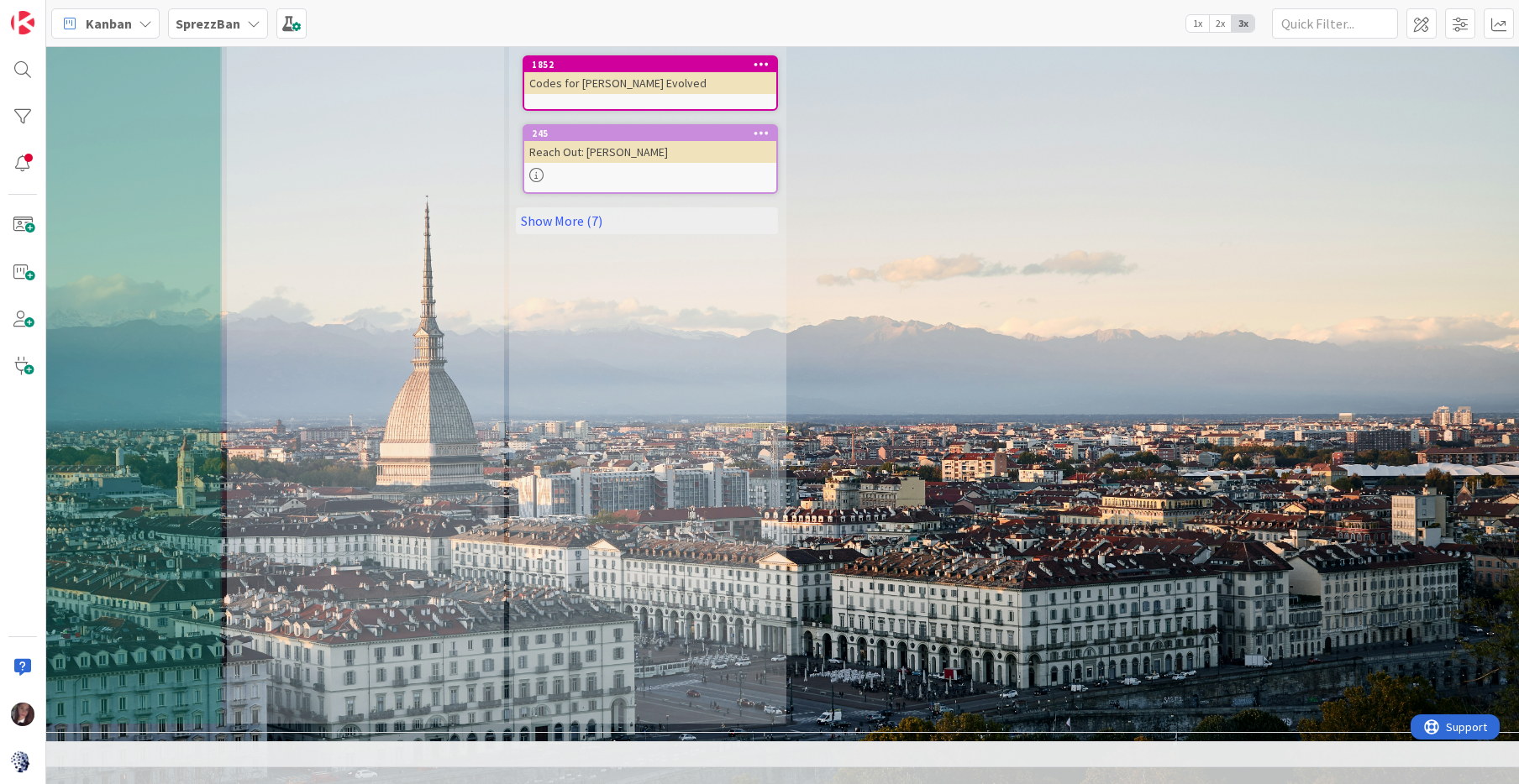
scroll to position [856, 952]
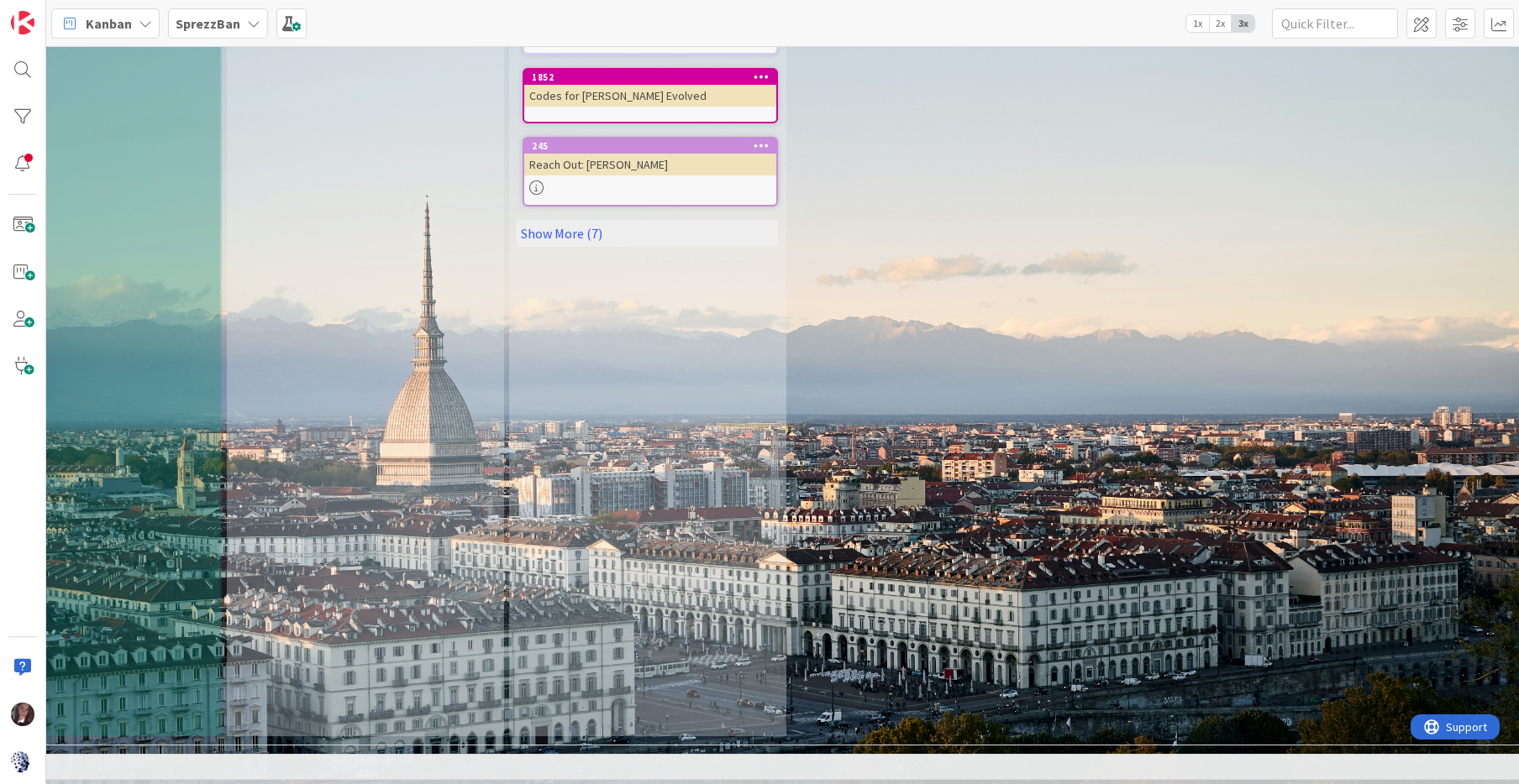
type textarea "x"
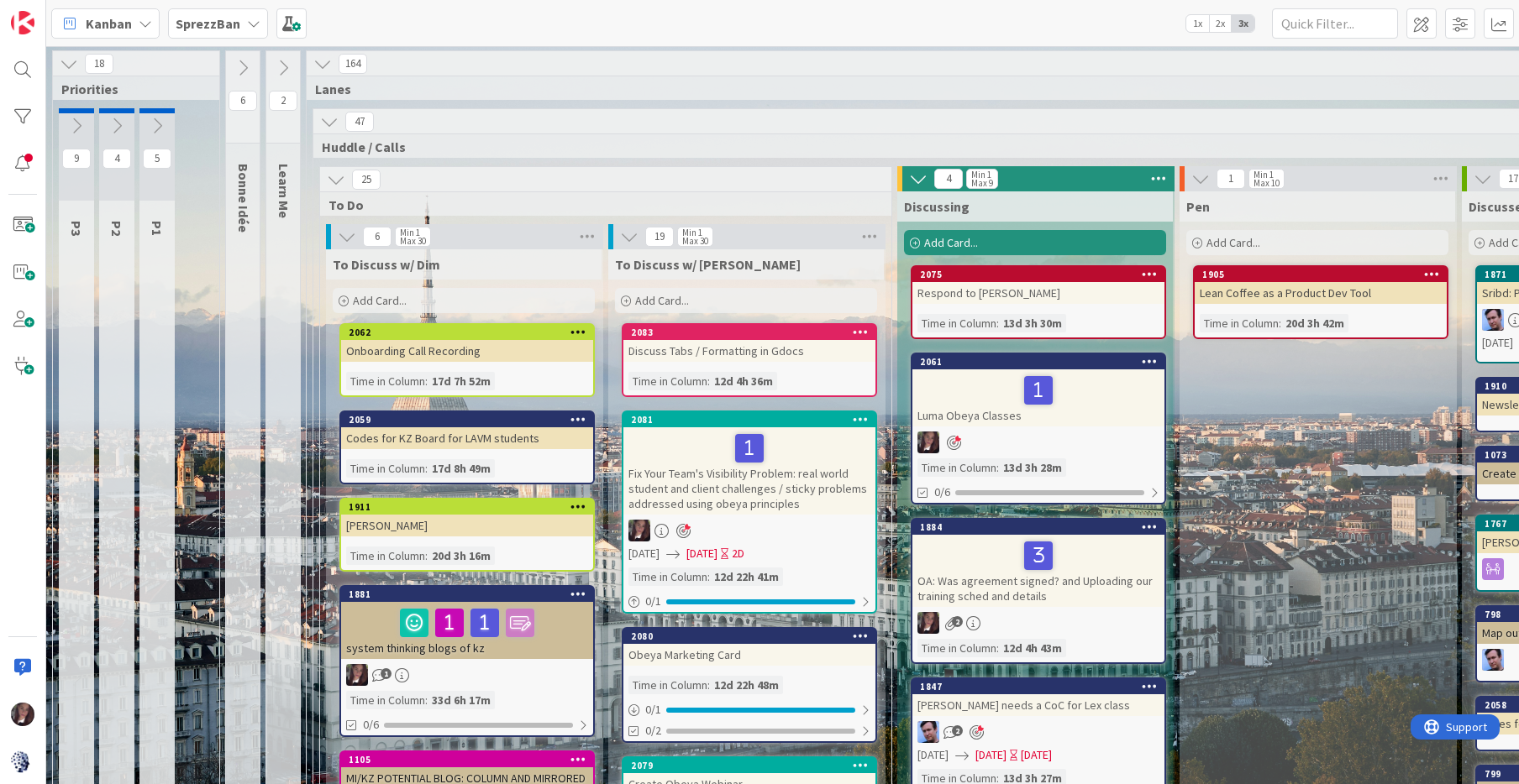
scroll to position [1402, 955]
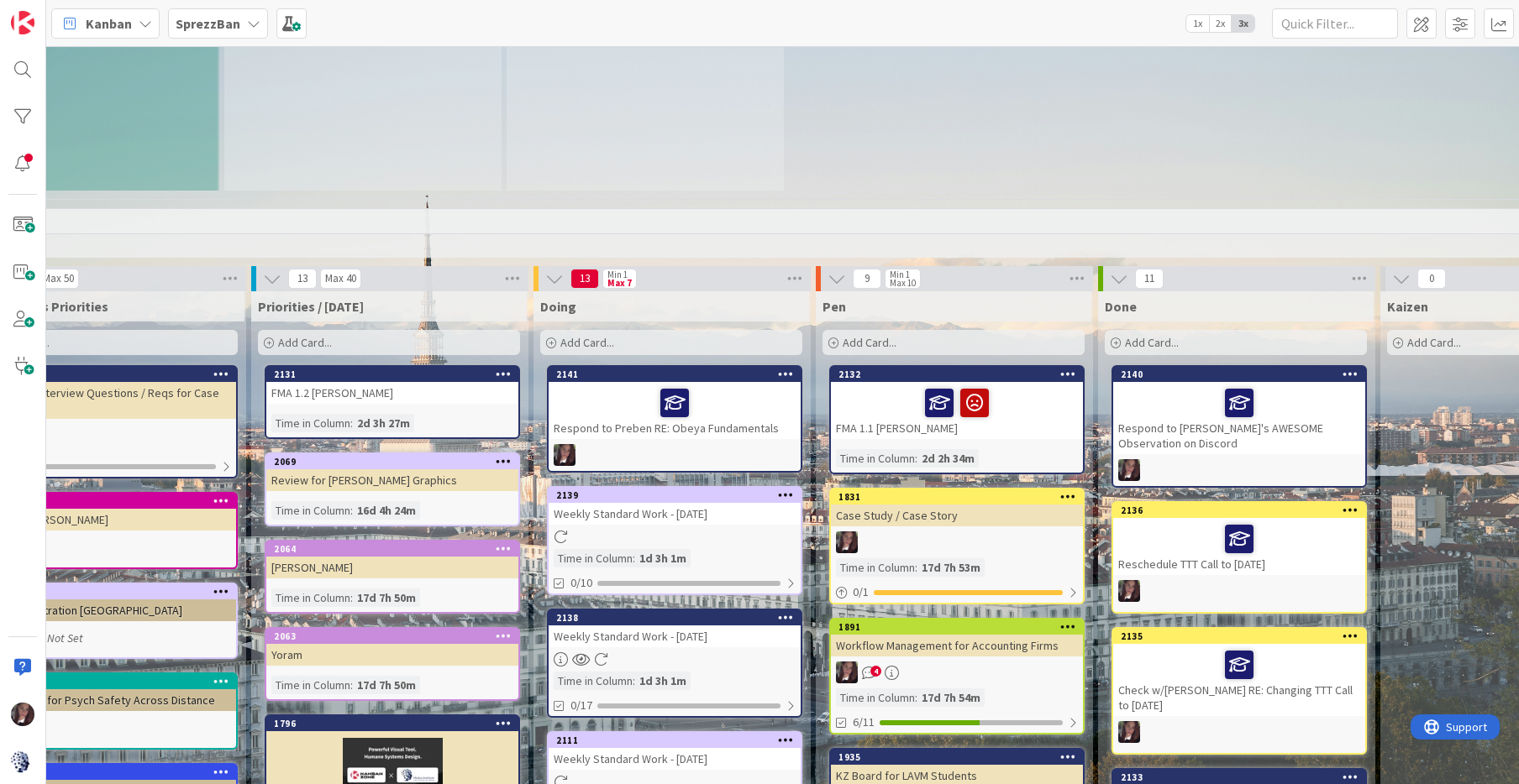
click at [592, 335] on span "Add Card..." at bounding box center [587, 342] width 54 height 15
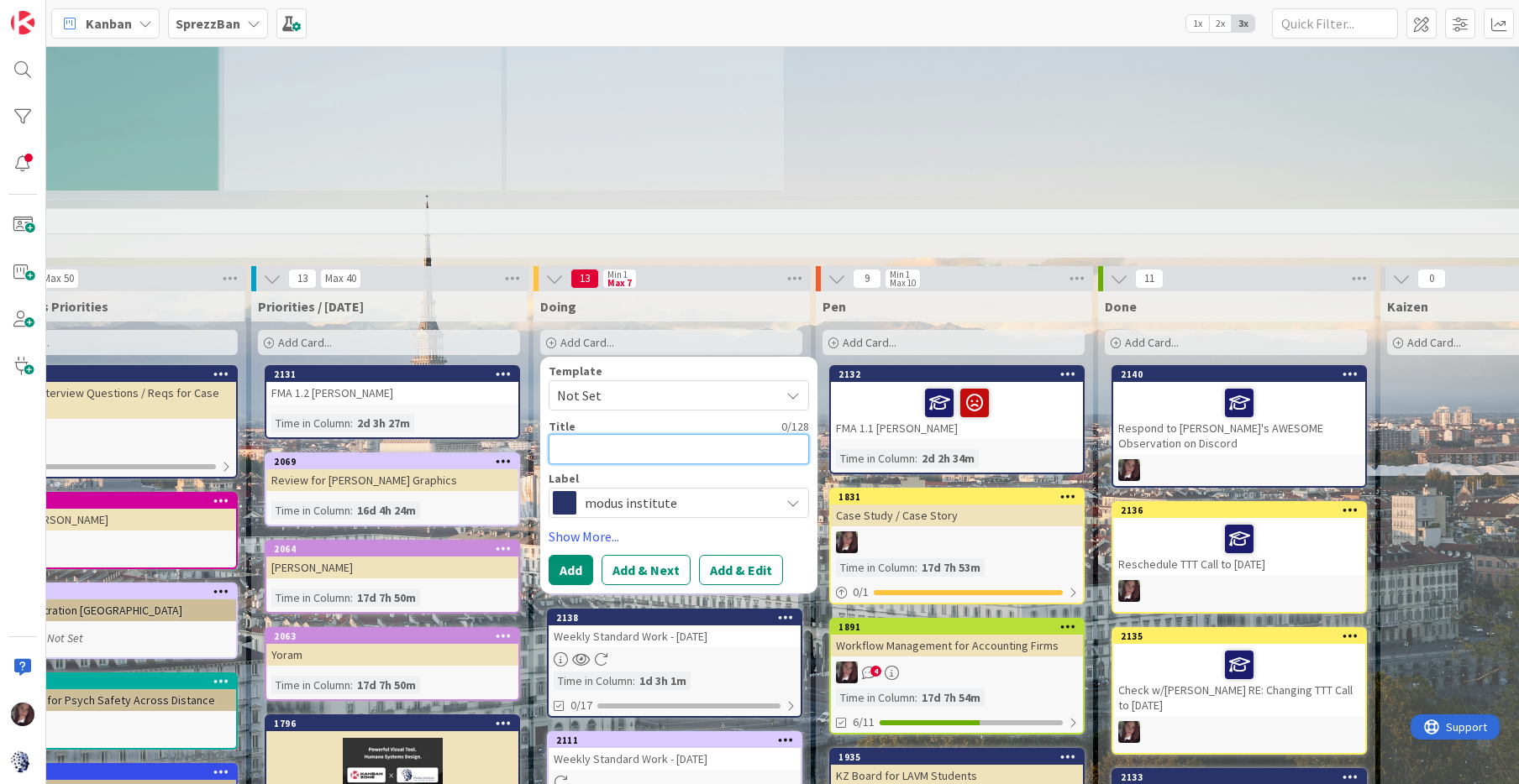
type textarea "L"
type textarea "x"
type textarea "Le"
type textarea "x"
type textarea "Lea"
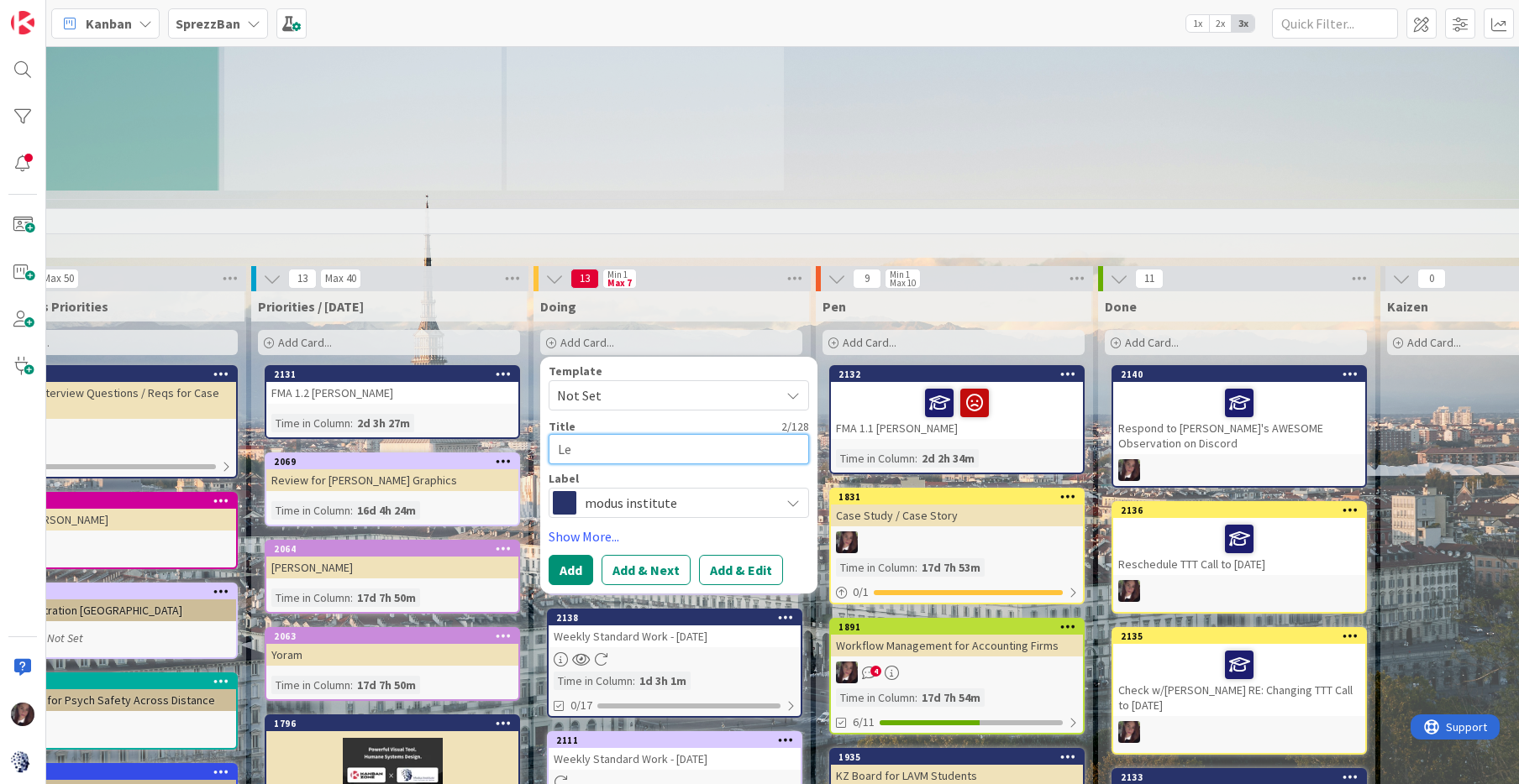
type textarea "x"
type textarea "Lean"
type textarea "x"
type textarea "Lean"
type textarea "x"
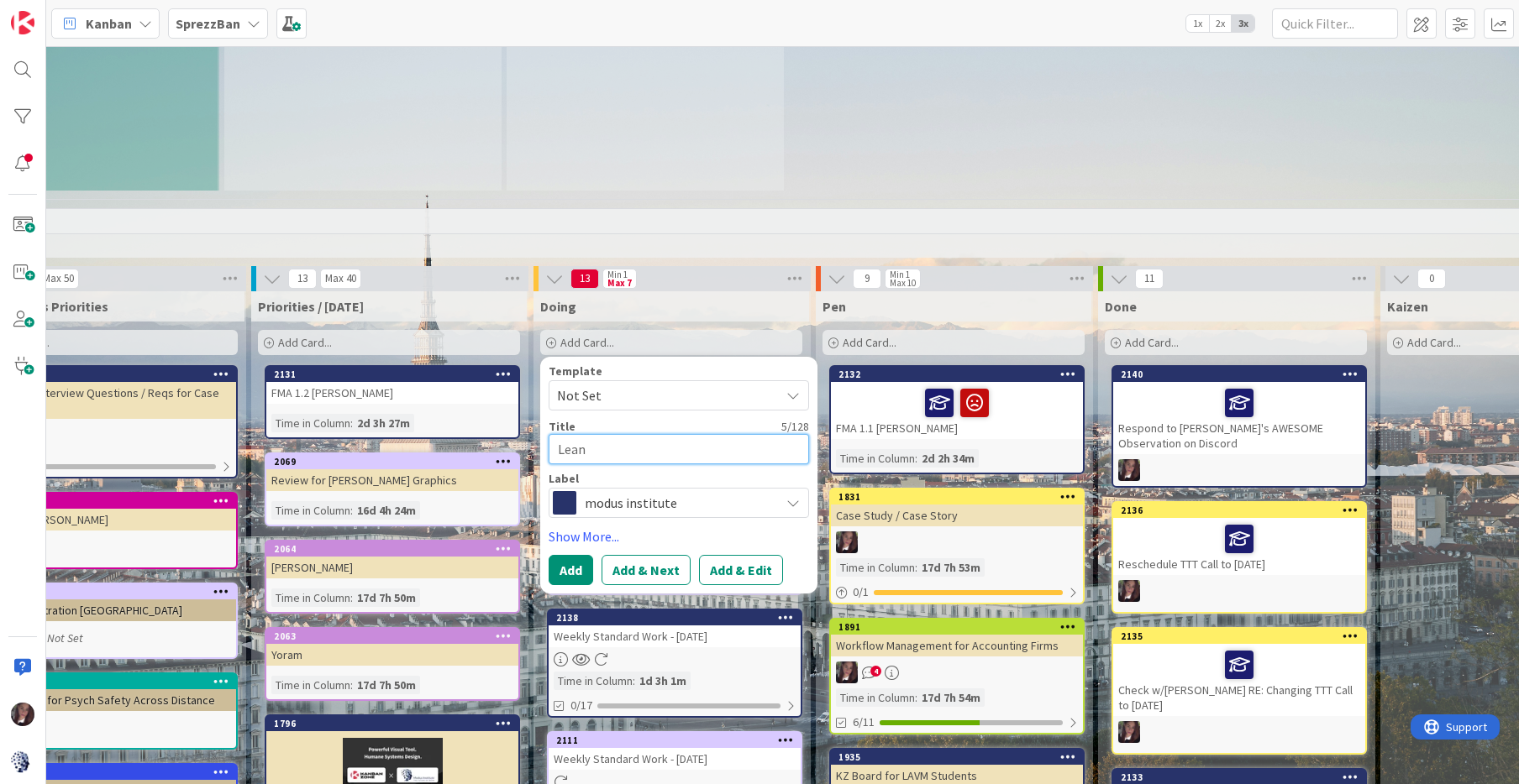
type textarea "Lean C"
type textarea "x"
type textarea "Lean Co"
type textarea "x"
type textarea "Lean Cof"
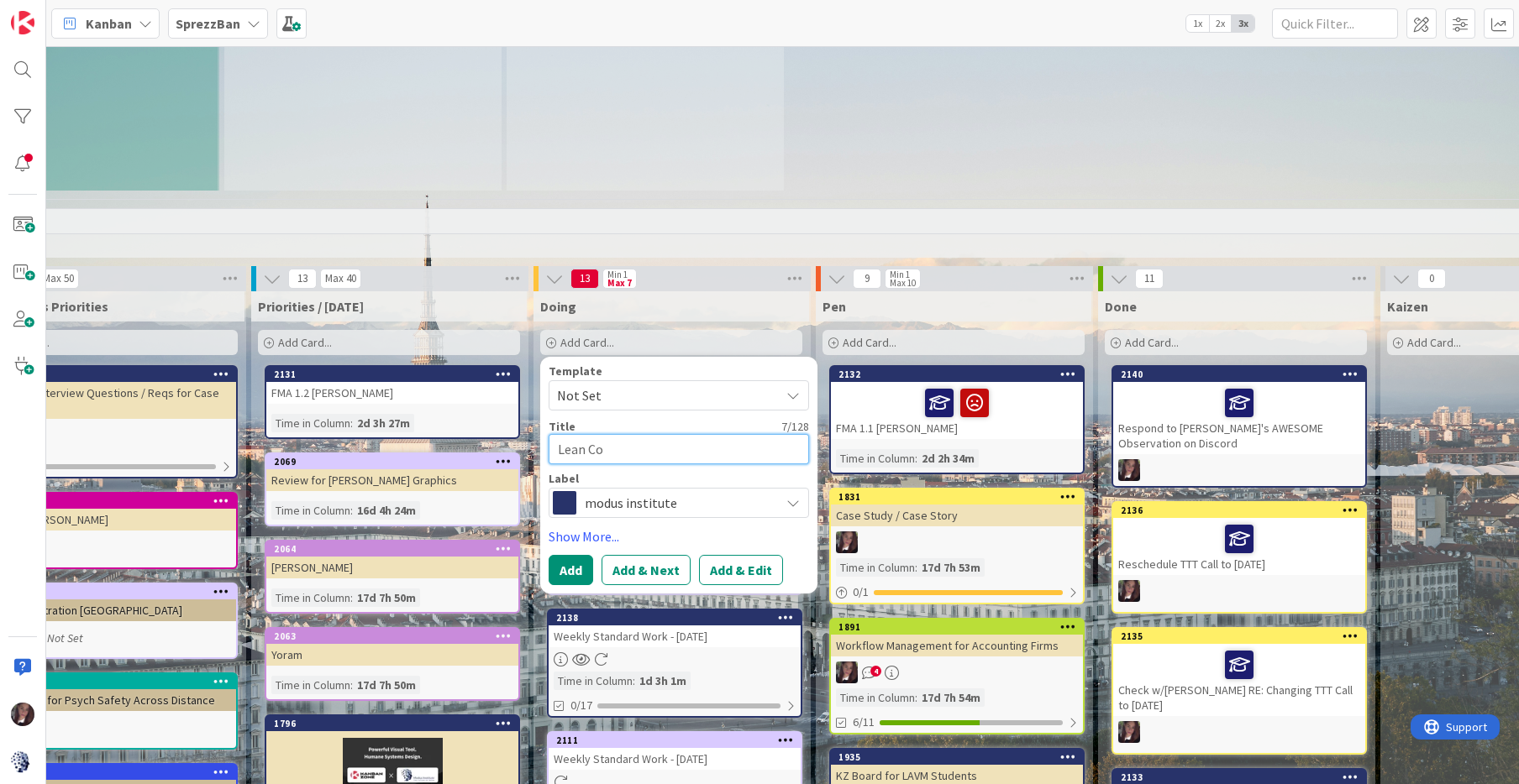
type textarea "x"
type textarea "Lean Coff"
type textarea "x"
type textarea "Lean Coffe"
type textarea "x"
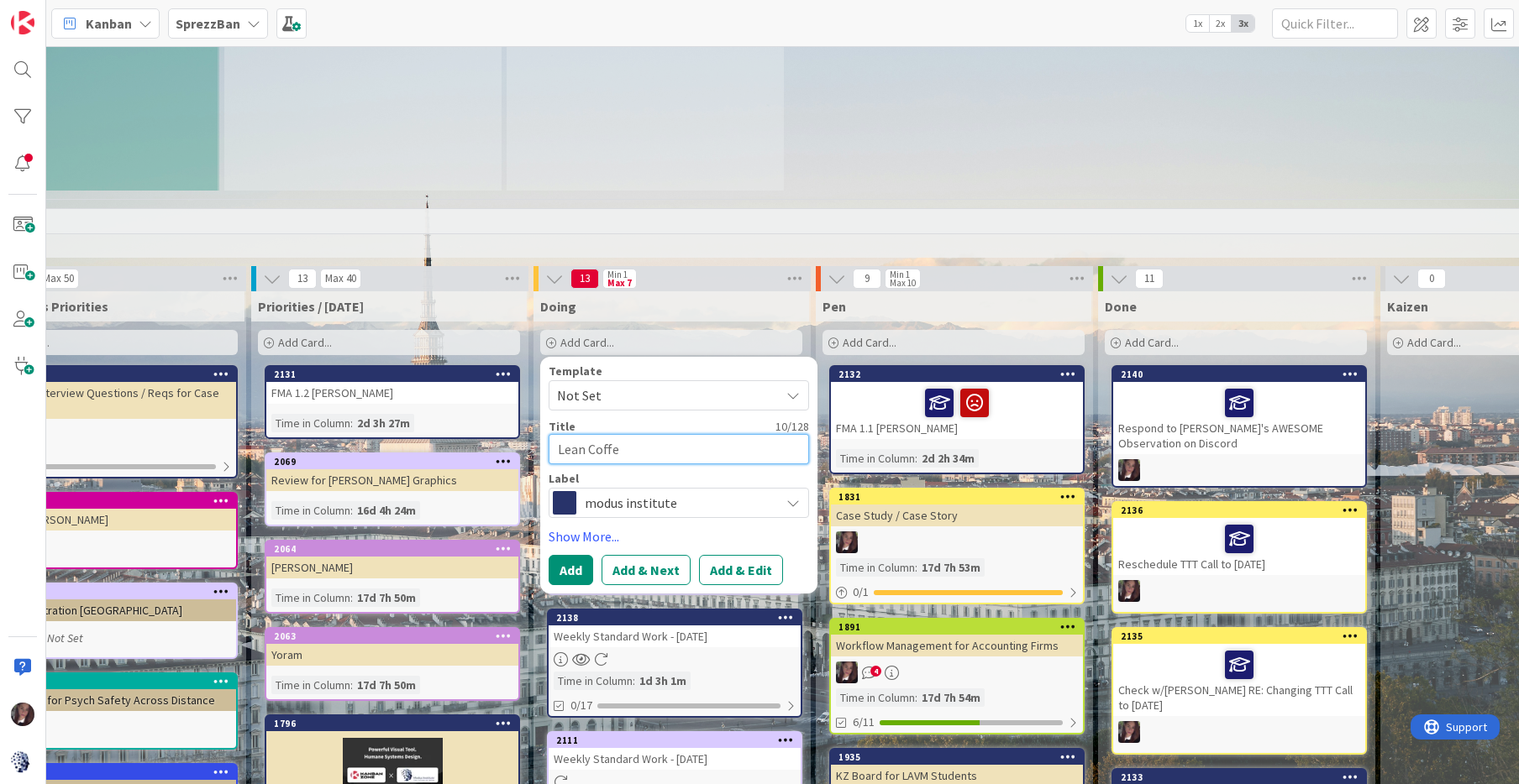
type textarea "Lean Coffee"
type textarea "x"
click at [557, 438] on textarea "Lean Coffee" at bounding box center [679, 449] width 261 height 30
type textarea "PLean Coffee"
type textarea "x"
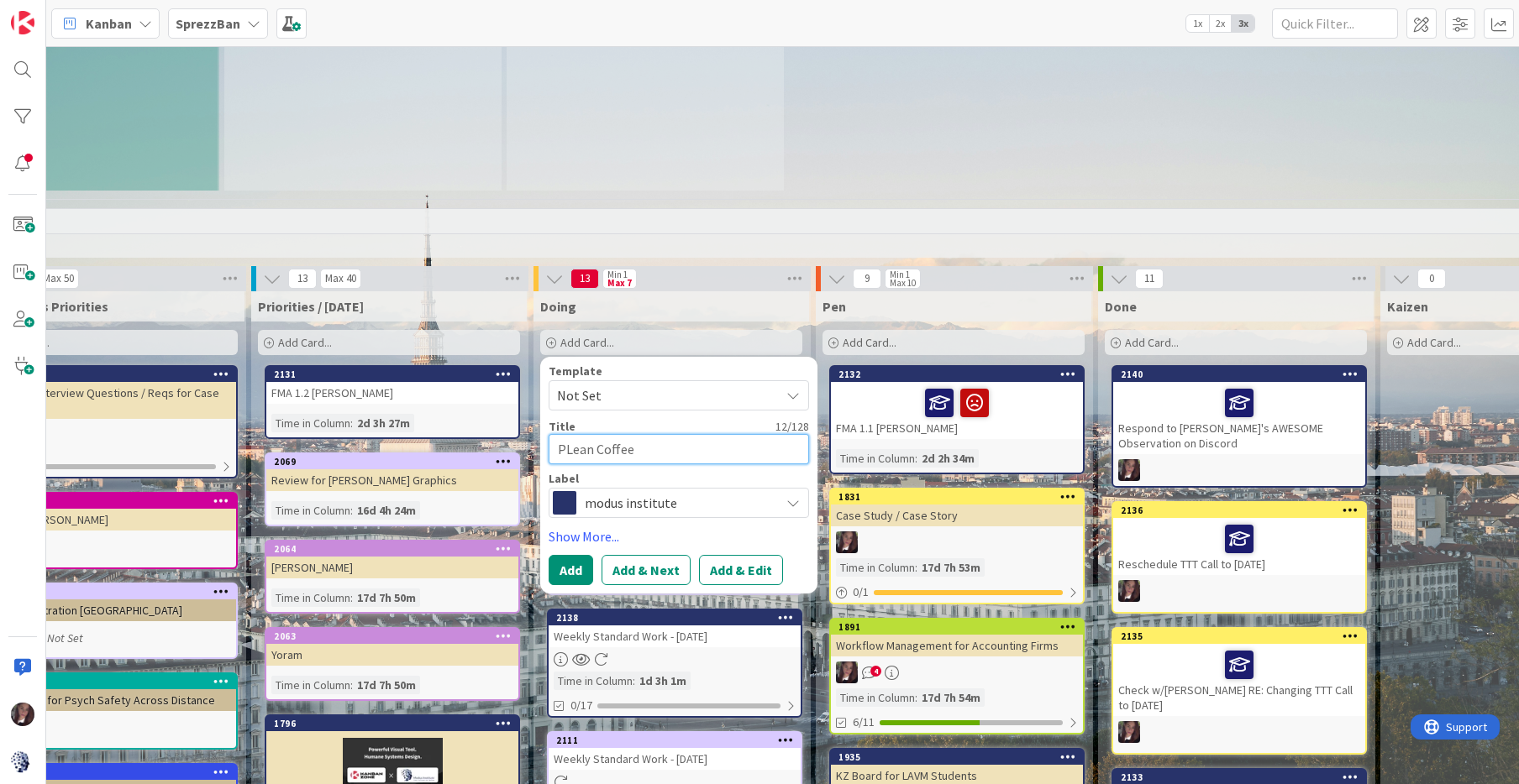
type textarea "PrLean Coffee"
type textarea "x"
type textarea "ProLean Coffee"
type textarea "x"
type textarea "PromLean Coffee"
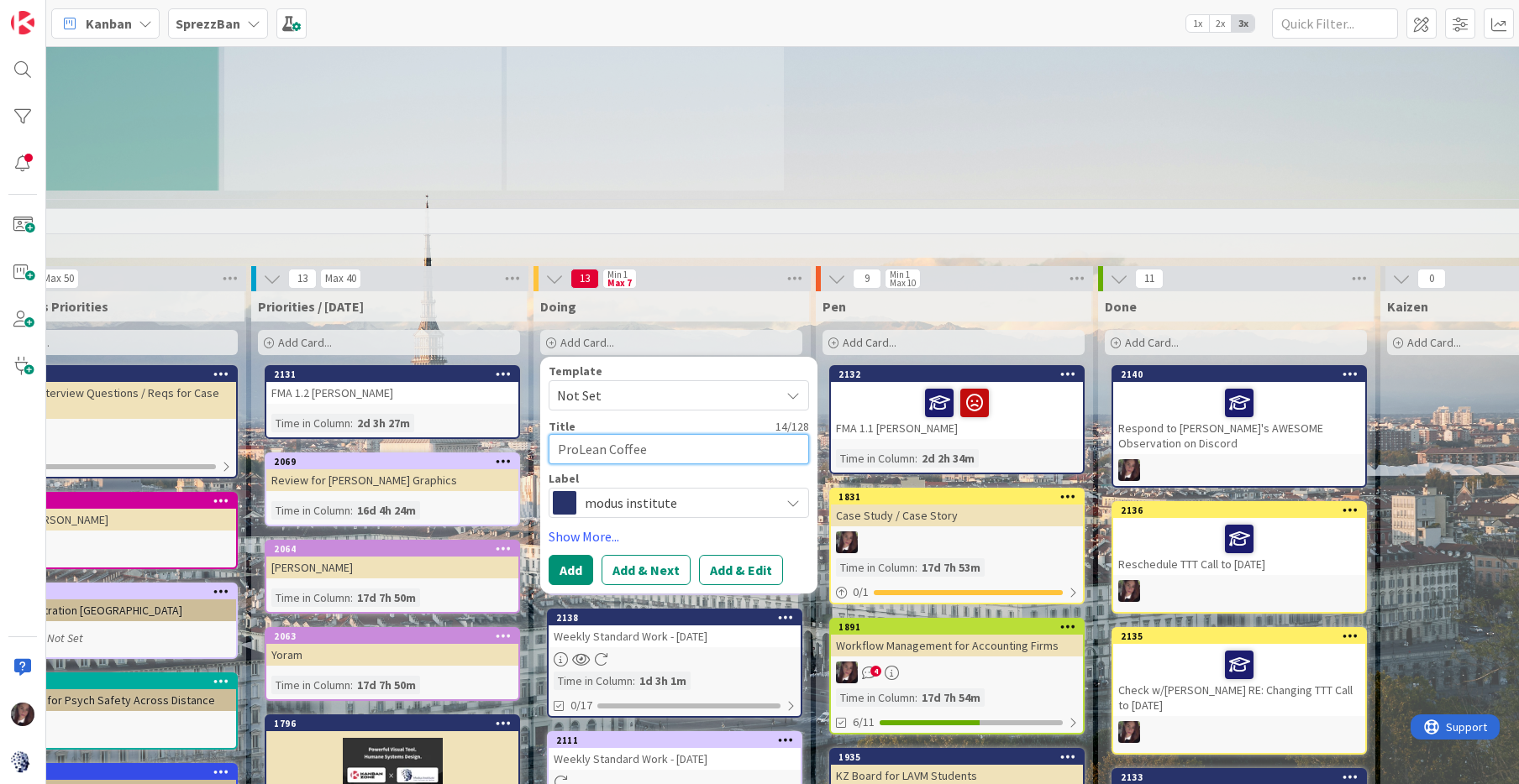
type textarea "x"
type textarea "PromoLean Coffee"
type textarea "x"
type textarea "PromotLean Coffee"
type textarea "x"
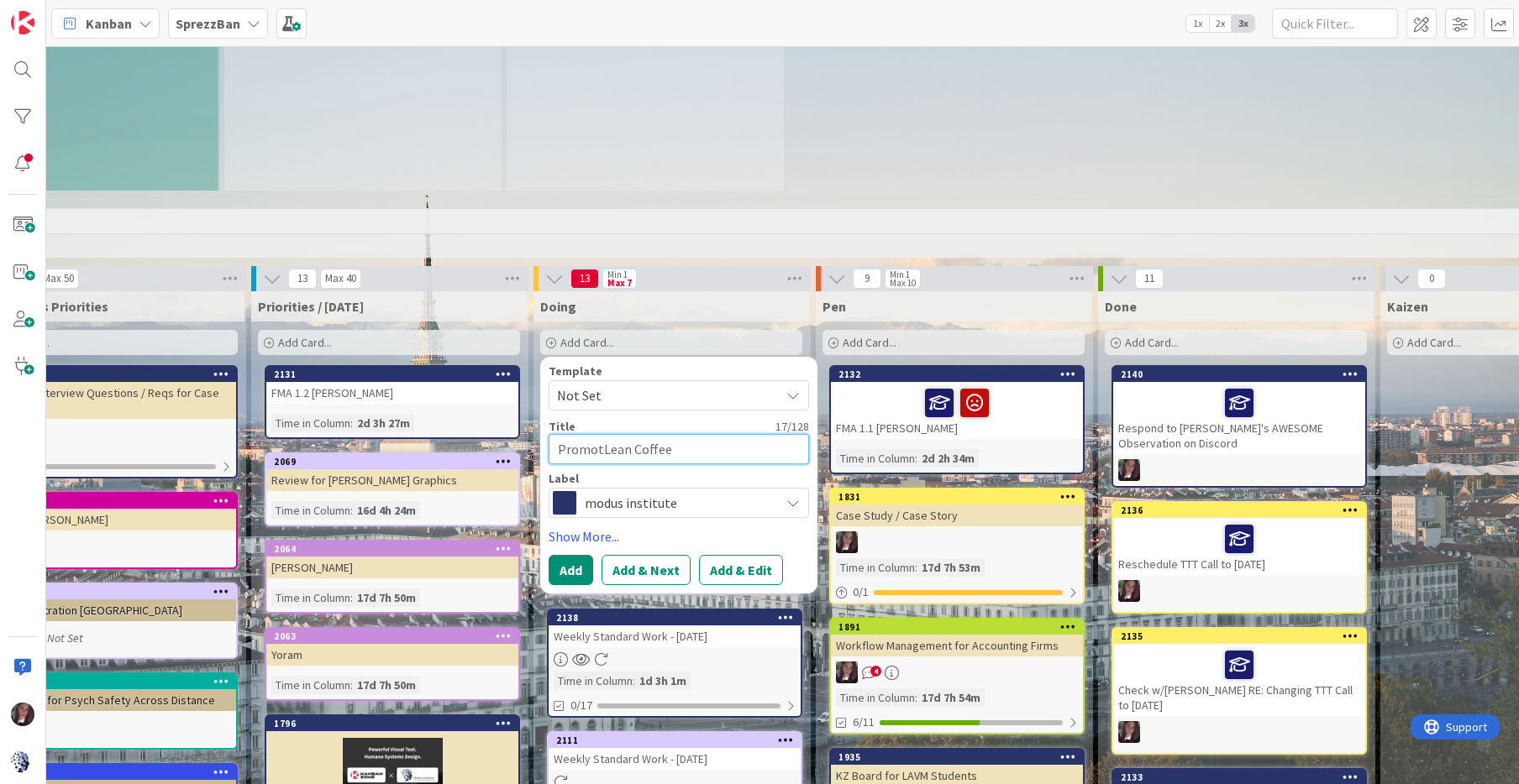
type textarea "PromoteLean Coffee"
type textarea "x"
type textarea "Promote Lean Coffee"
type textarea "x"
type textarea "Promote Lean Coffee"
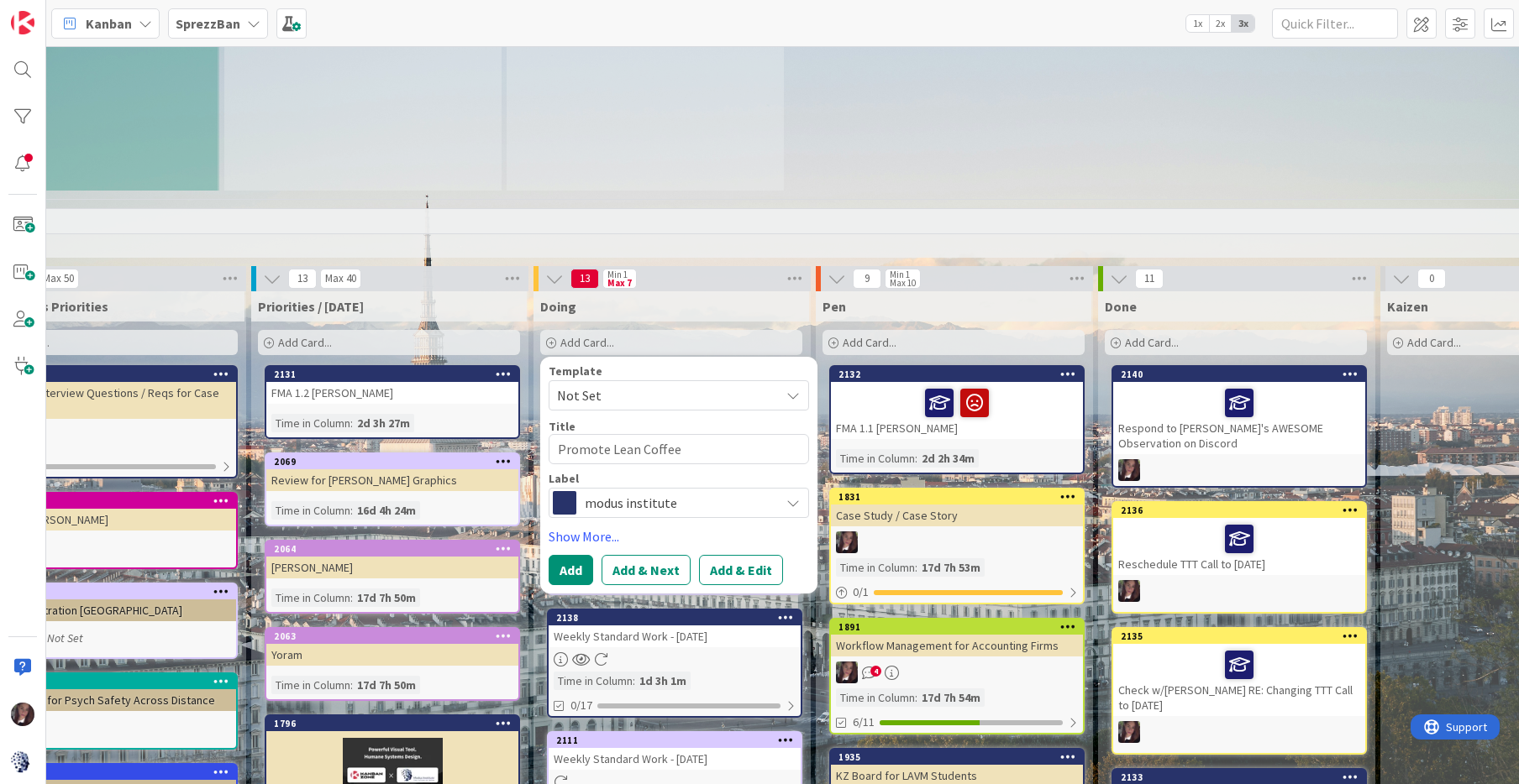
click at [700, 492] on span "modus institute" at bounding box center [678, 503] width 187 height 24
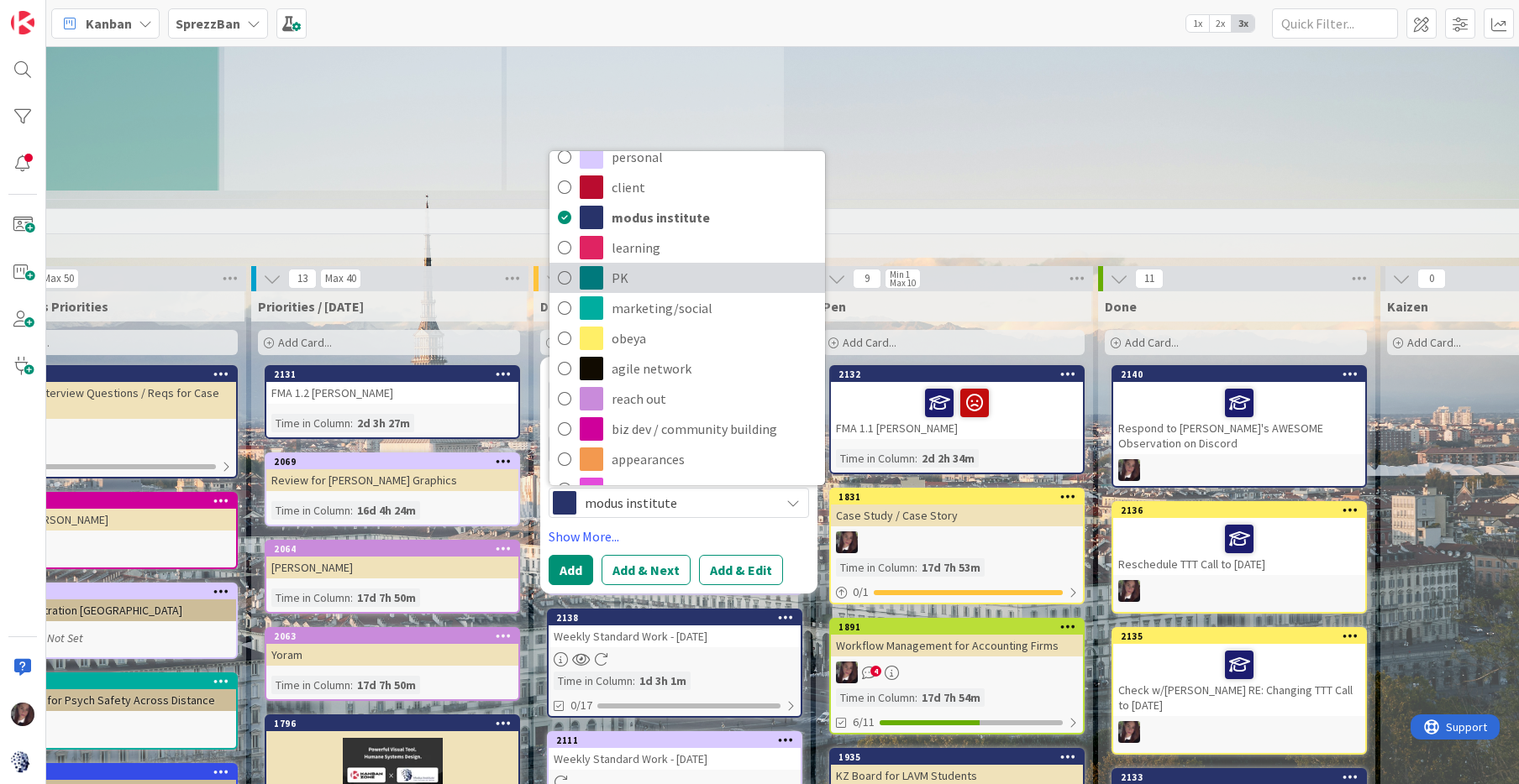
scroll to position [75, 0]
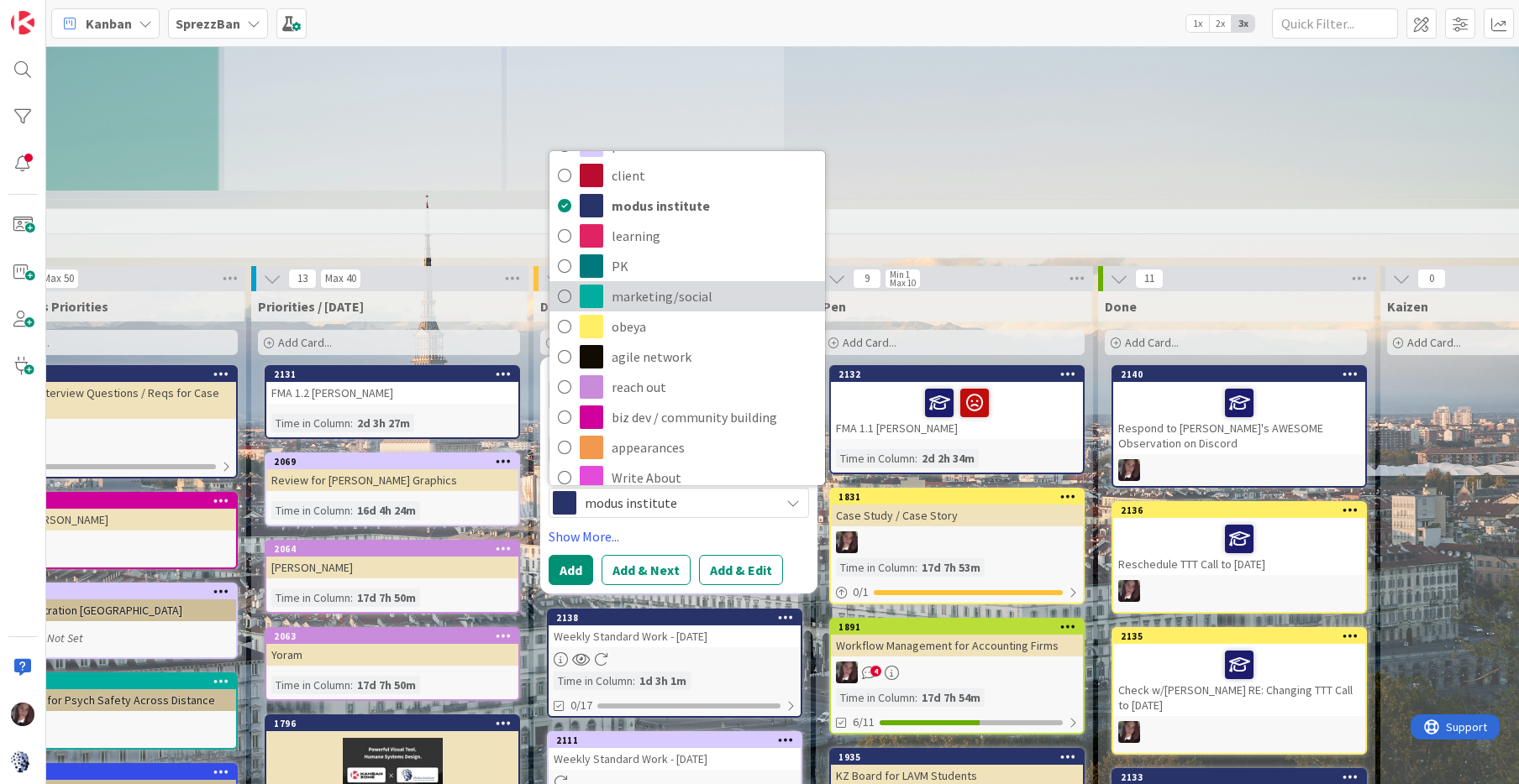
click at [564, 284] on icon at bounding box center [564, 296] width 13 height 26
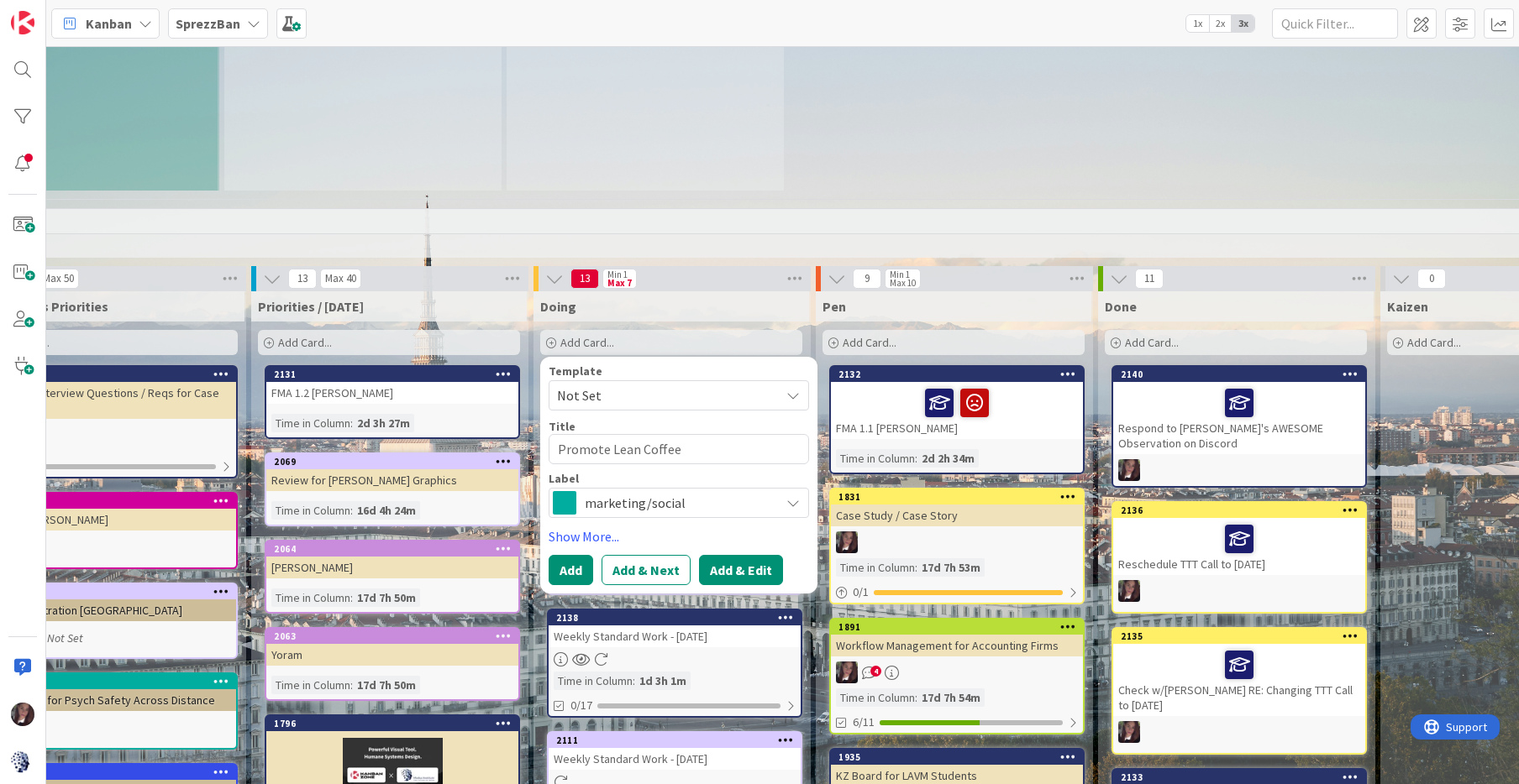
click at [731, 555] on button "Add & Edit" at bounding box center [740, 570] width 84 height 30
type textarea "x"
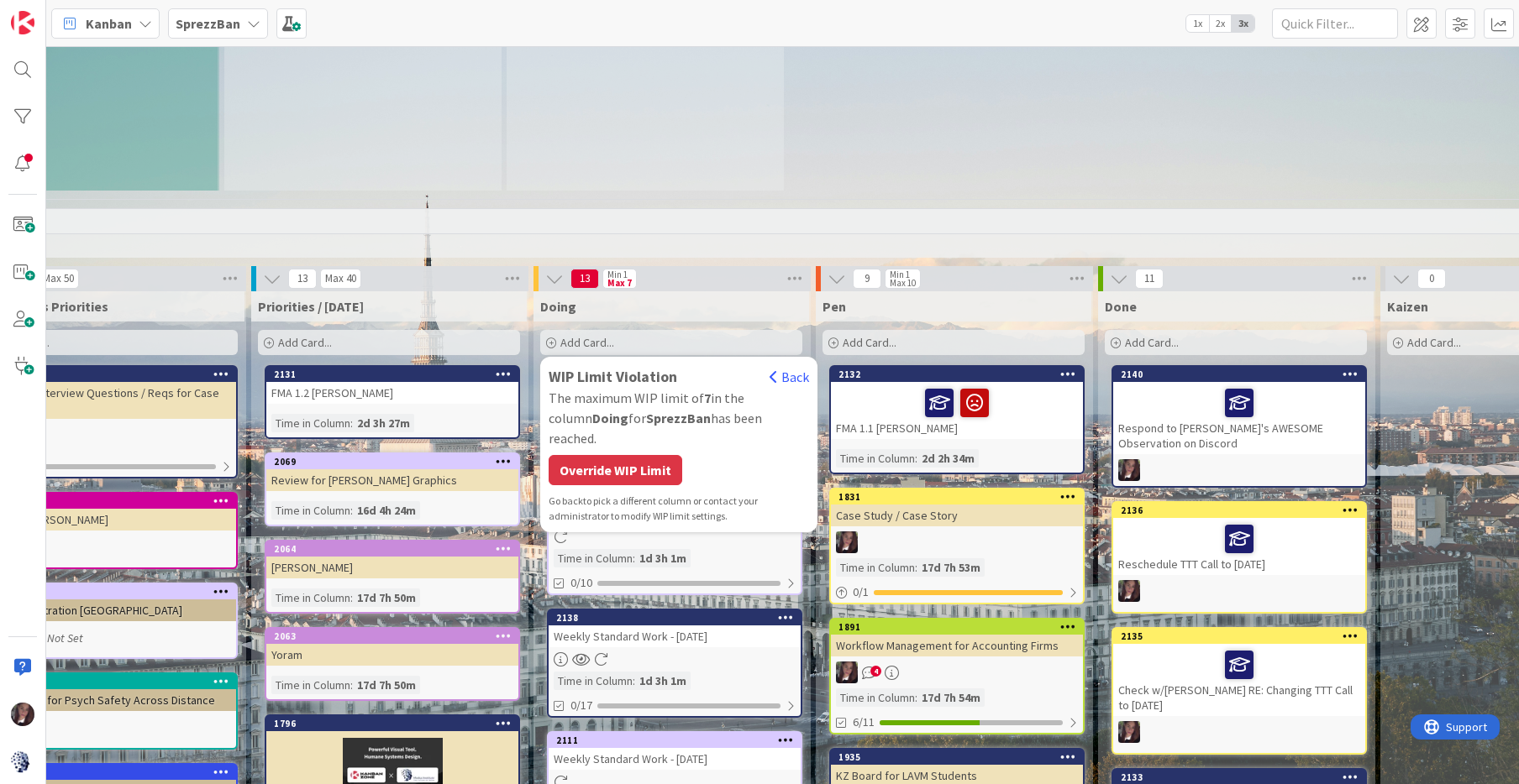
click at [600, 455] on div "Override WIP Limit" at bounding box center [616, 470] width 134 height 30
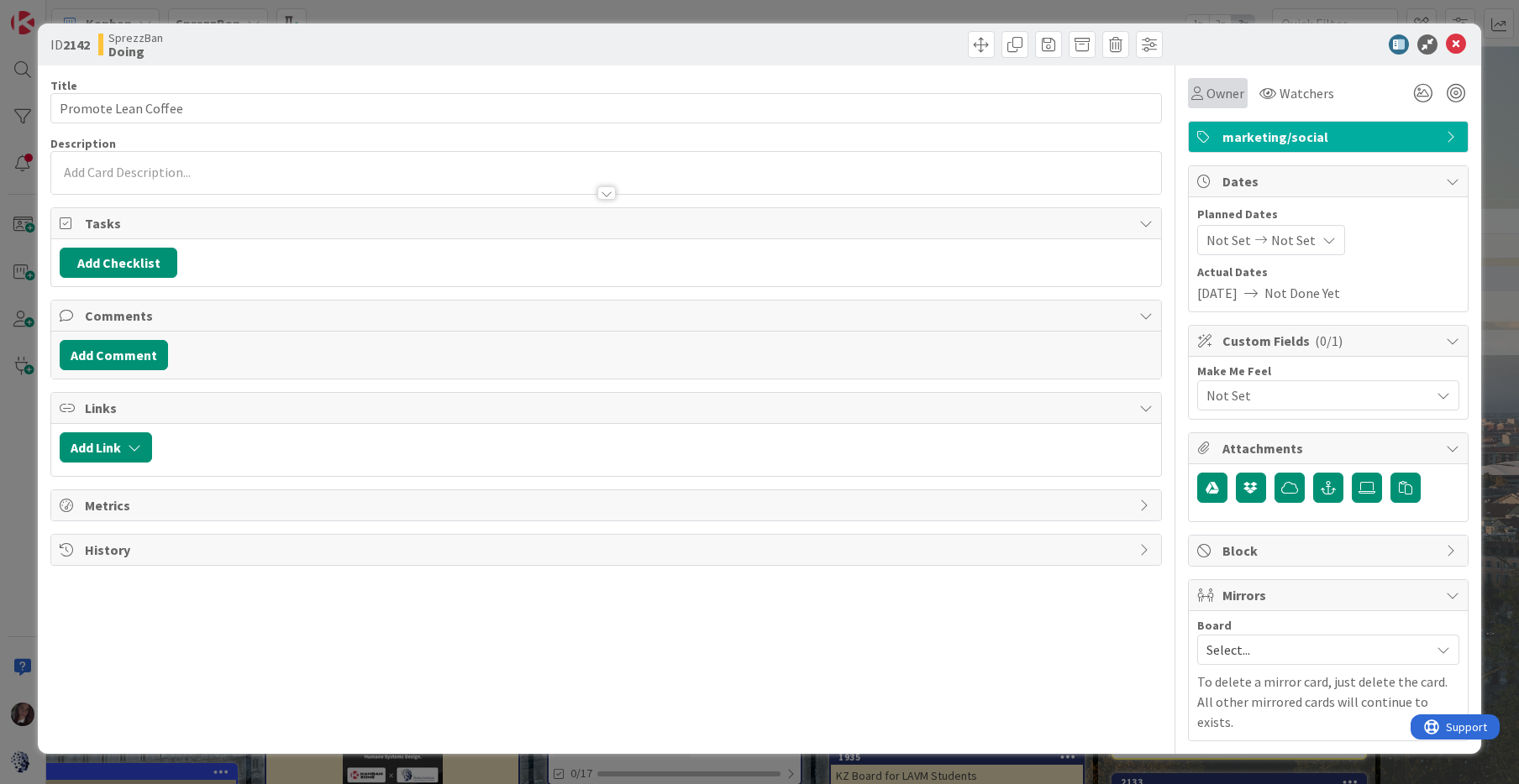
click at [1199, 93] on icon at bounding box center [1197, 92] width 11 height 13
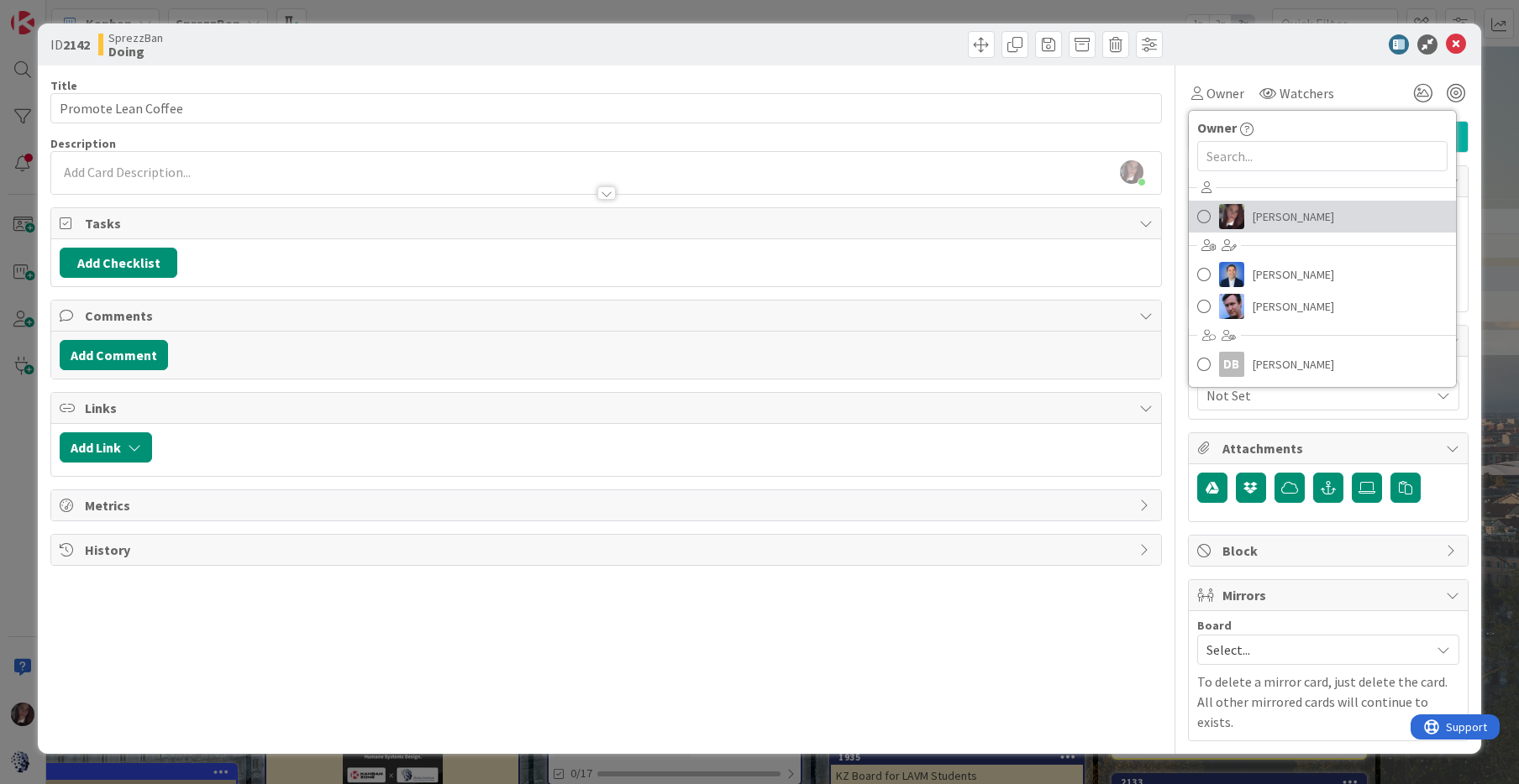
click at [1205, 213] on span at bounding box center [1203, 217] width 13 height 26
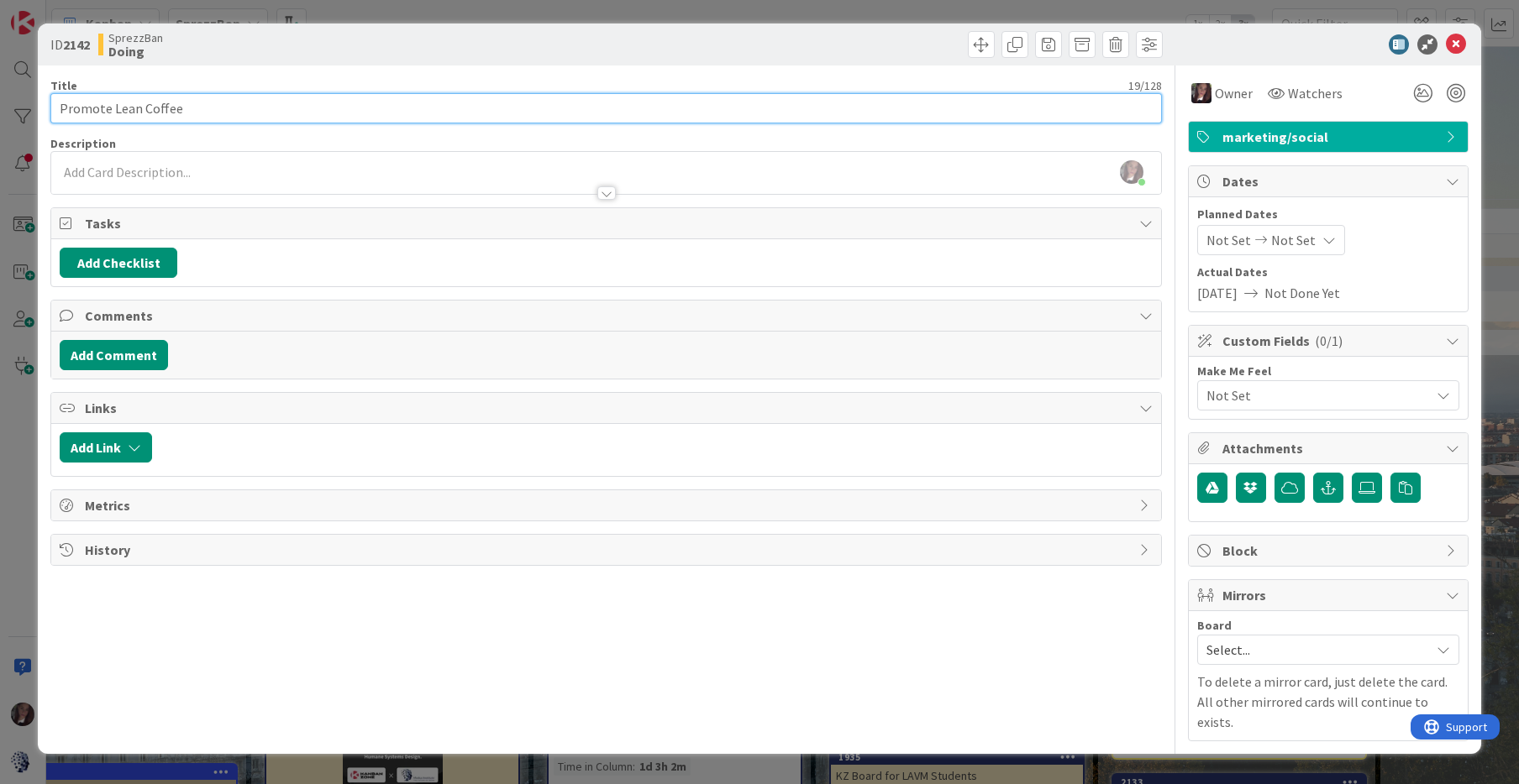
click at [62, 109] on input "Promote Lean Coffee" at bounding box center [605, 108] width 1111 height 30
type input "Re-Promote Lean Coffee"
click at [1458, 41] on icon at bounding box center [1456, 44] width 20 height 20
